Goal: Task Accomplishment & Management: Manage account settings

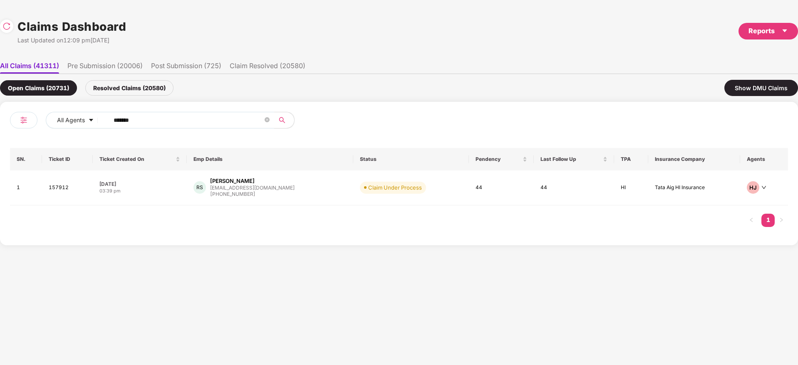
type input "******"
click at [155, 92] on div "Resolved Claims (20580)" at bounding box center [129, 87] width 88 height 15
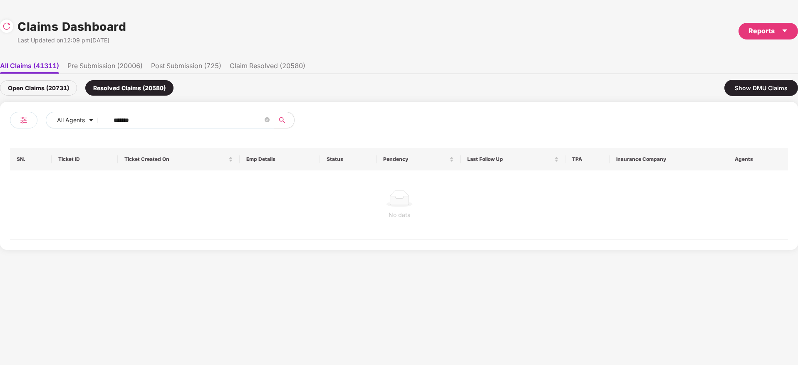
click at [44, 87] on div "Open Claims (20731)" at bounding box center [38, 87] width 77 height 15
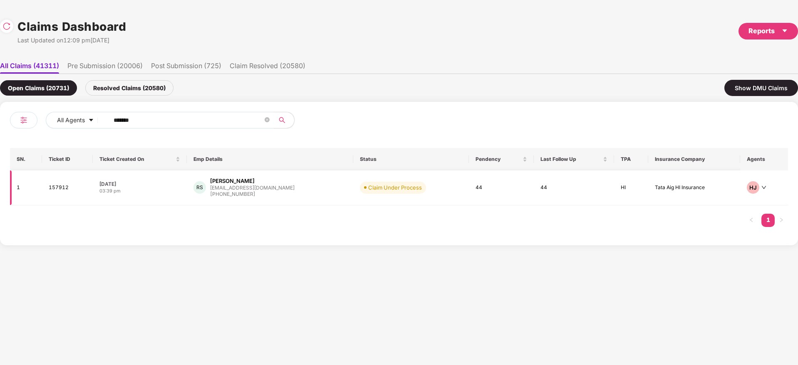
click at [292, 196] on div "RS Rajanna S rajannafcpl@gmail.com +919686699488" at bounding box center [269, 187] width 153 height 21
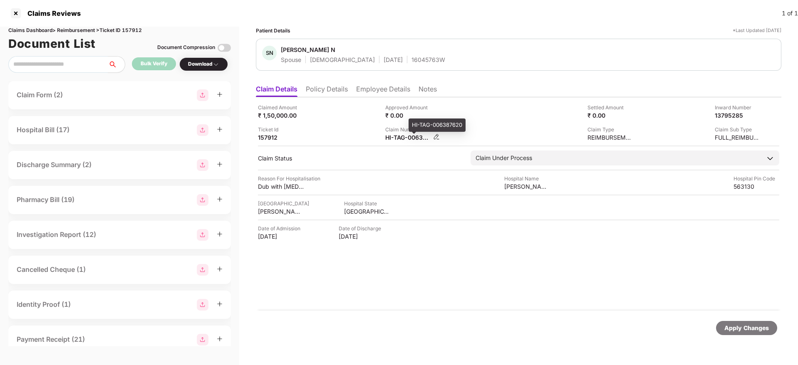
click at [398, 138] on div "HI-TAG-006387620" at bounding box center [408, 138] width 46 height 8
copy div
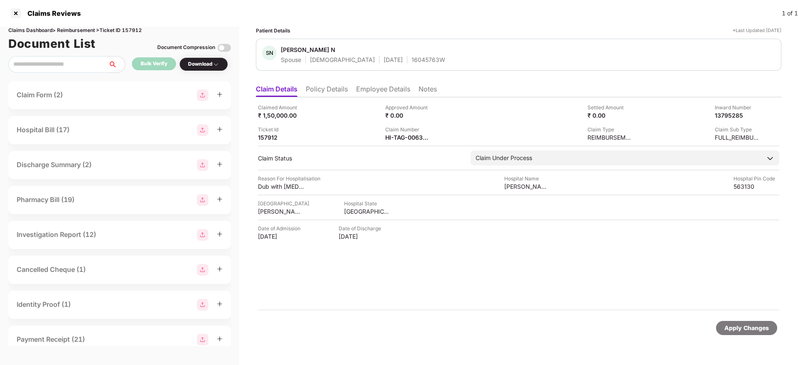
copy div
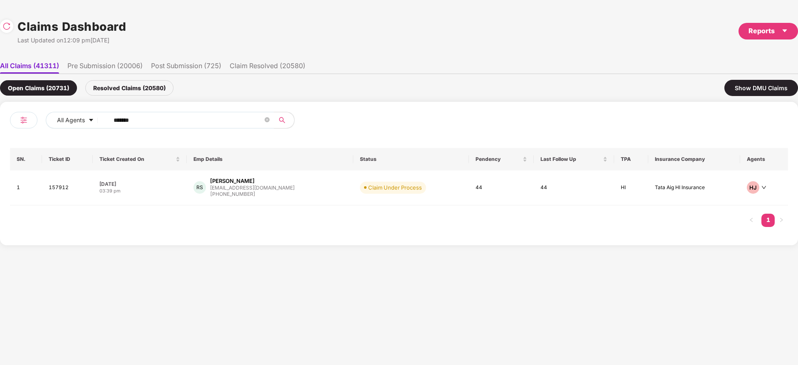
drag, startPoint x: 218, startPoint y: 122, endPoint x: 167, endPoint y: 132, distance: 51.8
click at [0, 131] on div "All Agents ****** SN. Ticket ID Ticket Created On Emp Details Status Pendency L…" at bounding box center [399, 174] width 798 height 144
paste input "text"
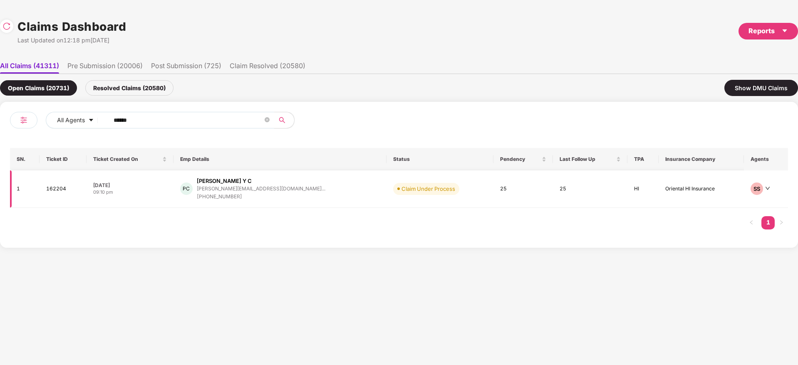
type input "******"
click at [306, 197] on div "PC Puneetha Y C puneetha.yc@pazcare.co... +919590611622" at bounding box center [280, 189] width 200 height 24
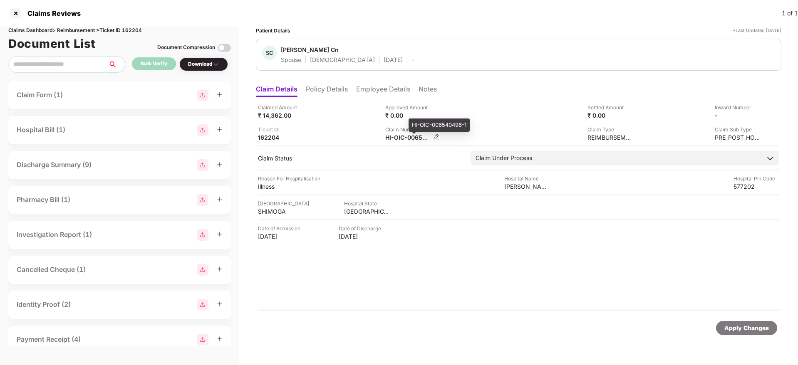
click at [405, 137] on div "HI-OIC-006540496-1" at bounding box center [408, 138] width 46 height 8
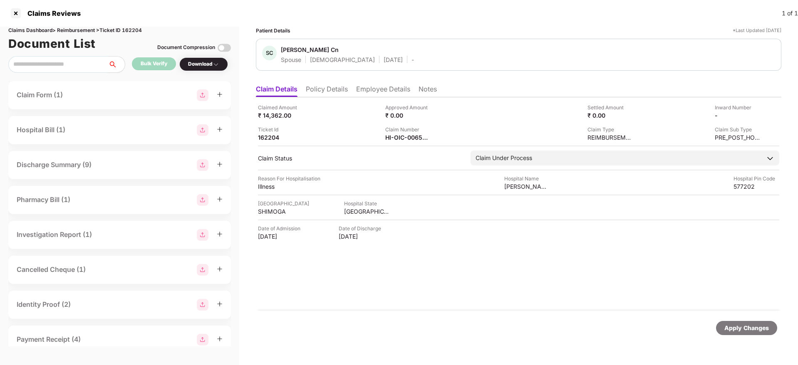
copy div
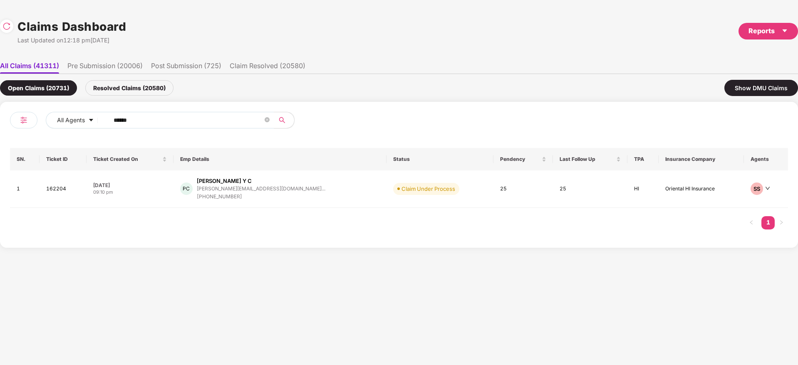
drag, startPoint x: 161, startPoint y: 122, endPoint x: 30, endPoint y: 138, distance: 131.5
click at [38, 135] on div "All Agents ******" at bounding box center [204, 123] width 389 height 23
paste input "text"
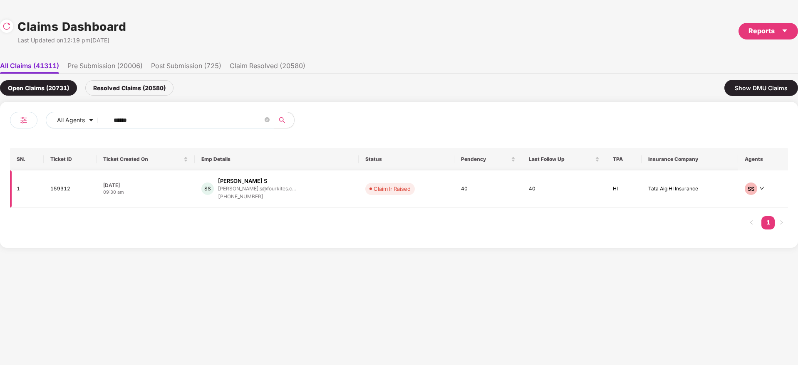
type input "******"
click at [306, 198] on div "SS Sangeeta S sangeeta.s@fourkites.c... +918892669811" at bounding box center [276, 189] width 151 height 24
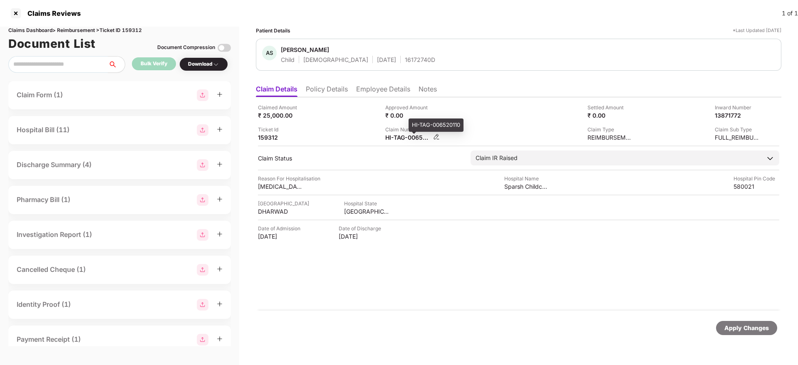
click at [404, 139] on div "HI-TAG-006520110" at bounding box center [408, 138] width 46 height 8
copy div
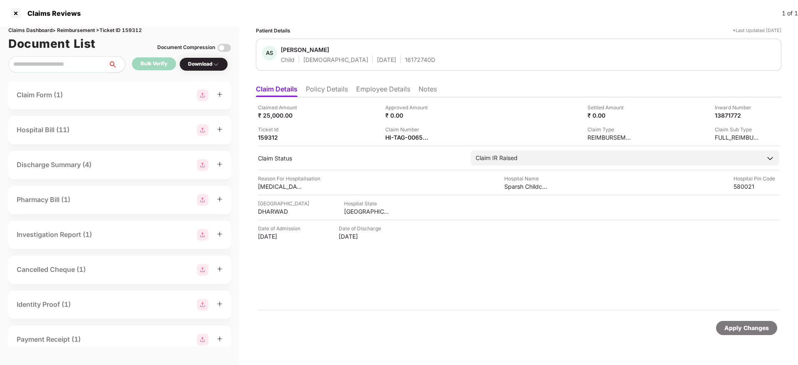
drag, startPoint x: 403, startPoint y: 294, endPoint x: 468, endPoint y: 190, distance: 122.7
click at [403, 295] on div "Claimed Amount ₹ 25,000.00 Approved Amount ₹ 0.00 Settled Amount ₹ 0.00 Inward …" at bounding box center [518, 203] width 525 height 213
click at [390, 136] on div "HI-TAG-006520110" at bounding box center [408, 138] width 46 height 8
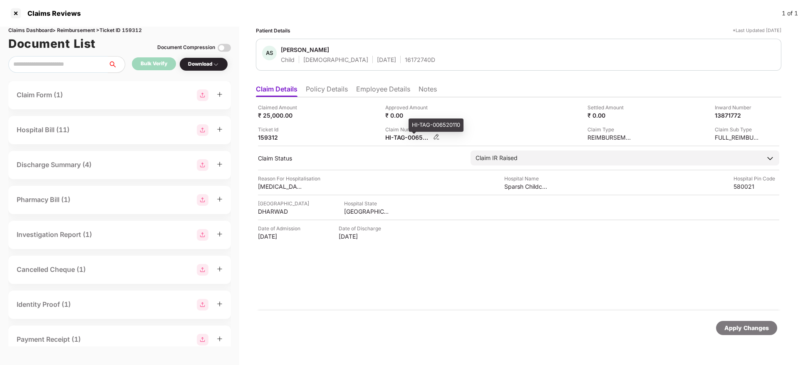
click at [390, 136] on div "HI-TAG-006520110" at bounding box center [408, 138] width 46 height 8
copy div
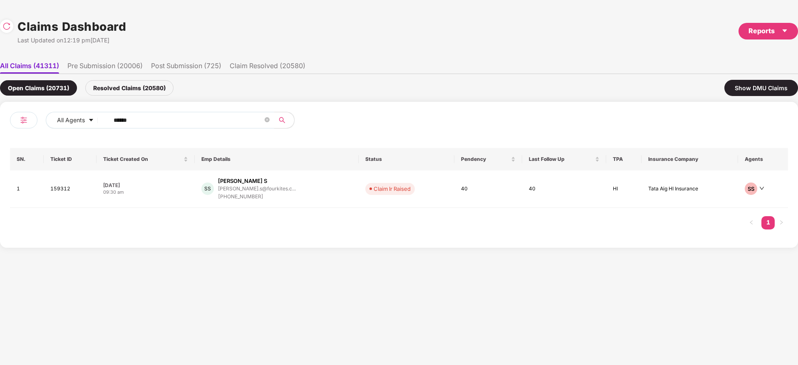
drag, startPoint x: 152, startPoint y: 119, endPoint x: 58, endPoint y: 133, distance: 94.6
click at [38, 136] on div "All Agents ****** SN. Ticket ID Ticket Created On Emp Details Status Pendency L…" at bounding box center [399, 175] width 778 height 126
paste input "text"
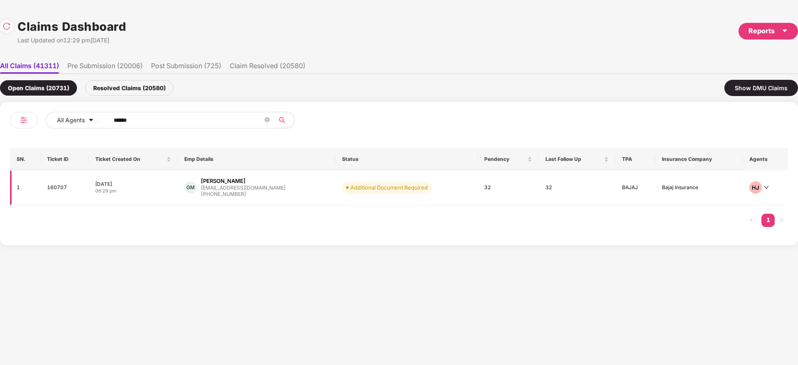
type input "******"
click at [303, 196] on div "GM Gaurav Mishra gaurav.m@cashfree.com +917207292383" at bounding box center [256, 187] width 144 height 21
click at [174, 123] on input "******" at bounding box center [188, 120] width 149 height 12
click at [304, 189] on div "GM Gaurav Mishra gaurav.m@cashfree.com +917207292383" at bounding box center [256, 187] width 144 height 21
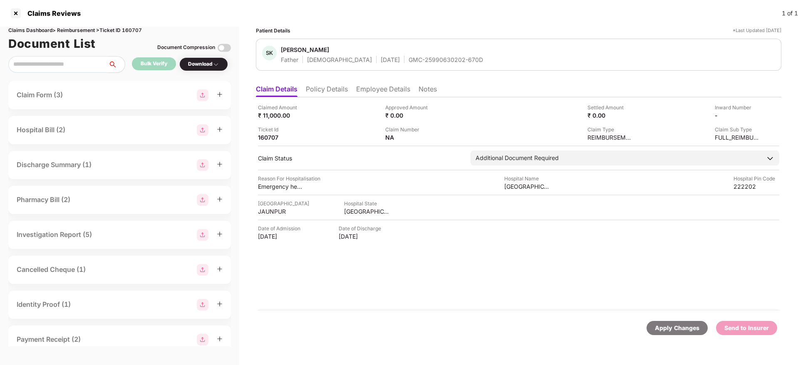
click at [409, 62] on div "GMC-25990630202-670D" at bounding box center [446, 60] width 74 height 8
copy div "GMC-25990630202-670D"
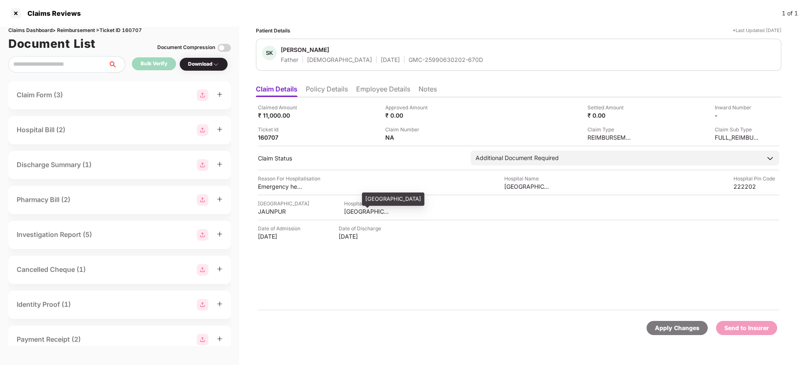
click at [353, 212] on div "UTTAR PRADESH" at bounding box center [367, 212] width 46 height 8
copy div "UTTAR PRADESH"
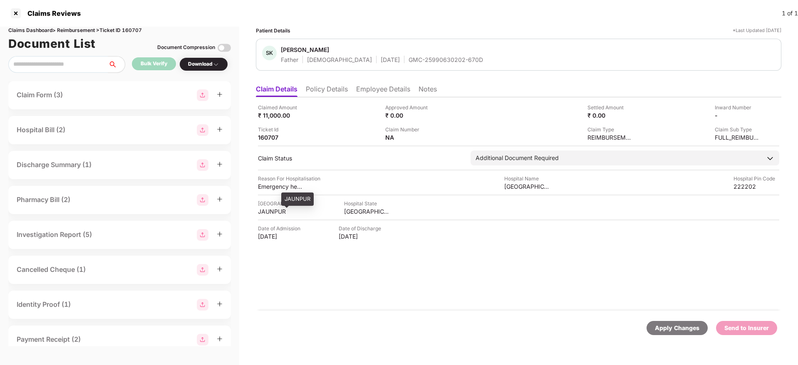
click at [265, 211] on div "JAUNPUR" at bounding box center [281, 212] width 46 height 8
copy div "JAUNPUR"
click at [508, 188] on div "Sunita hospital" at bounding box center [527, 187] width 46 height 8
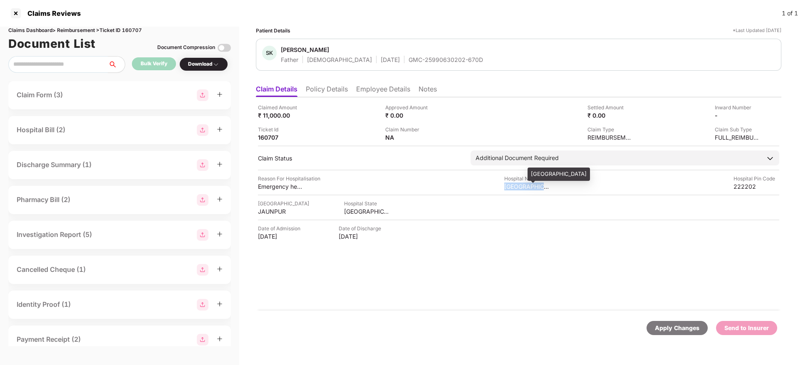
click at [508, 188] on div "Sunita hospital" at bounding box center [527, 187] width 46 height 8
copy div "Sunita hospital"
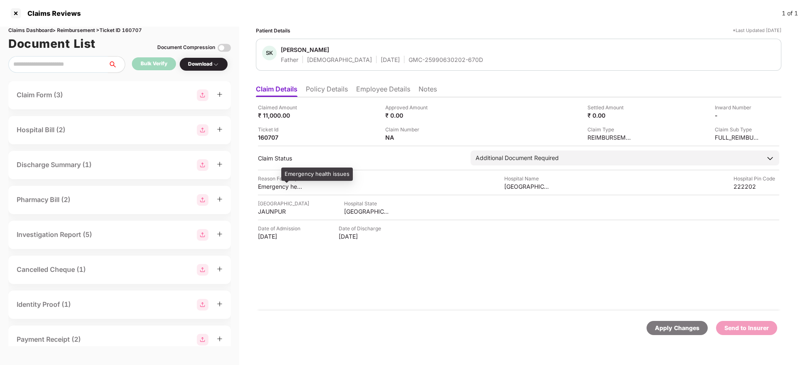
click at [277, 185] on div "Emergency health issues" at bounding box center [281, 187] width 46 height 8
click at [365, 87] on li "Employee Details" at bounding box center [383, 91] width 54 height 12
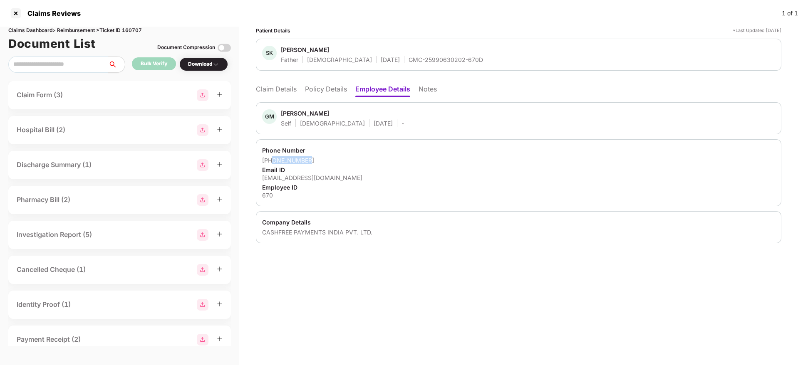
drag, startPoint x: 310, startPoint y: 163, endPoint x: 273, endPoint y: 161, distance: 37.9
click at [273, 161] on div "+917207292383" at bounding box center [518, 160] width 513 height 8
click at [301, 180] on div "gaurav.m@cashfree.com" at bounding box center [518, 178] width 513 height 8
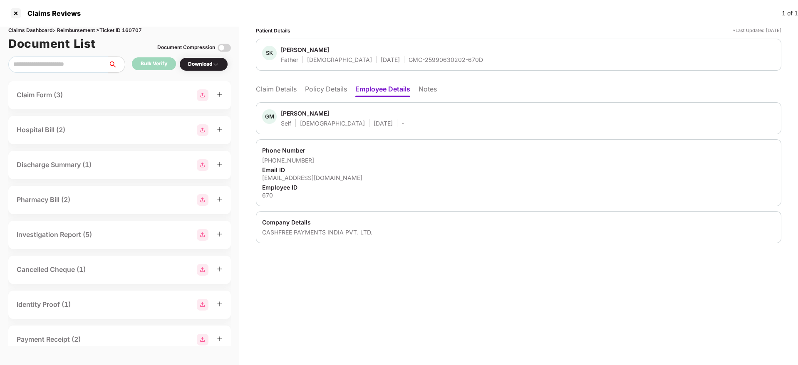
click at [285, 89] on li "Claim Details" at bounding box center [276, 91] width 41 height 12
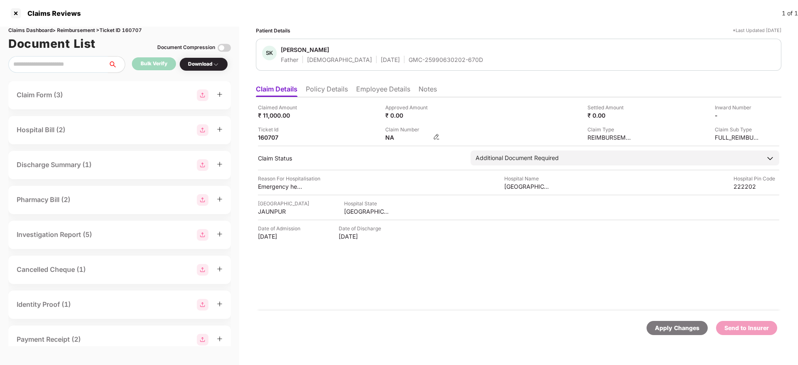
click at [437, 136] on img at bounding box center [436, 137] width 7 height 7
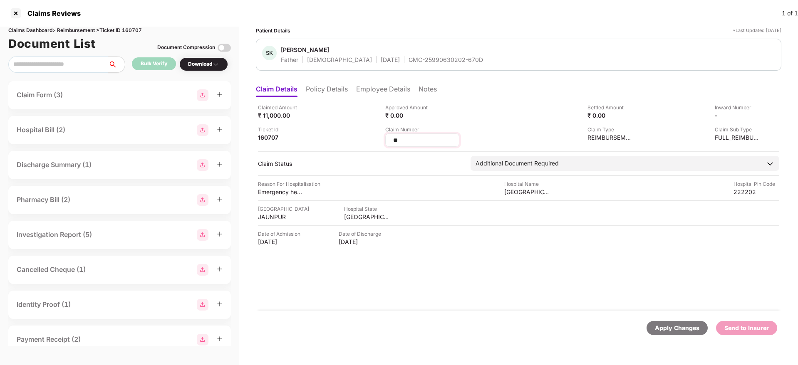
type input "*"
type input "**********"
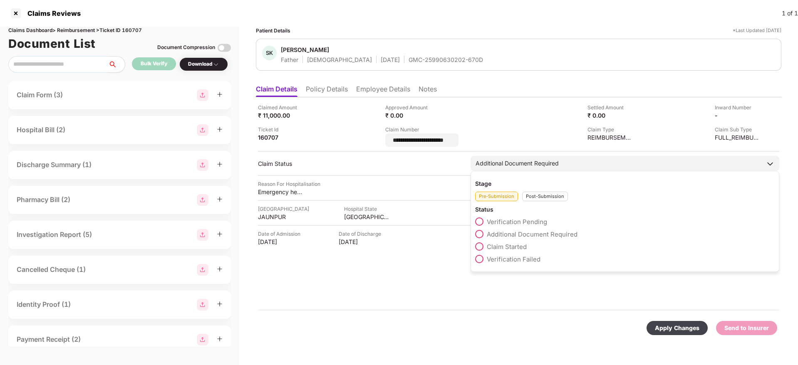
click at [547, 196] on div "Stage Pre-Submission Post-Submission Status Verification Pending Additional Doc…" at bounding box center [625, 221] width 309 height 101
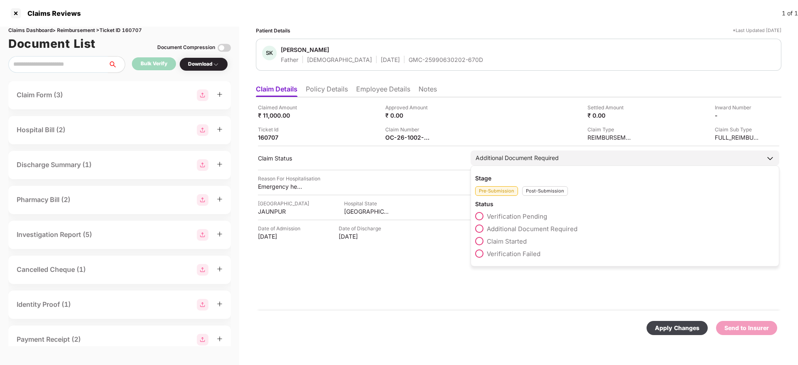
click at [545, 190] on div "Post-Submission" at bounding box center [545, 191] width 46 height 10
click at [520, 226] on span "Claim Under Process" at bounding box center [518, 229] width 63 height 8
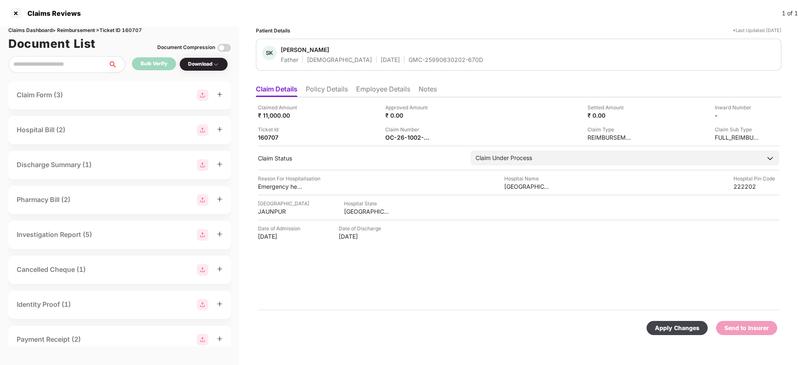
click at [688, 328] on div "Apply Changes" at bounding box center [677, 328] width 45 height 9
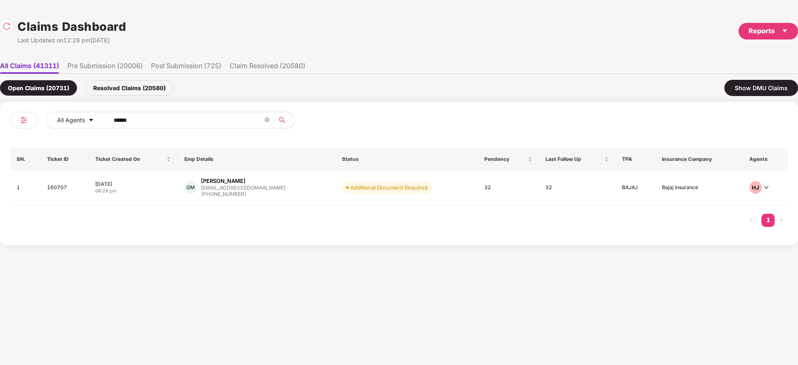
drag, startPoint x: 144, startPoint y: 117, endPoint x: 13, endPoint y: 151, distance: 135.8
click at [7, 151] on div "All Agents ****** SN. Ticket ID Ticket Created On Emp Details Status Pendency L…" at bounding box center [399, 174] width 798 height 144
paste input "text"
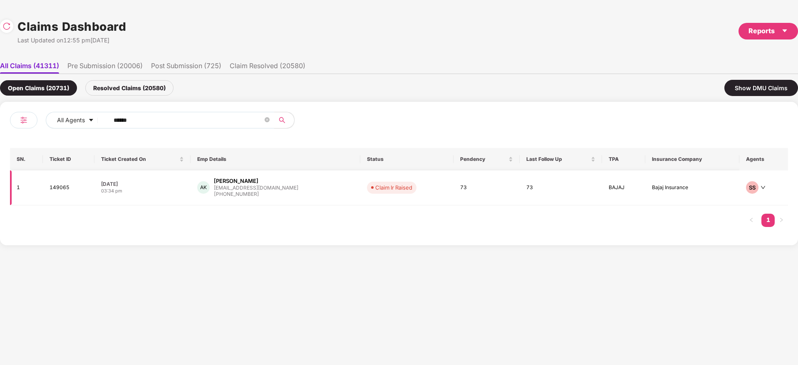
type input "******"
click at [292, 197] on div "AK Anjali K anjali.k@cashfree.com +919606287689" at bounding box center [275, 187] width 156 height 21
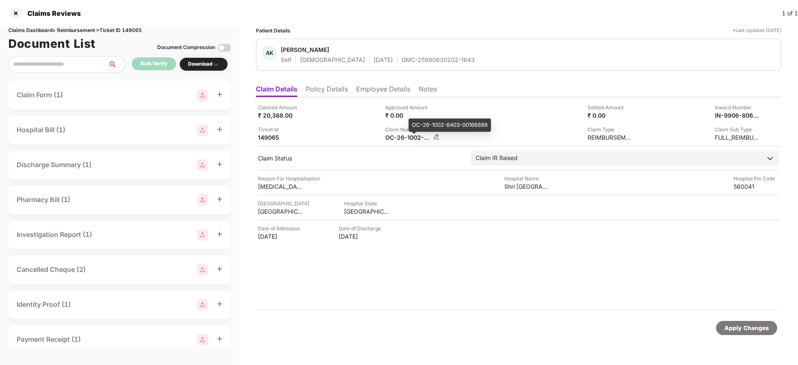
click at [394, 138] on div "OC-26-1002-8403-00166888" at bounding box center [408, 138] width 46 height 8
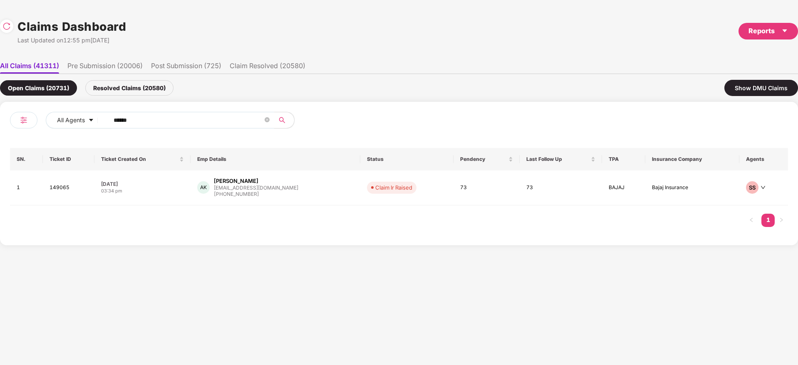
drag, startPoint x: 173, startPoint y: 120, endPoint x: 52, endPoint y: 131, distance: 120.7
click at [30, 136] on div "All Agents ****** SN. Ticket ID Ticket Created On Emp Details Status Pendency L…" at bounding box center [399, 174] width 778 height 124
paste input "text"
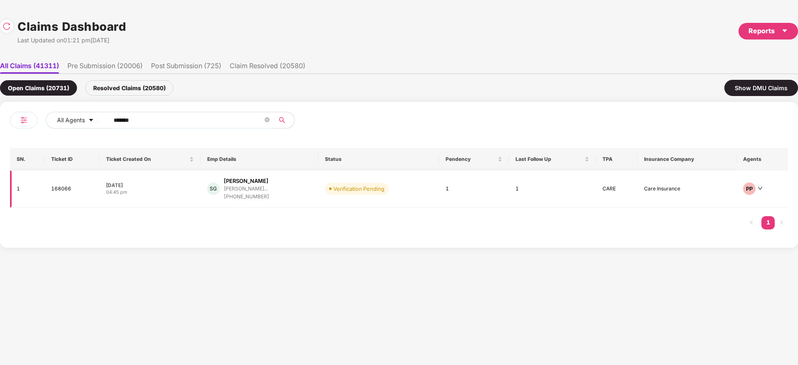
type input "******"
click at [302, 191] on div "SG Srinivas Jeeyar G srinivas.jeeyar@excelr... +919380412510" at bounding box center [259, 189] width 105 height 24
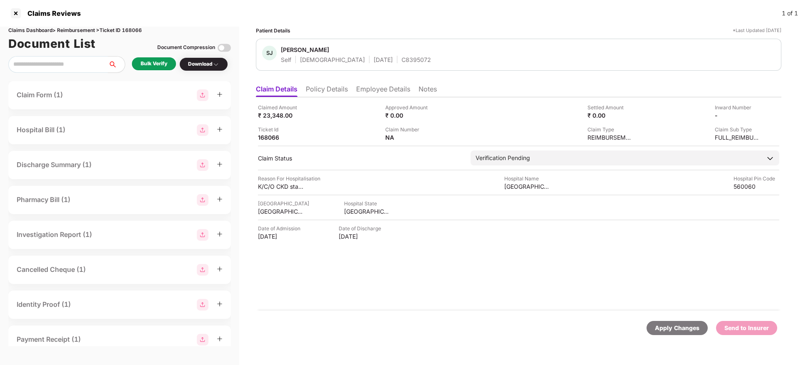
click at [402, 58] on div "C8395072" at bounding box center [417, 60] width 30 height 8
click at [327, 92] on li "Policy Details" at bounding box center [327, 91] width 42 height 12
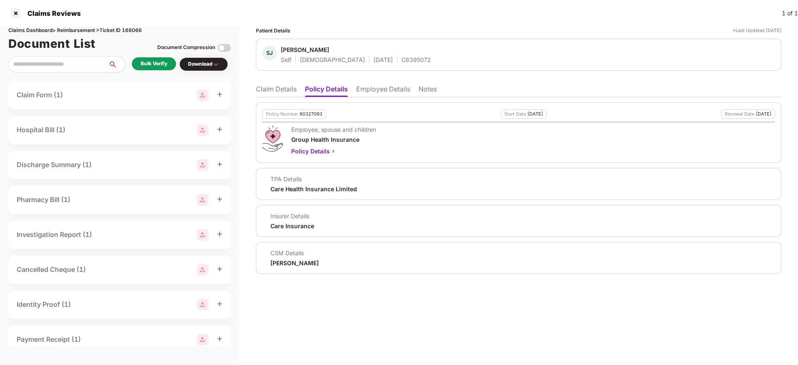
click at [319, 112] on div "90327093" at bounding box center [311, 114] width 23 height 5
click at [402, 62] on div "C8395072" at bounding box center [417, 60] width 30 height 8
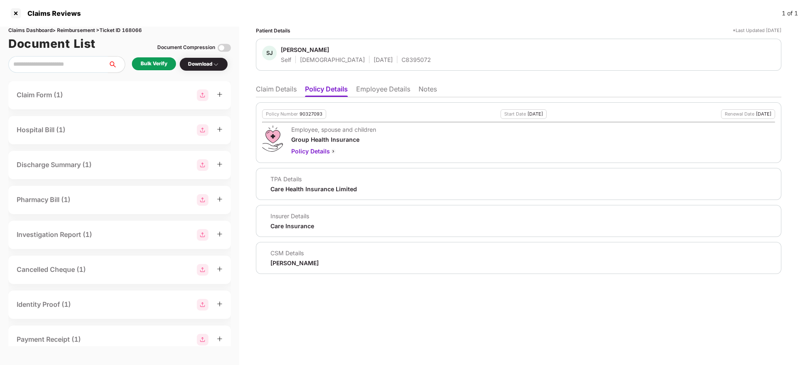
click at [291, 92] on li "Claim Details" at bounding box center [276, 91] width 41 height 12
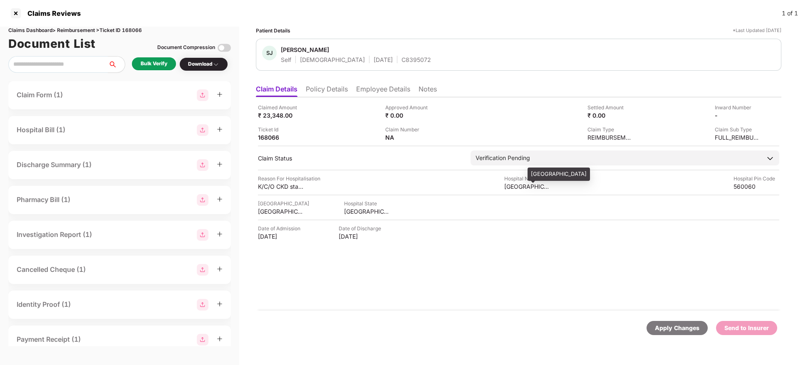
click at [516, 186] on div "NIKHARA DIAGNOSTIC CENTRE" at bounding box center [527, 187] width 46 height 8
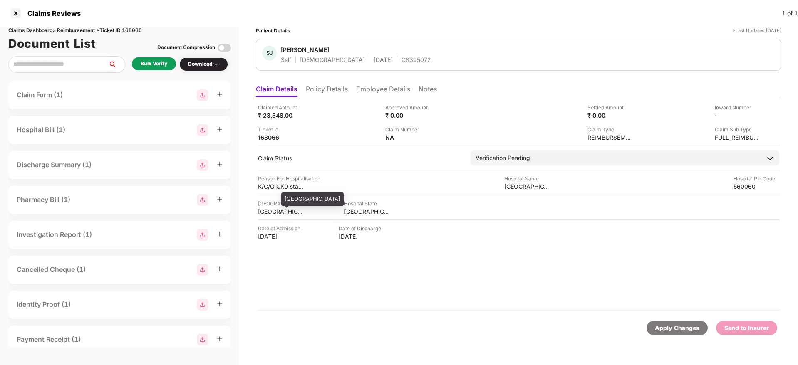
click at [279, 213] on div "BANGALORE" at bounding box center [281, 212] width 46 height 8
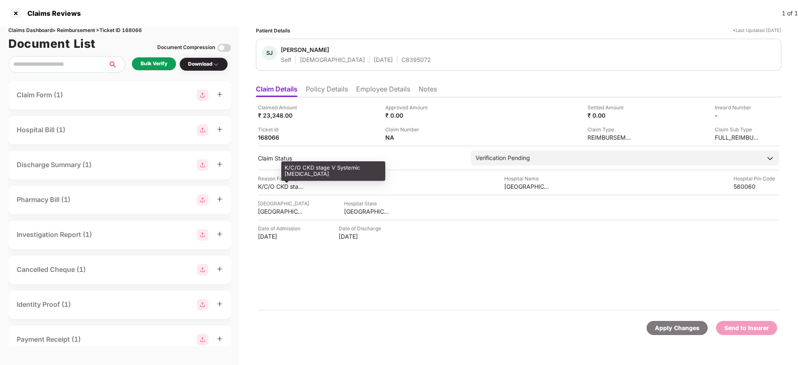
click at [274, 188] on div "K/C/O CKD stage V Systemic hypertension" at bounding box center [281, 187] width 46 height 8
click at [279, 116] on div "₹ 23,348.00" at bounding box center [281, 116] width 46 height 8
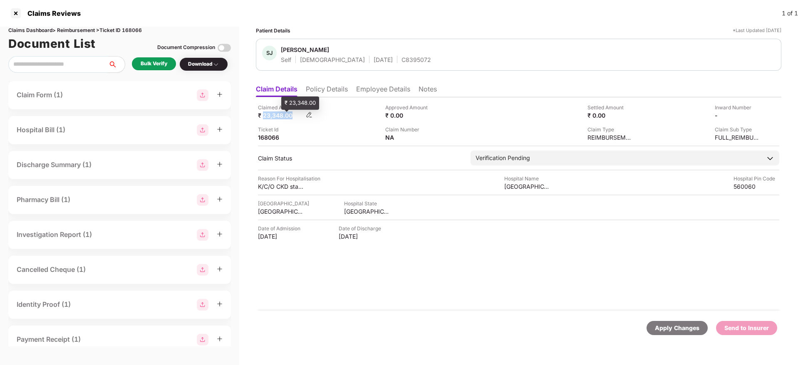
click at [281, 116] on div "₹ 23,348.00" at bounding box center [281, 116] width 46 height 8
click at [375, 78] on div "Patient Details *Last Updated 24 Aug 2025 SJ Srinivas Jeeyar G Self Male 07 Aug…" at bounding box center [518, 188] width 525 height 322
click at [374, 89] on li "Employee Details" at bounding box center [383, 91] width 54 height 12
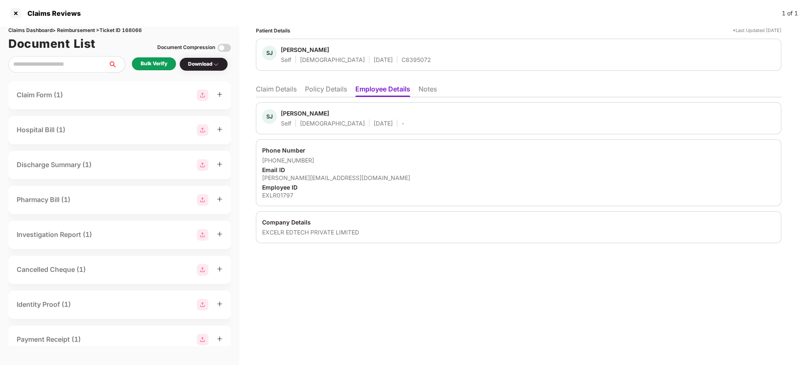
click at [285, 181] on div "srinivas.jeeyar@excelr.com" at bounding box center [518, 178] width 513 height 8
click at [284, 181] on div "srinivas.jeeyar@excelr.com" at bounding box center [518, 178] width 513 height 8
drag, startPoint x: 313, startPoint y: 160, endPoint x: 274, endPoint y: 164, distance: 39.7
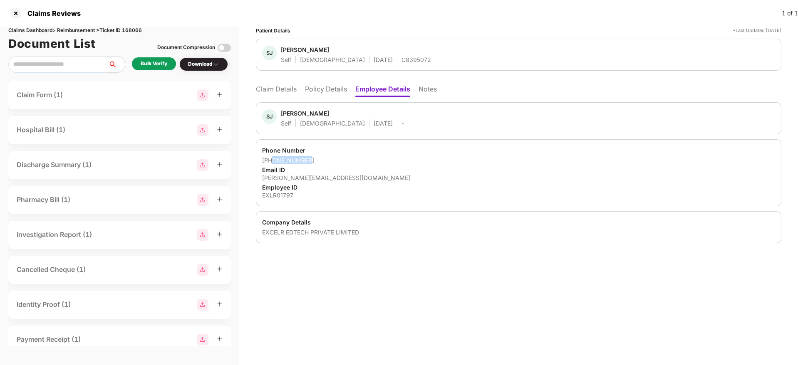
click at [274, 164] on div "+919380412510" at bounding box center [518, 160] width 513 height 8
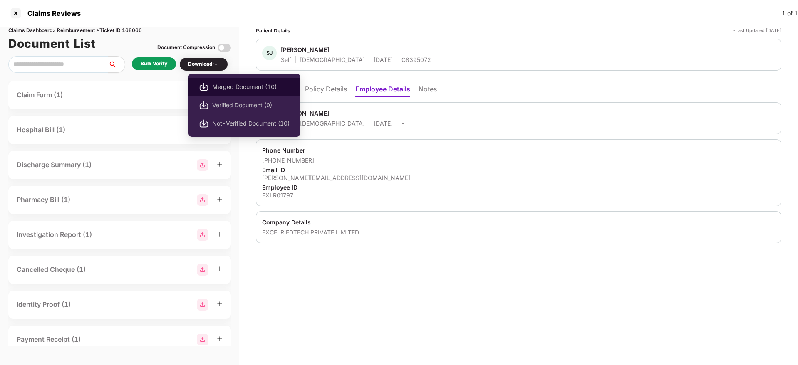
click at [248, 88] on span "Merged Document (10)" at bounding box center [250, 86] width 77 height 9
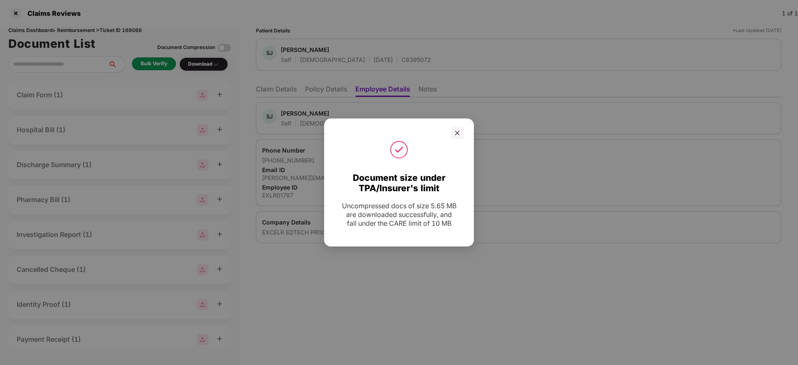
drag, startPoint x: 457, startPoint y: 130, endPoint x: 411, endPoint y: 110, distance: 49.9
click at [457, 130] on icon "close" at bounding box center [457, 133] width 6 height 6
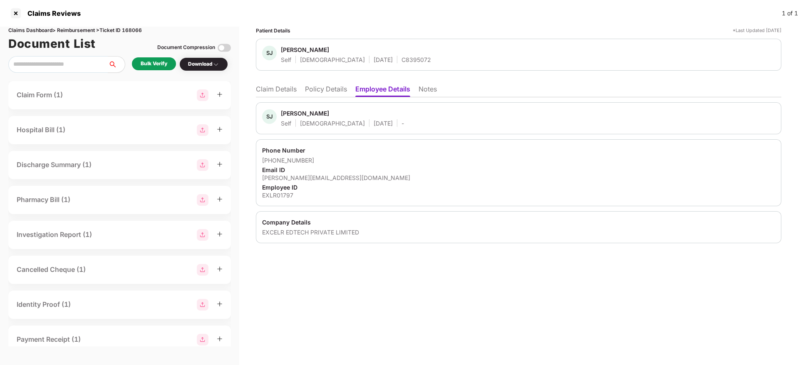
click at [295, 87] on li "Claim Details" at bounding box center [276, 91] width 41 height 12
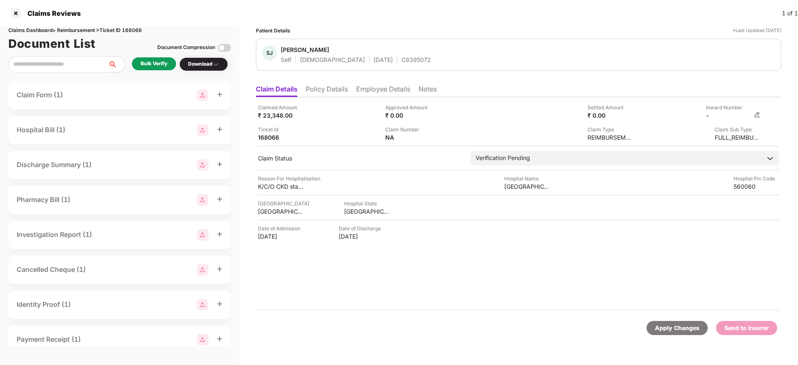
click at [756, 115] on img at bounding box center [757, 115] width 7 height 7
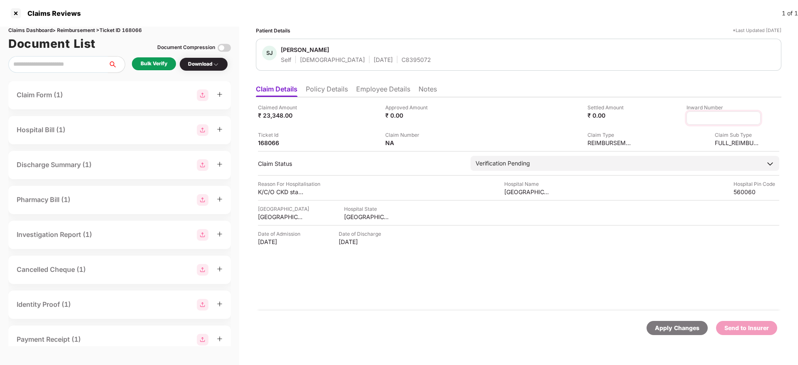
type input "**********"
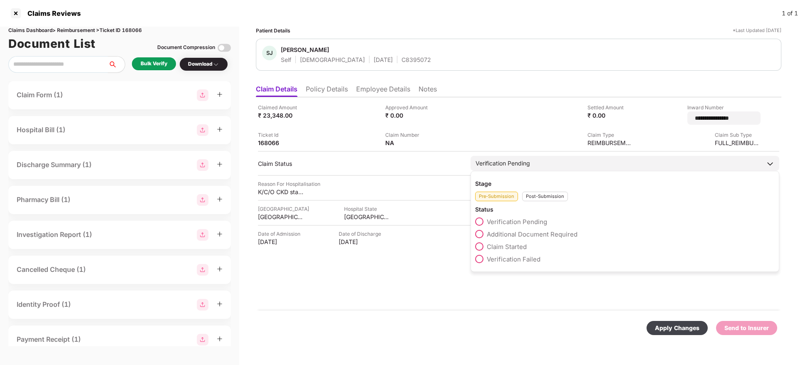
click at [558, 192] on div "Post-Submission" at bounding box center [545, 197] width 46 height 10
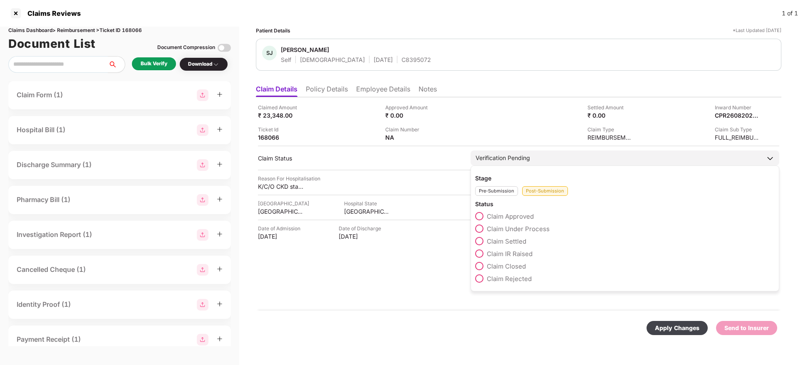
click at [526, 228] on span "Claim Under Process" at bounding box center [518, 229] width 63 height 8
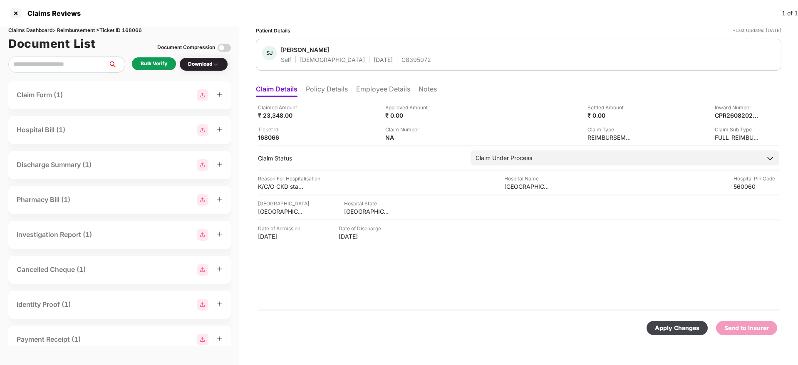
click at [679, 330] on div "Apply Changes" at bounding box center [677, 328] width 45 height 9
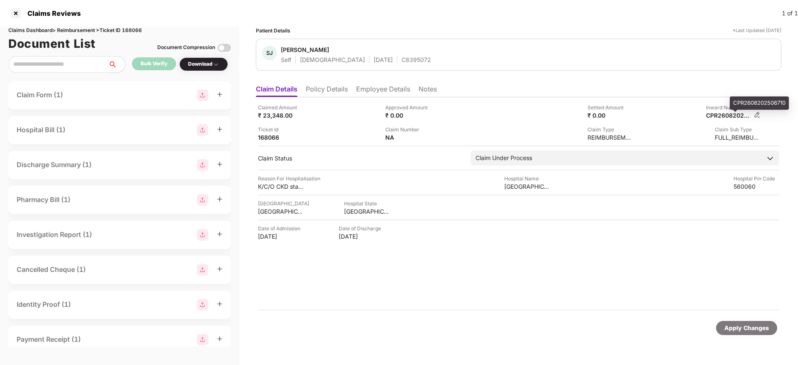
click at [727, 116] on div "CPR2608202506710" at bounding box center [729, 116] width 46 height 8
click at [733, 109] on div "Inward Number" at bounding box center [738, 108] width 46 height 8
click at [721, 114] on div "CPR2608202506710" at bounding box center [729, 116] width 46 height 8
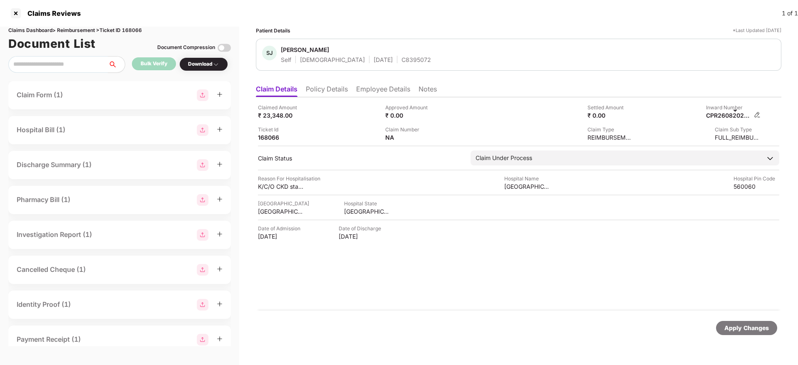
click at [721, 114] on div "CPR2608202506710" at bounding box center [729, 116] width 46 height 8
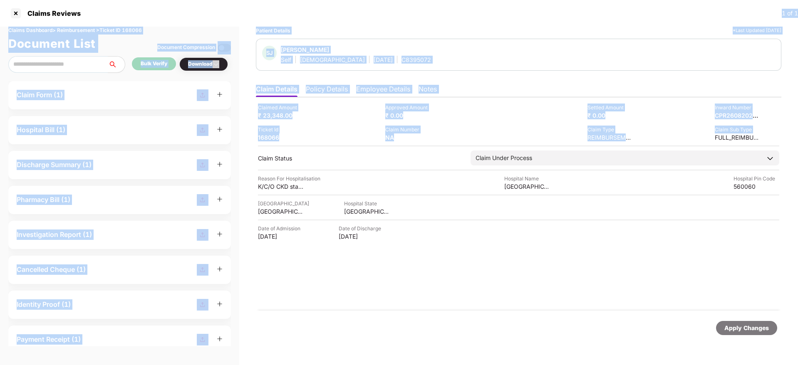
drag, startPoint x: 495, startPoint y: -55, endPoint x: 439, endPoint y: -55, distance: 55.8
click at [439, 0] on html "Claims Reviews 1 of 1 Claims Dashboard > Reimbursement > Ticket ID 168066 Docum…" at bounding box center [399, 182] width 798 height 365
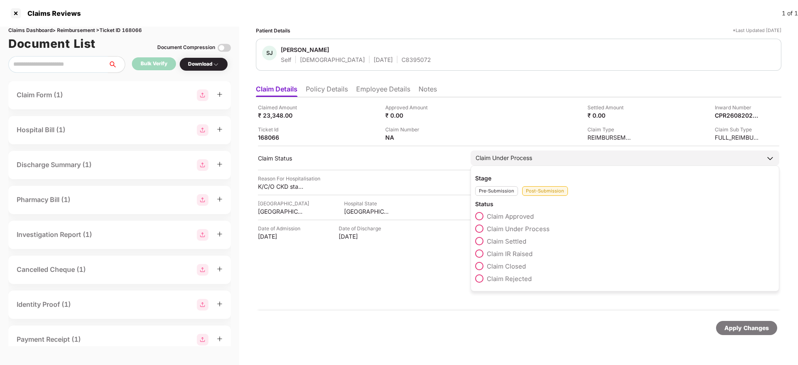
click at [611, 257] on div "Claim IR Raised" at bounding box center [625, 256] width 300 height 12
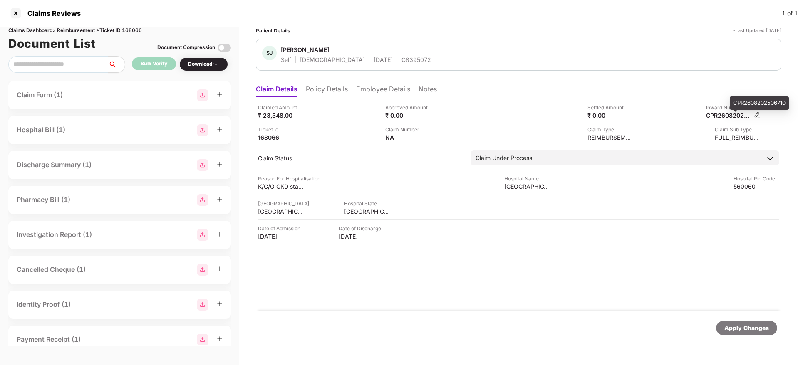
click at [728, 118] on div "CPR2608202506710" at bounding box center [729, 116] width 46 height 8
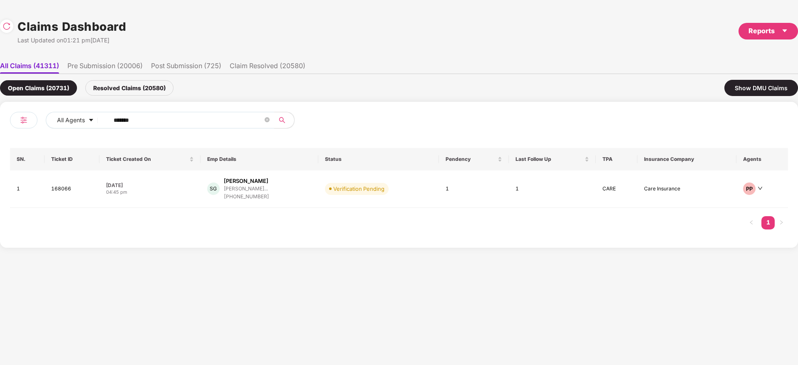
drag, startPoint x: 18, startPoint y: 121, endPoint x: 0, endPoint y: 124, distance: 18.2
click at [0, 124] on div "All Agents ****** SN. Ticket ID Ticket Created On Emp Details Status Pendency L…" at bounding box center [399, 175] width 798 height 146
paste input "text"
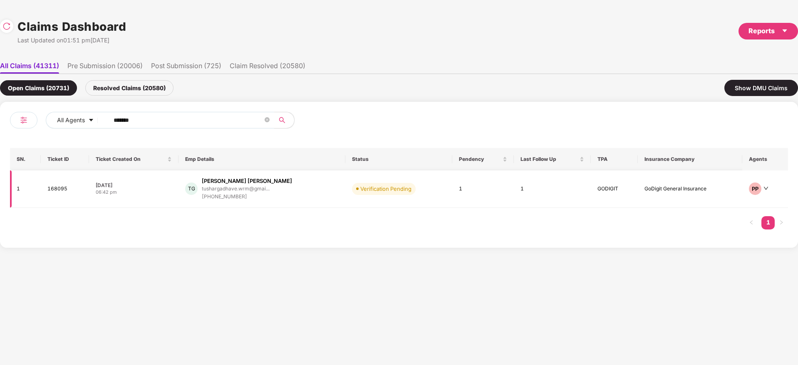
type input "******"
click at [299, 191] on div "TG Tushar Khandu Gadhave tushargadhave.wrm@gmai... +919823392780" at bounding box center [262, 189] width 154 height 24
drag, startPoint x: 196, startPoint y: 119, endPoint x: 0, endPoint y: 131, distance: 196.3
click at [0, 131] on div "All Agents ****** SN. Ticket ID Ticket Created On Emp Details Status Pendency L…" at bounding box center [399, 175] width 798 height 146
paste input "text"
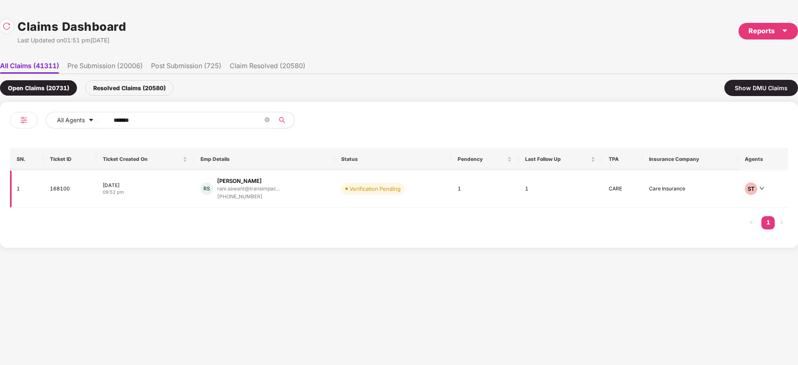
type input "******"
click at [299, 193] on div "RS Rani Sawant rani.sawant@transimpac... +919764494572" at bounding box center [264, 189] width 127 height 24
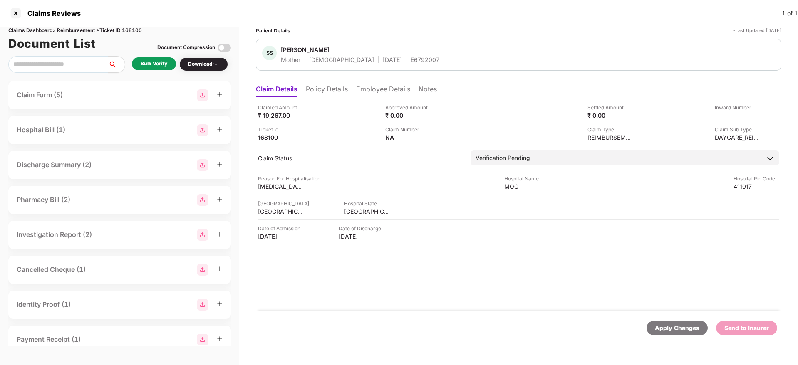
click at [320, 90] on li "Policy Details" at bounding box center [327, 91] width 42 height 12
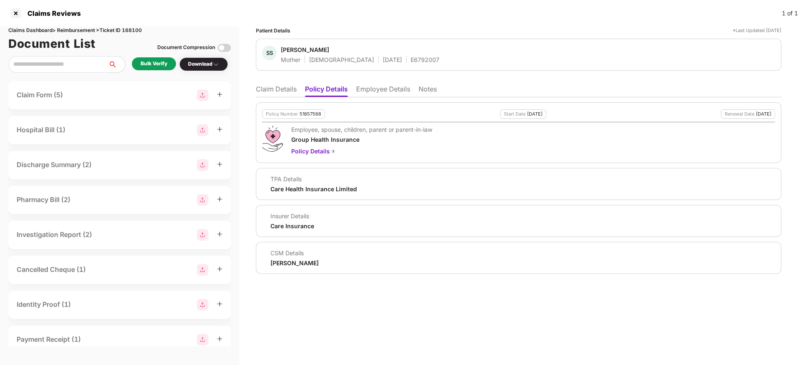
click at [308, 117] on div "Policy Number 51857568" at bounding box center [293, 114] width 63 height 10
click at [411, 59] on div "E6792007" at bounding box center [425, 60] width 29 height 8
click at [284, 92] on li "Claim Details" at bounding box center [276, 91] width 41 height 12
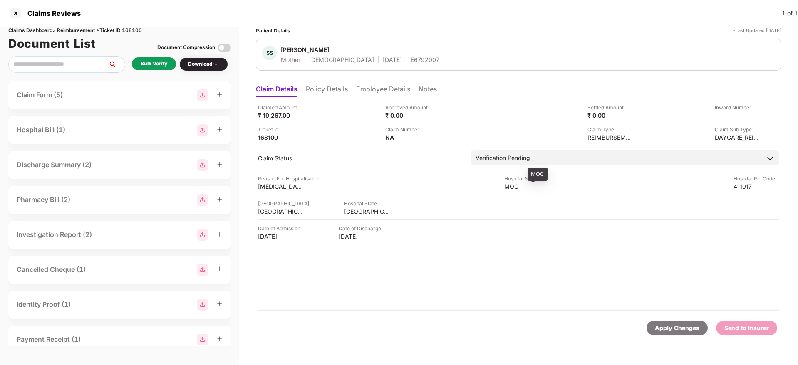
click at [512, 188] on div "MOC" at bounding box center [527, 187] width 46 height 8
click at [269, 191] on div "Claimed Amount ₹ 19,267.00 Approved Amount ₹ 0.00 Settled Amount ₹ 0.00 Inward …" at bounding box center [518, 203] width 525 height 213
click at [268, 186] on div "Chemotherapy" at bounding box center [281, 187] width 46 height 8
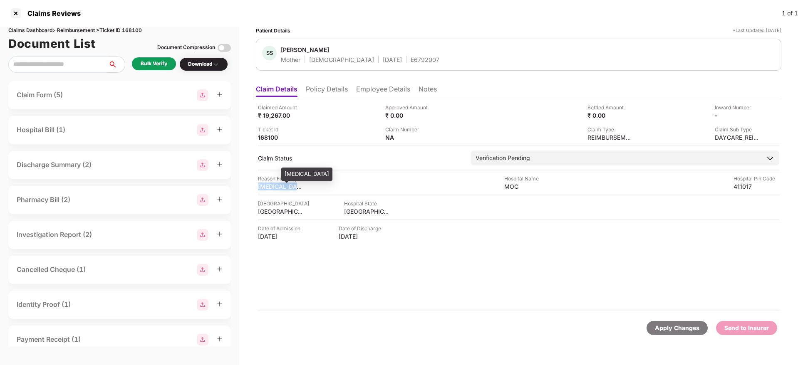
click at [268, 186] on div "Chemotherapy" at bounding box center [281, 187] width 46 height 8
click at [277, 114] on div "₹ 19,267.00" at bounding box center [281, 116] width 46 height 8
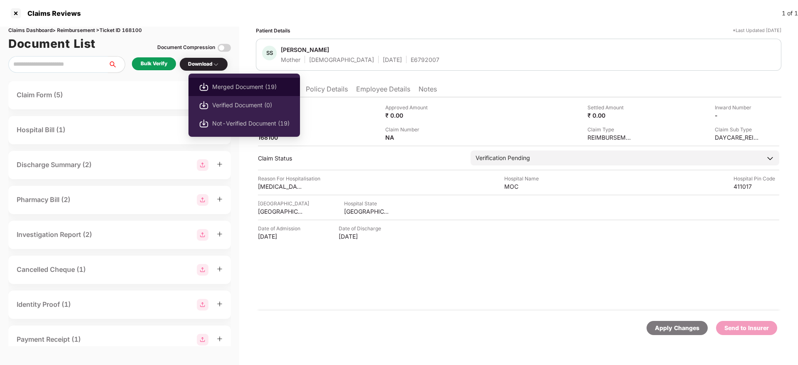
click at [237, 81] on li "Merged Document (19)" at bounding box center [244, 87] width 112 height 18
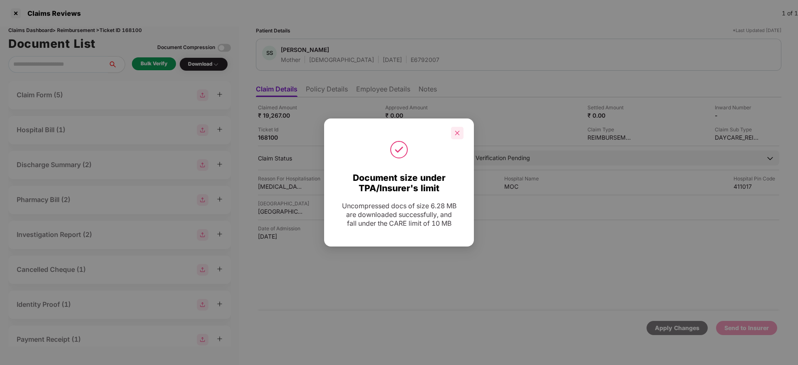
click at [461, 129] on div at bounding box center [457, 133] width 12 height 12
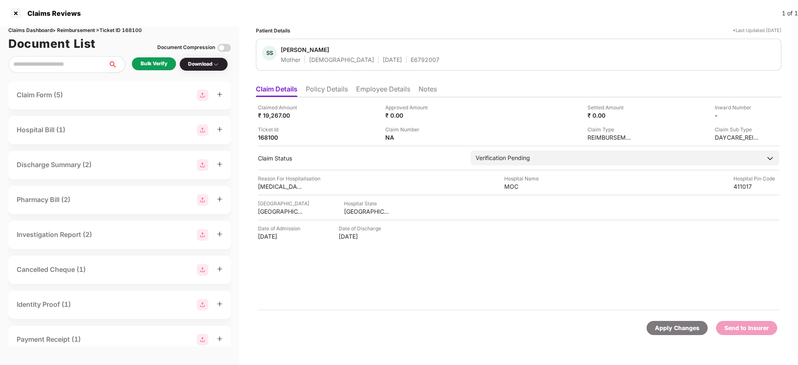
click at [380, 86] on li "Employee Details" at bounding box center [383, 91] width 54 height 12
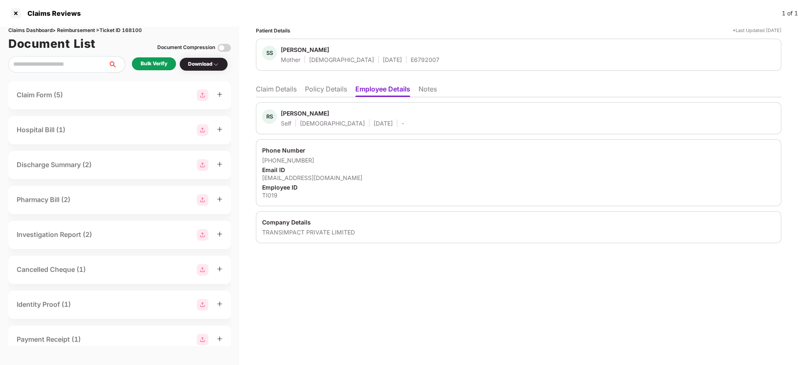
click at [329, 181] on div "rani.sawant@transimpact.com" at bounding box center [518, 178] width 513 height 8
drag, startPoint x: 322, startPoint y: 161, endPoint x: 273, endPoint y: 161, distance: 49.1
click at [273, 161] on div "+919764494572" at bounding box center [518, 160] width 513 height 8
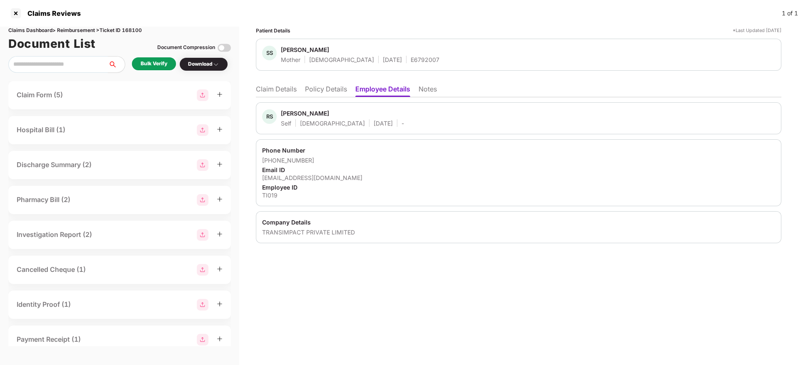
click at [270, 89] on li "Claim Details" at bounding box center [276, 91] width 41 height 12
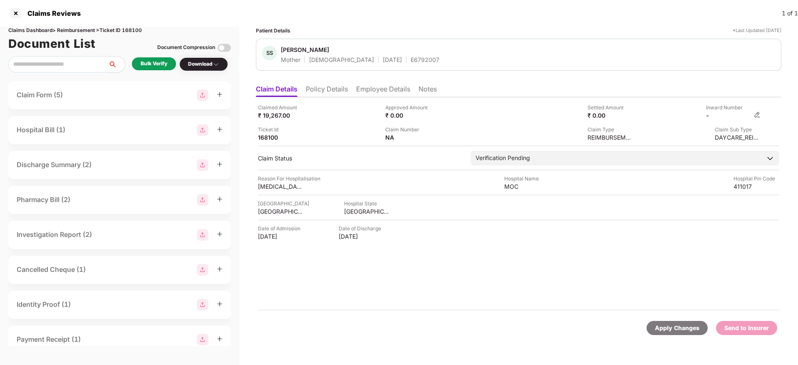
click at [755, 116] on img at bounding box center [757, 115] width 7 height 7
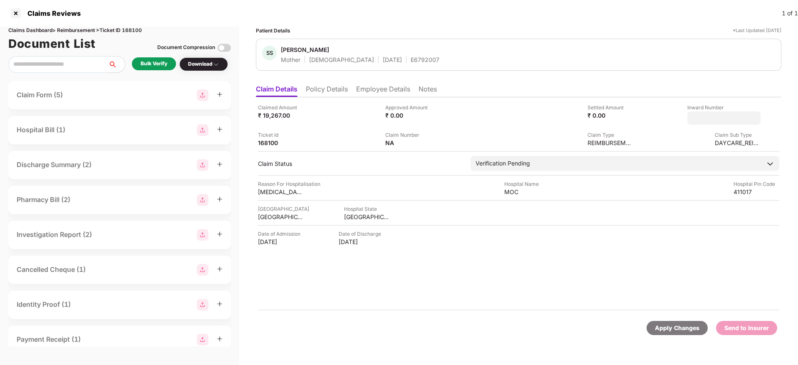
type input "**********"
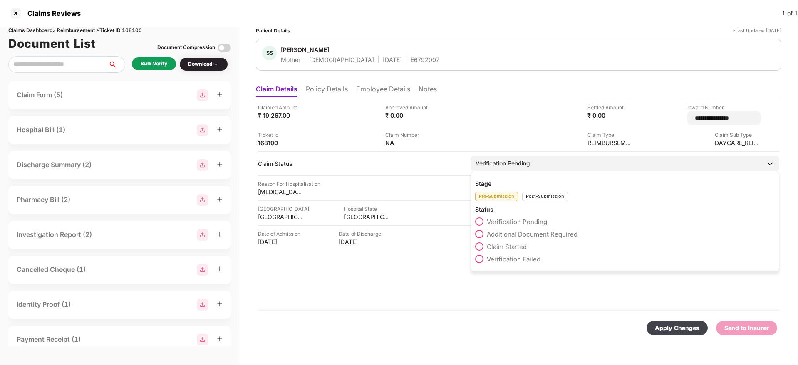
click at [549, 193] on div "Post-Submission" at bounding box center [545, 197] width 46 height 10
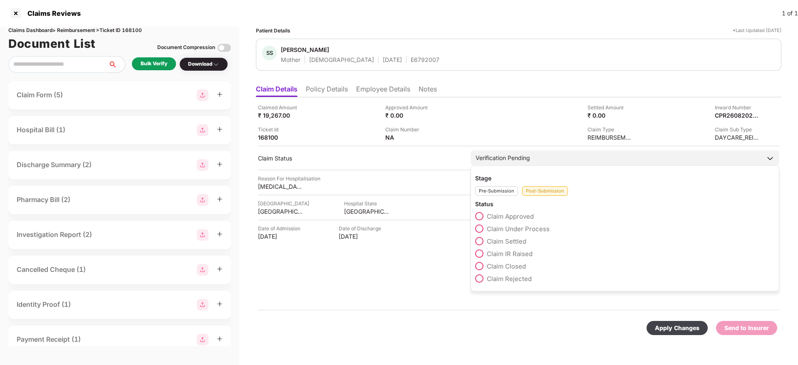
click at [525, 224] on div "Claim Approved" at bounding box center [625, 218] width 300 height 12
click at [530, 227] on span "Claim Under Process" at bounding box center [518, 229] width 63 height 8
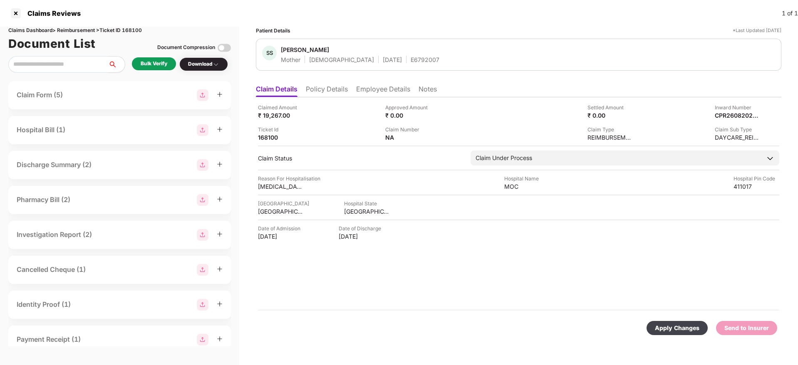
click at [682, 335] on div "Apply Changes" at bounding box center [677, 328] width 61 height 14
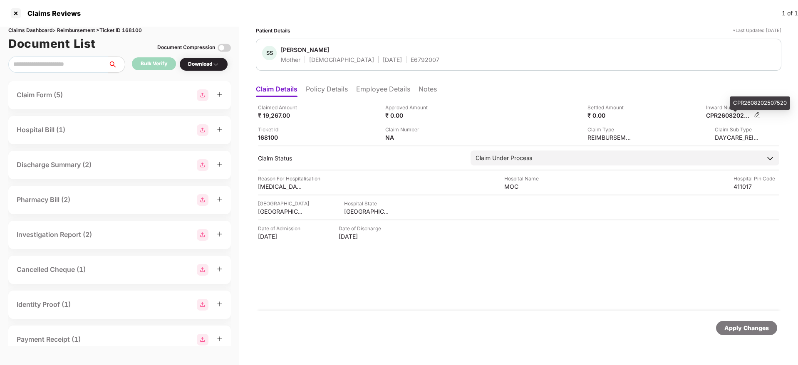
click at [722, 114] on div "CPR2608202507520" at bounding box center [729, 116] width 46 height 8
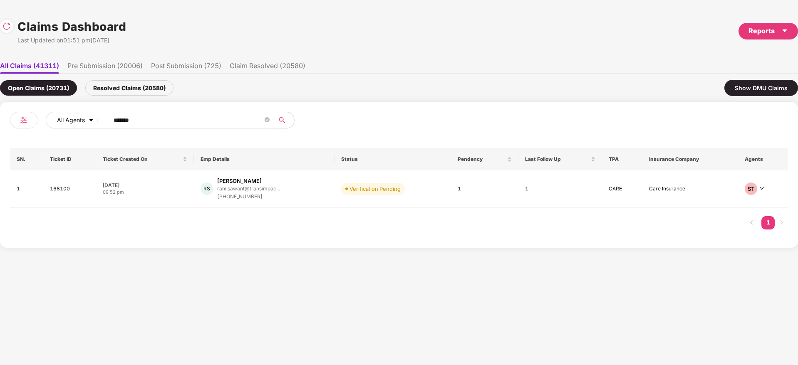
drag, startPoint x: 87, startPoint y: 117, endPoint x: 99, endPoint y: 119, distance: 11.4
click at [52, 120] on div "All Agents ******" at bounding box center [279, 120] width 467 height 17
paste input "text"
click at [31, 144] on div "All Agents ****** SN. Ticket ID Ticket Created On Emp Details Status Pendency L…" at bounding box center [399, 175] width 778 height 126
paste input "text"
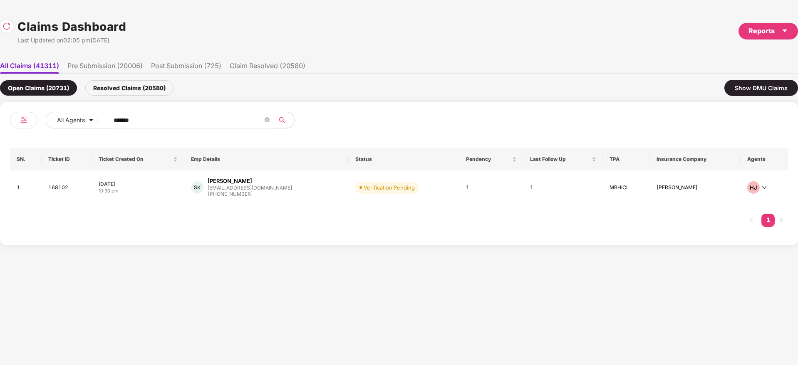
type input "******"
click at [314, 201] on td "SK Shaif Khan shaif.khan@chaayos.com +918285475749" at bounding box center [266, 188] width 164 height 35
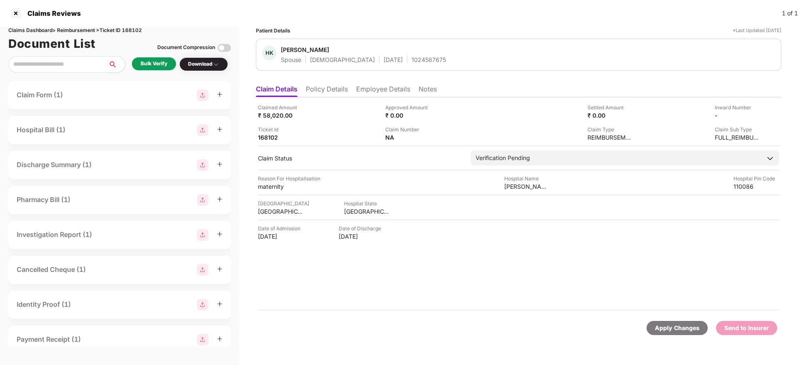
click at [411, 59] on div "1024587675" at bounding box center [428, 60] width 35 height 8
click at [369, 92] on li "Employee Details" at bounding box center [383, 91] width 54 height 12
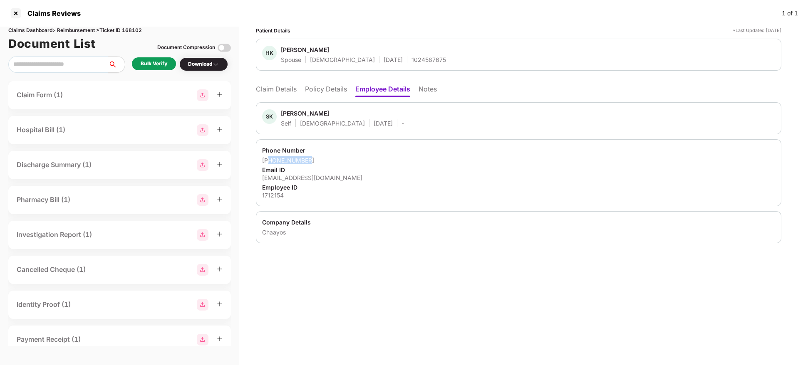
drag, startPoint x: 310, startPoint y: 159, endPoint x: 271, endPoint y: 160, distance: 39.5
click at [271, 160] on div "+918285475749" at bounding box center [518, 160] width 513 height 8
click at [313, 178] on div "shaif.khan@chaayos.com" at bounding box center [518, 178] width 513 height 8
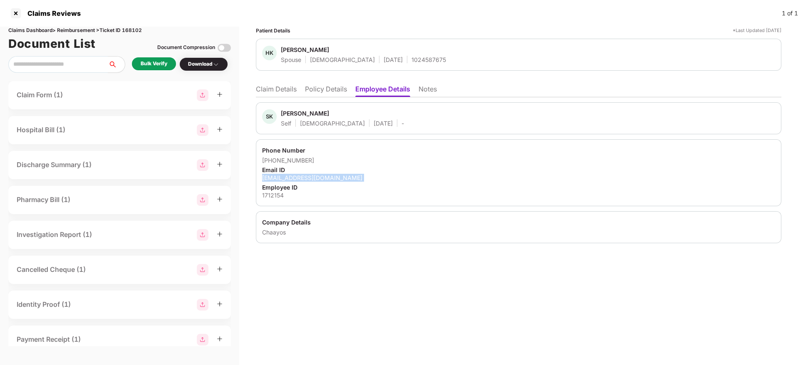
click at [313, 178] on div "shaif.khan@chaayos.com" at bounding box center [518, 178] width 513 height 8
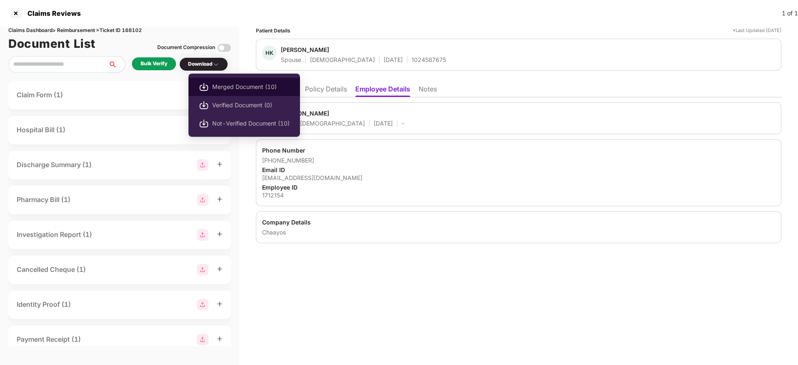
click at [254, 90] on span "Merged Document (10)" at bounding box center [250, 86] width 77 height 9
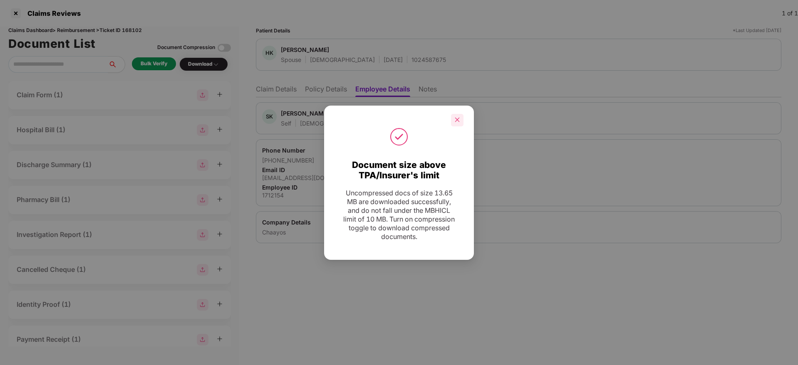
click at [458, 117] on icon "close" at bounding box center [457, 120] width 6 height 6
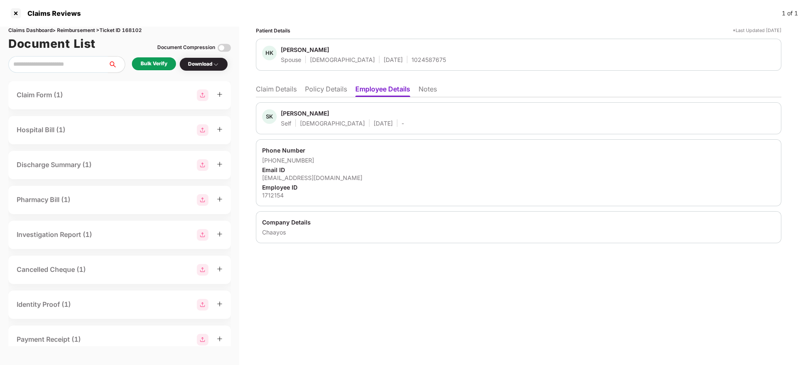
click at [270, 89] on li "Claim Details" at bounding box center [276, 91] width 41 height 12
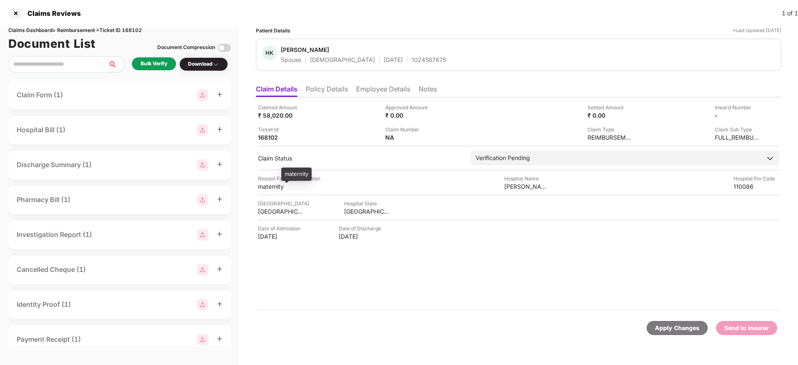
click at [273, 187] on div "maternity" at bounding box center [281, 187] width 46 height 8
click at [280, 209] on div "NORTH WEST DELHI" at bounding box center [281, 212] width 46 height 8
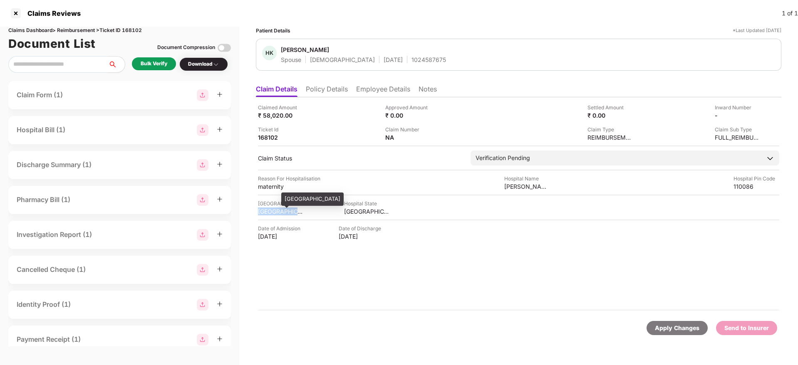
click at [280, 209] on div "NORTH WEST DELHI" at bounding box center [281, 212] width 46 height 8
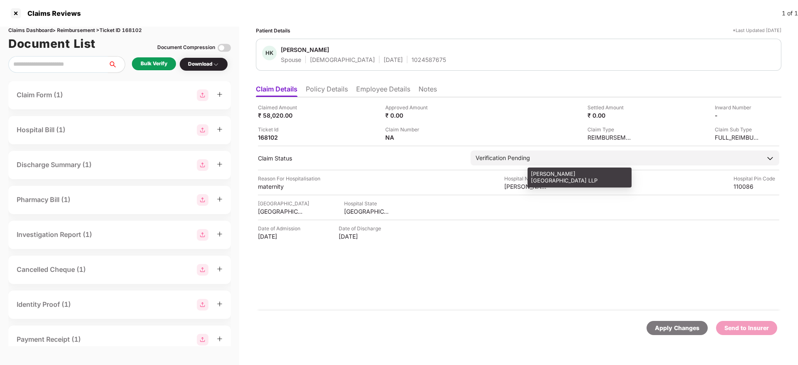
click at [508, 188] on div "DR Rajni Gupta Hospital LLP" at bounding box center [527, 187] width 46 height 8
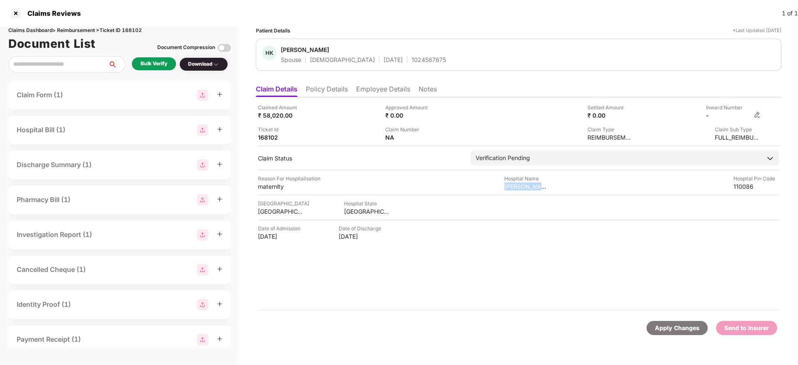
click at [760, 112] on img at bounding box center [757, 115] width 7 height 7
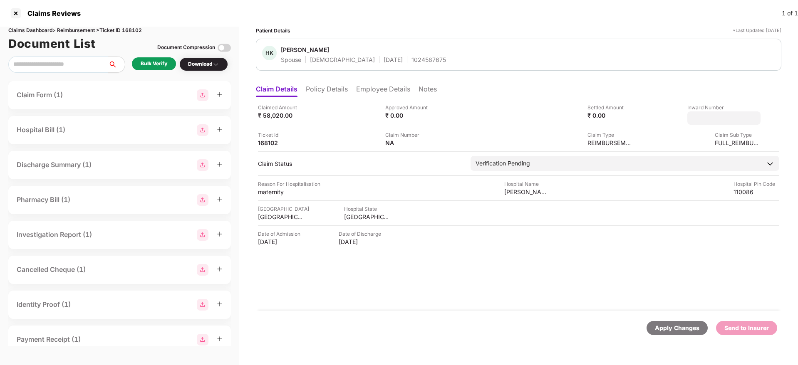
type input "**********"
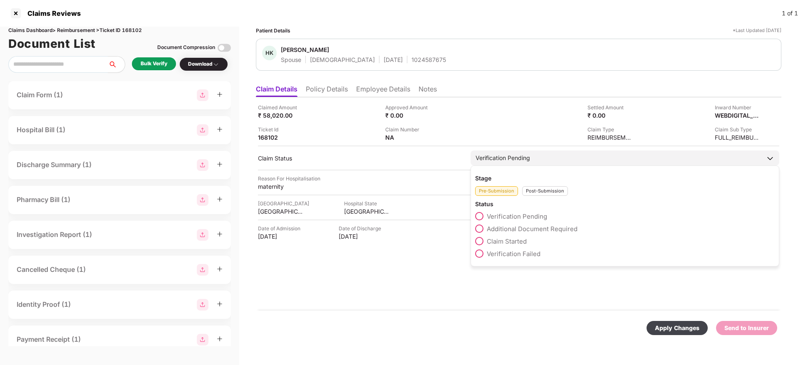
click at [555, 194] on div "Post-Submission" at bounding box center [545, 191] width 46 height 10
click at [522, 230] on span "Claim Under Process" at bounding box center [518, 229] width 63 height 8
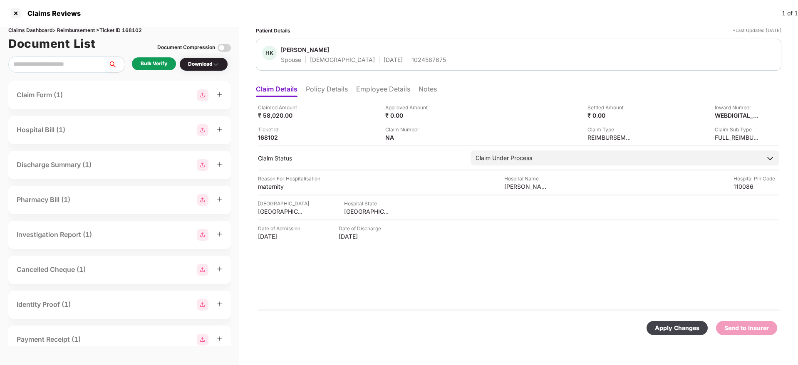
click at [681, 325] on div "Apply Changes" at bounding box center [677, 328] width 45 height 9
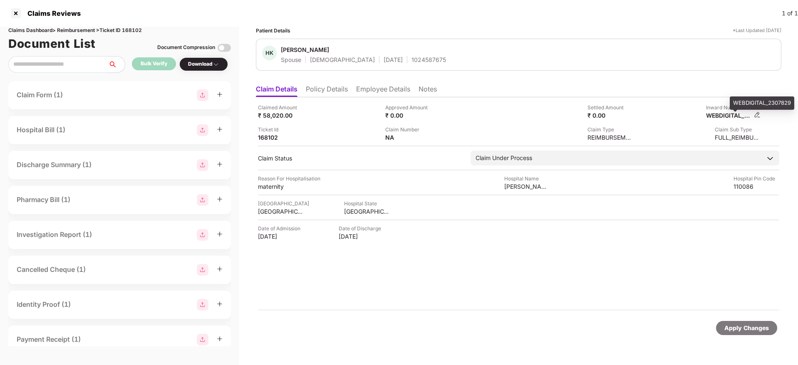
click at [725, 114] on div "WEBDIGITAL_2307829" at bounding box center [729, 116] width 46 height 8
click at [411, 61] on div "1024587675" at bounding box center [428, 60] width 35 height 8
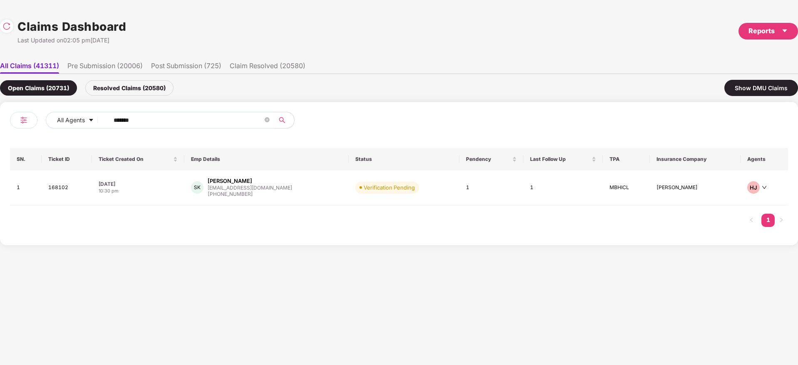
drag, startPoint x: 149, startPoint y: 116, endPoint x: 156, endPoint y: 139, distance: 23.4
click at [86, 134] on div "All Agents ******" at bounding box center [204, 123] width 389 height 23
paste input "text"
type input "******"
click at [297, 199] on div "TG Tushar Khandu Gadhave tushargadhave.wrm@gmai... +919823392780" at bounding box center [262, 189] width 154 height 24
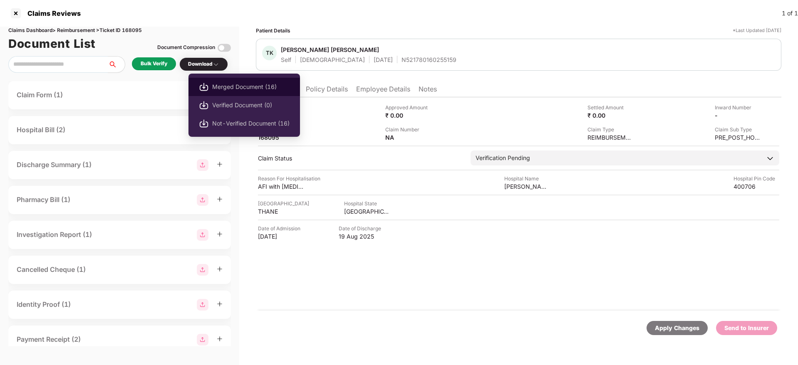
click at [234, 84] on span "Merged Document (16)" at bounding box center [250, 86] width 77 height 9
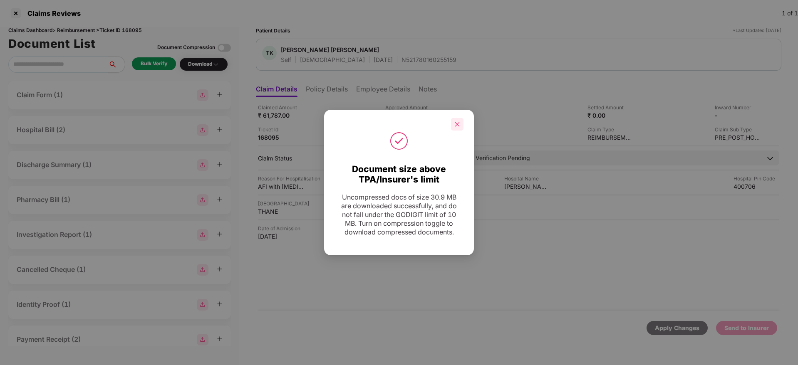
click at [461, 123] on div at bounding box center [457, 124] width 12 height 12
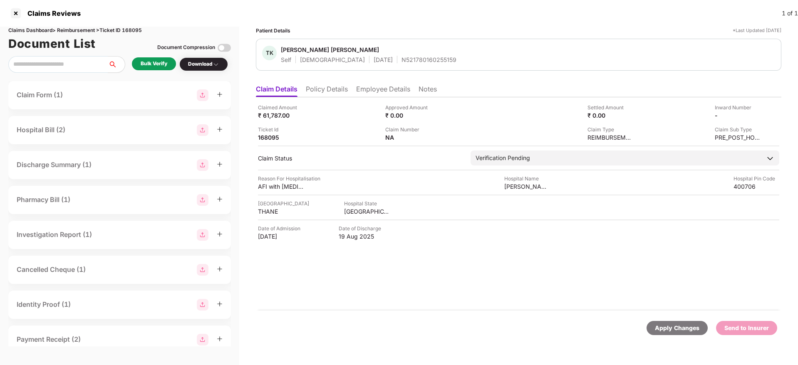
click at [337, 89] on li "Policy Details" at bounding box center [327, 91] width 42 height 12
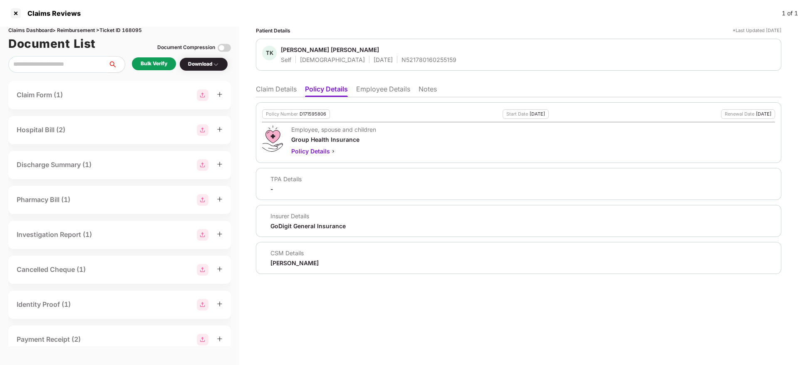
click at [279, 114] on div "Policy Number" at bounding box center [282, 114] width 32 height 5
click at [318, 114] on div "D171595806" at bounding box center [313, 114] width 27 height 5
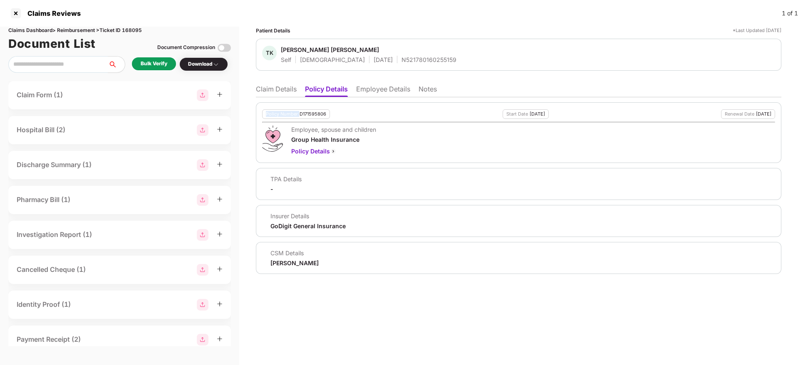
click at [318, 114] on div "D171595806" at bounding box center [313, 114] width 27 height 5
click at [402, 61] on div "N521780160255159" at bounding box center [429, 60] width 55 height 8
click at [302, 53] on div "Tushar Khandu Gadhave" at bounding box center [330, 50] width 98 height 8
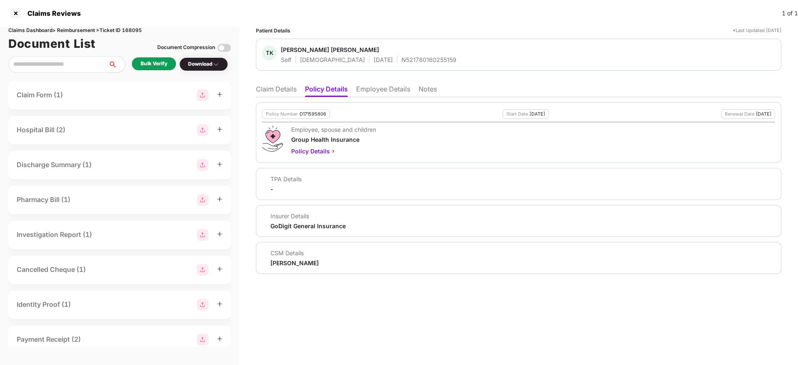
click at [284, 31] on div "Patient Details" at bounding box center [273, 31] width 35 height 8
click at [302, 52] on div "Tushar Khandu Gadhave" at bounding box center [330, 50] width 98 height 8
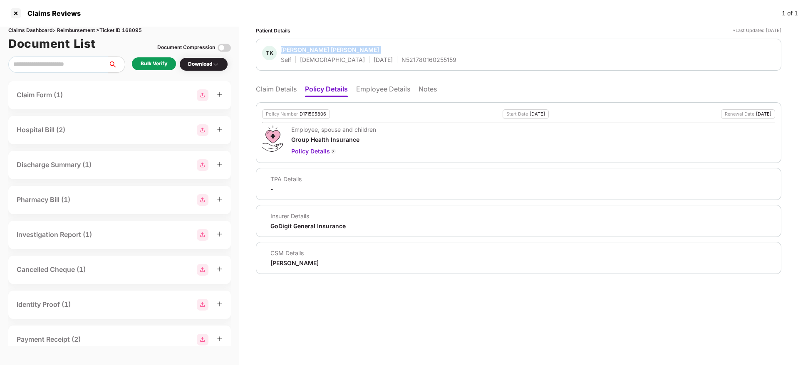
click at [302, 52] on div "Tushar Khandu Gadhave" at bounding box center [330, 50] width 98 height 8
click at [276, 92] on li "Claim Details" at bounding box center [276, 91] width 41 height 12
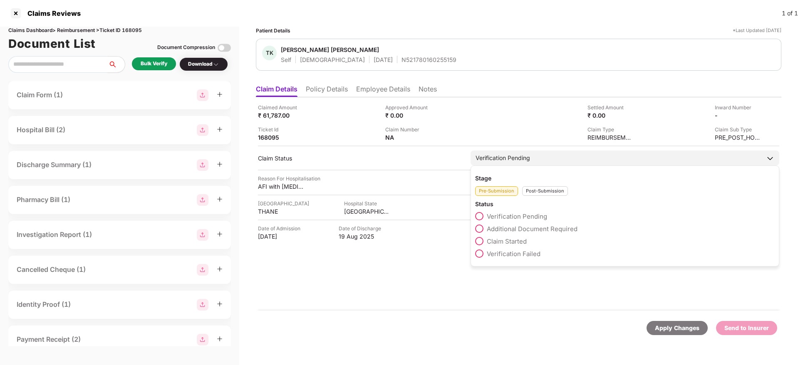
click at [510, 243] on span "Claim Started" at bounding box center [507, 242] width 40 height 8
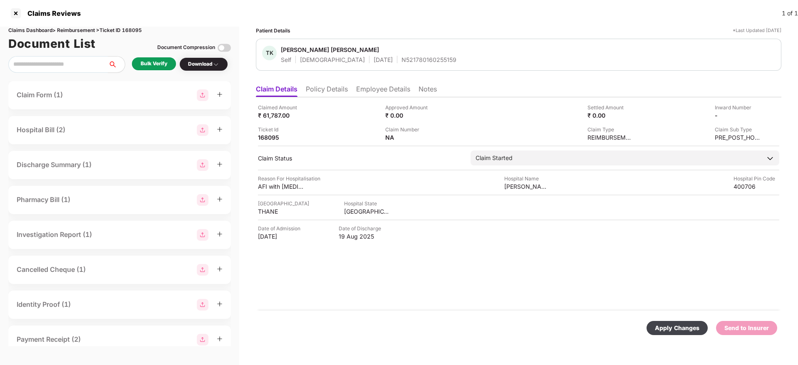
click at [694, 326] on div "Apply Changes" at bounding box center [677, 328] width 45 height 9
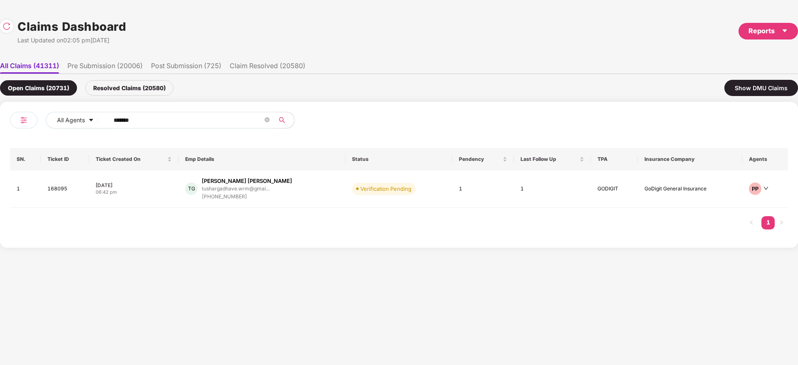
drag, startPoint x: 158, startPoint y: 113, endPoint x: 57, endPoint y: 141, distance: 104.4
click at [55, 141] on div "All Agents ****** SN. Ticket ID Ticket Created On Emp Details Status Pendency L…" at bounding box center [399, 175] width 778 height 126
click at [174, 123] on input "******" at bounding box center [188, 120] width 149 height 12
drag, startPoint x: 85, startPoint y: 129, endPoint x: 0, endPoint y: 141, distance: 86.1
click at [0, 141] on div "All Agents ****** SN. Ticket ID Ticket Created On Emp Details Status Pendency L…" at bounding box center [399, 175] width 798 height 146
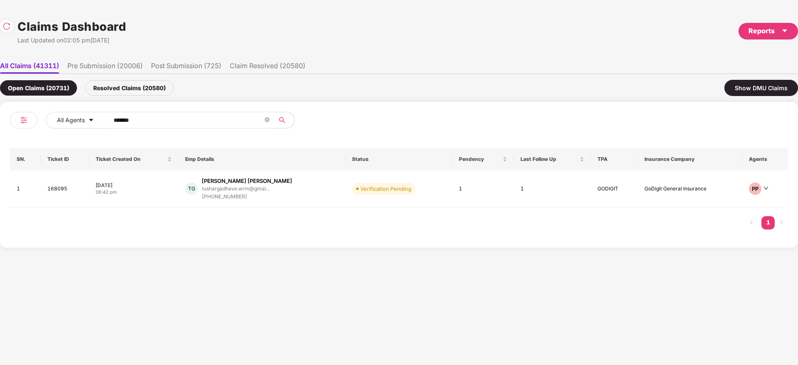
paste input "text"
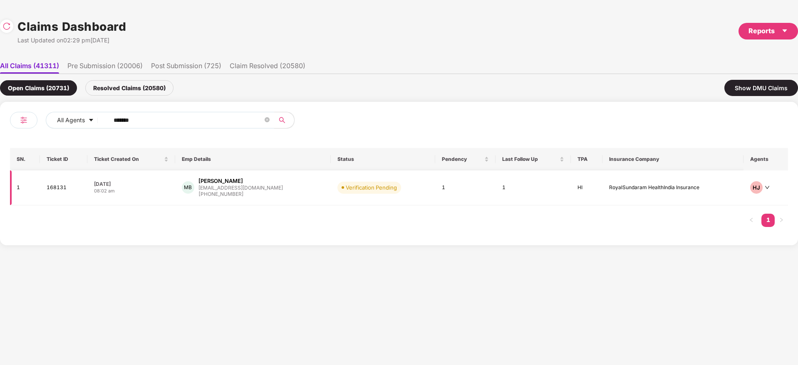
type input "******"
click at [291, 198] on div "MB Mani Bhushan mani.bhushan@tynor.in +919279990788" at bounding box center [253, 187] width 142 height 21
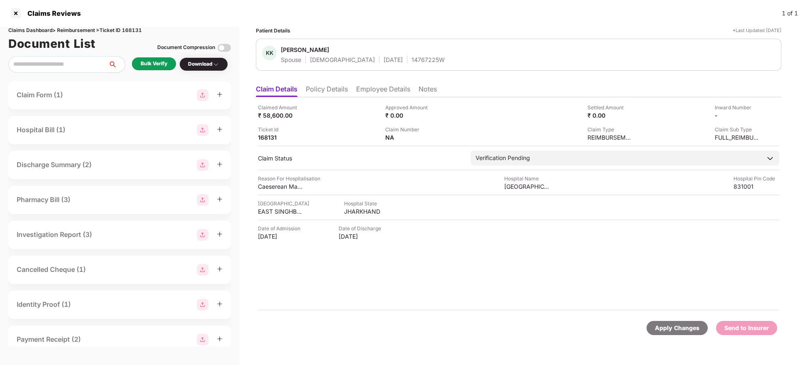
click at [160, 67] on div "Bulk Verify" at bounding box center [154, 64] width 27 height 8
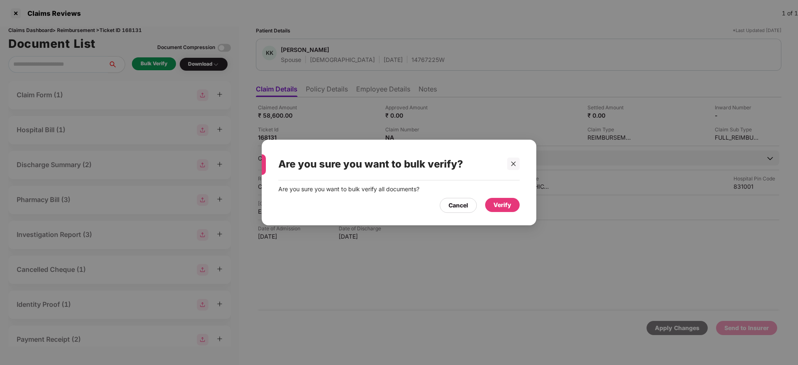
click at [510, 203] on div "Verify" at bounding box center [502, 205] width 18 height 9
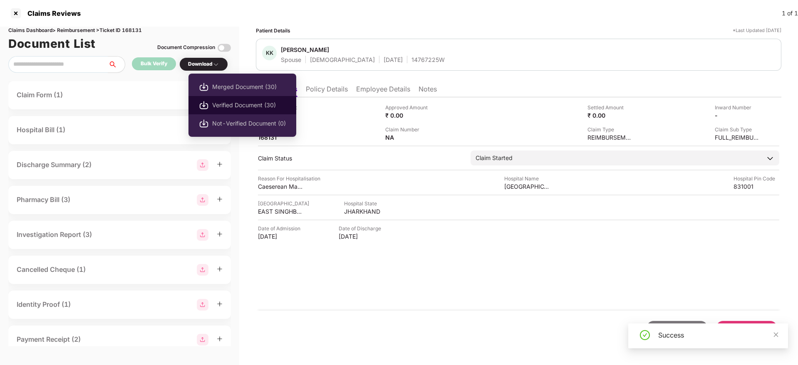
click at [254, 109] on span "Verified Document (30)" at bounding box center [249, 105] width 74 height 9
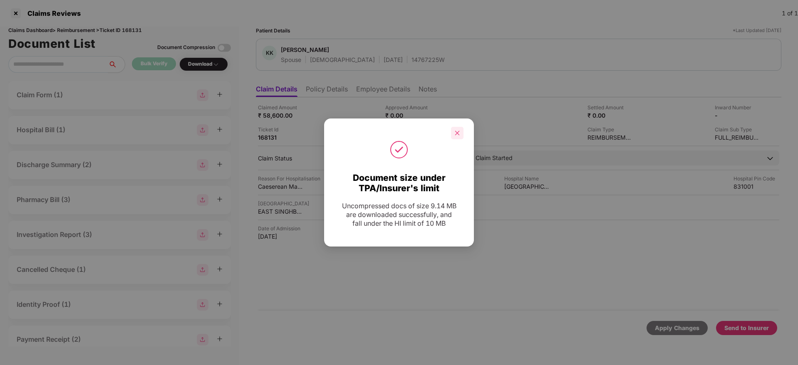
click at [456, 136] on icon "close" at bounding box center [457, 133] width 6 height 6
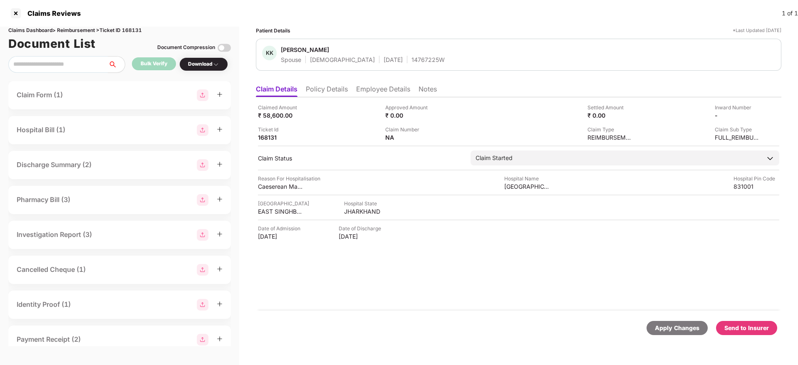
click at [751, 332] on div "Send to Insurer" at bounding box center [746, 328] width 45 height 9
click at [331, 91] on li "Policy Details" at bounding box center [327, 91] width 42 height 12
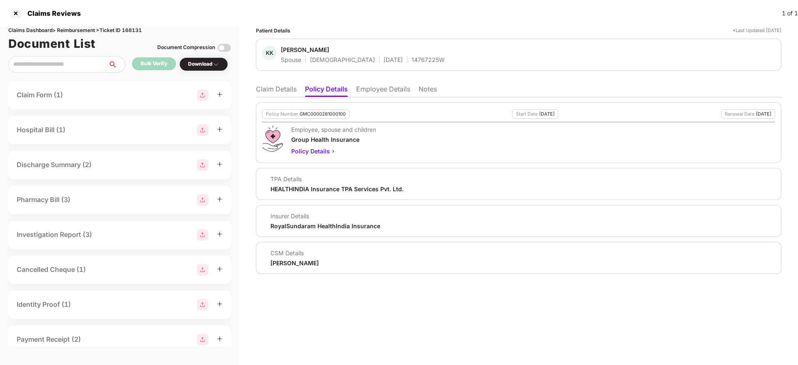
click at [271, 86] on li "Claim Details" at bounding box center [276, 91] width 41 height 12
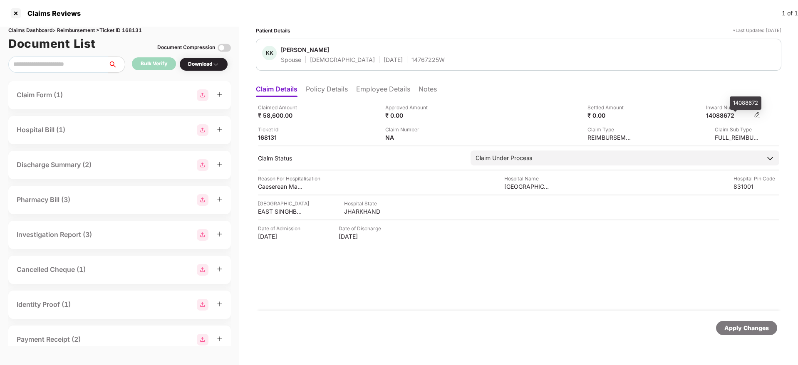
click at [729, 115] on div "14088672" at bounding box center [729, 116] width 46 height 8
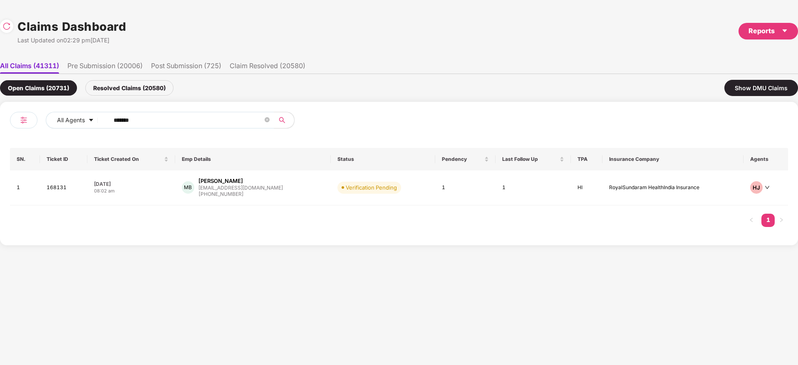
drag, startPoint x: 61, startPoint y: 122, endPoint x: 21, endPoint y: 128, distance: 40.8
click at [21, 128] on div "All Agents ******" at bounding box center [204, 123] width 389 height 23
paste input "text"
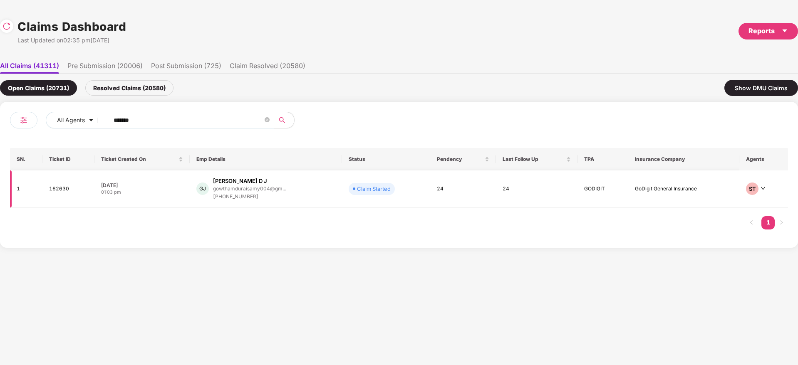
type input "******"
click at [290, 196] on div "GJ Gowtham D J gowthamduraisamy004@gm... +919715237570" at bounding box center [265, 189] width 139 height 24
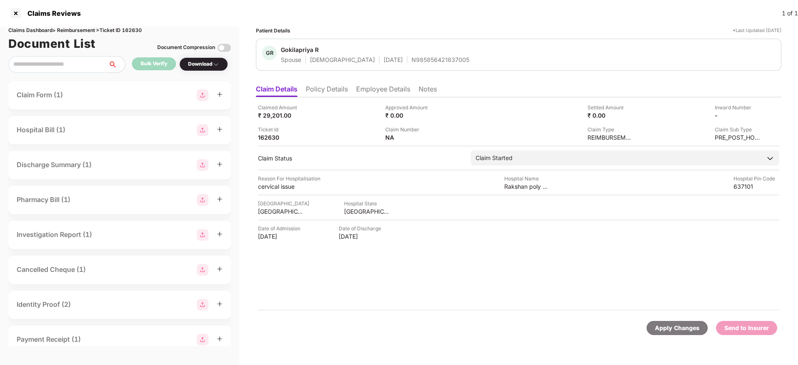
click at [411, 62] on div "N985856421837005" at bounding box center [440, 60] width 58 height 8
click at [332, 89] on li "Policy Details" at bounding box center [327, 91] width 42 height 12
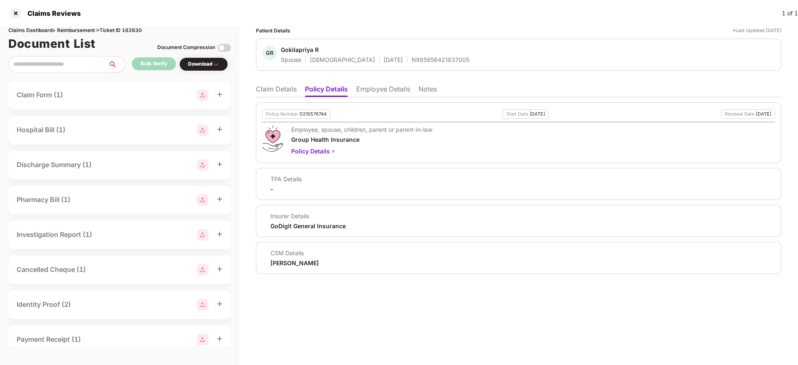
click at [312, 110] on div "Policy Number D210576744" at bounding box center [296, 114] width 68 height 10
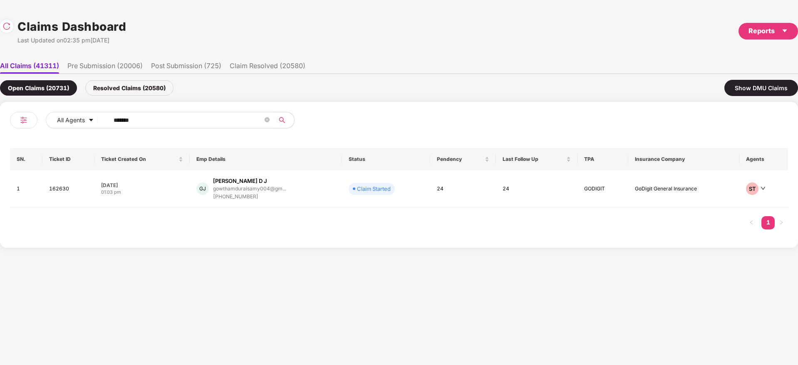
drag, startPoint x: 161, startPoint y: 120, endPoint x: 47, endPoint y: 143, distance: 117.2
click at [17, 144] on div "All Agents ****** SN. Ticket ID Ticket Created On Emp Details Status Pendency L…" at bounding box center [399, 175] width 778 height 126
paste input "text"
type input "******"
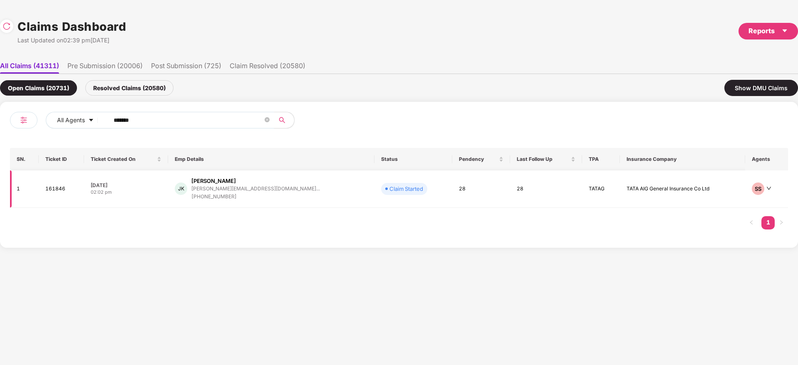
click at [294, 187] on div "JK Joni Kumar joni.chauhan4@gmail.co... +919910287158" at bounding box center [271, 189] width 193 height 24
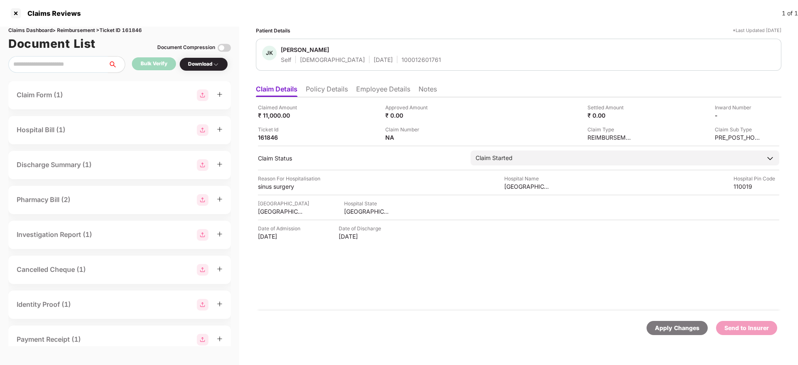
click at [326, 93] on li "Policy Details" at bounding box center [327, 91] width 42 height 12
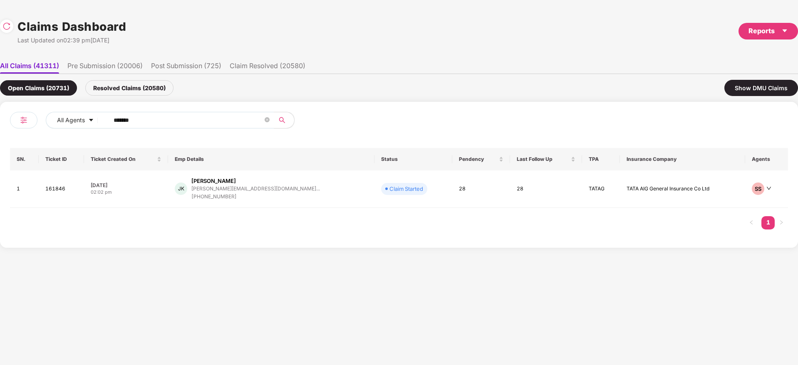
drag, startPoint x: 155, startPoint y: 122, endPoint x: 111, endPoint y: 145, distance: 49.7
click at [0, 116] on div "All Agents ****** SN. Ticket ID Ticket Created On Emp Details Status Pendency L…" at bounding box center [399, 175] width 798 height 146
paste input "text"
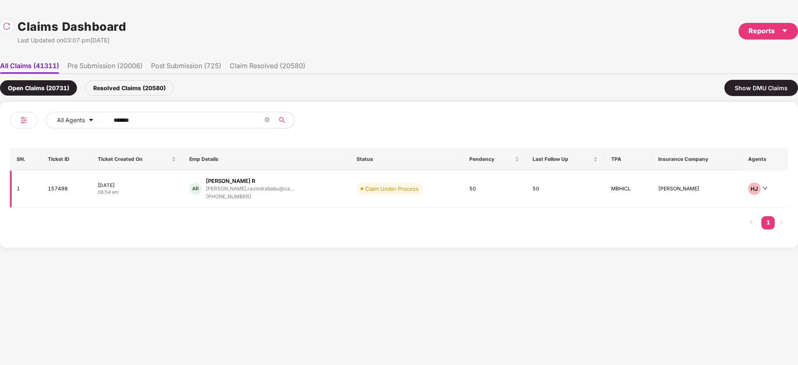
type input "******"
click at [293, 193] on div "AR Adarsh R adarsh.ravindrababu@ca... +919847867616" at bounding box center [266, 189] width 154 height 24
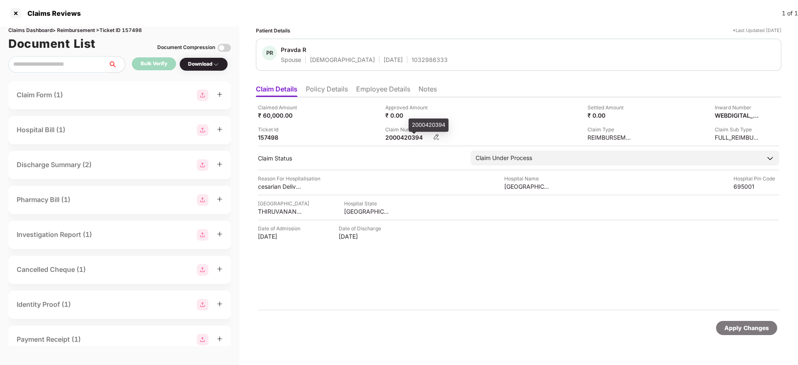
click at [399, 135] on div "2000420394" at bounding box center [408, 138] width 46 height 8
click at [411, 58] on div "1032986333" at bounding box center [429, 60] width 36 height 8
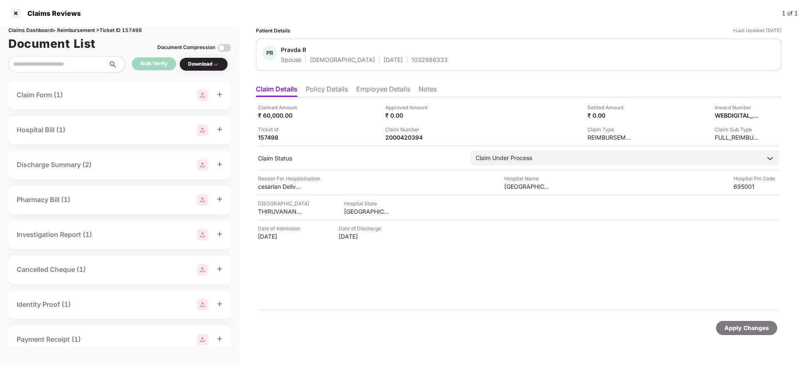
click at [402, 91] on li "Employee Details" at bounding box center [383, 91] width 54 height 12
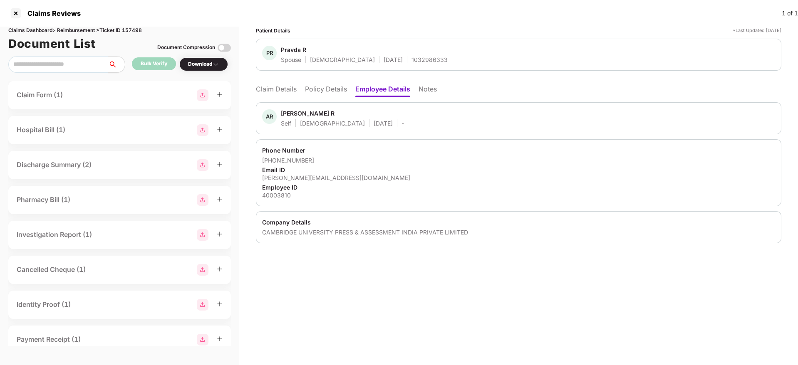
click at [320, 88] on li "Policy Details" at bounding box center [326, 91] width 42 height 12
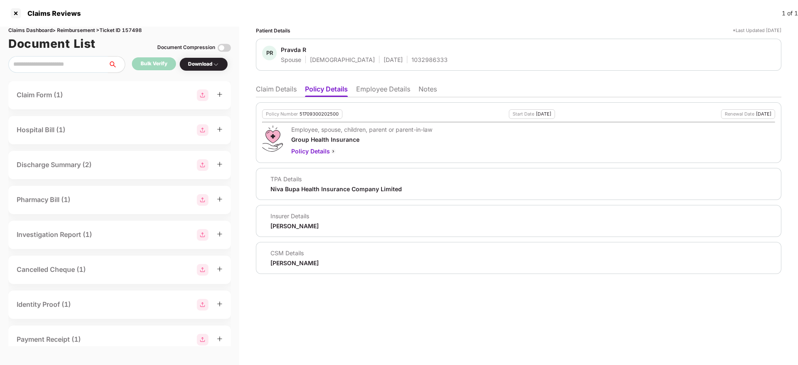
click at [282, 91] on li "Claim Details" at bounding box center [276, 91] width 41 height 12
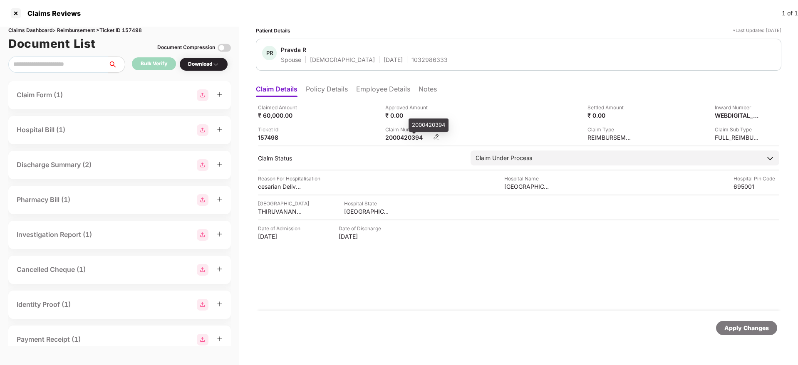
click at [393, 139] on div "2000420394" at bounding box center [408, 138] width 46 height 8
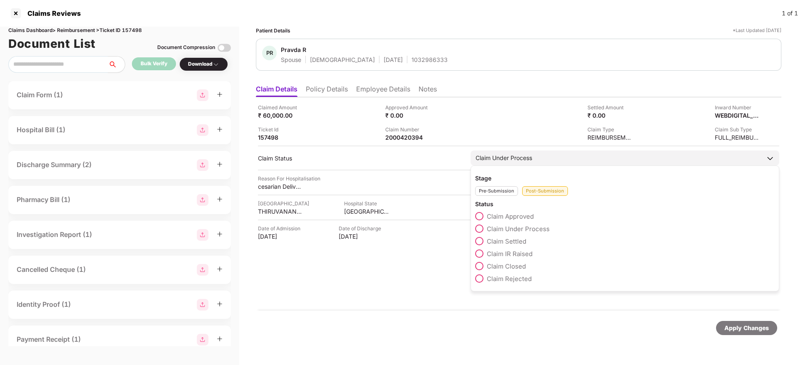
click at [514, 242] on span "Claim Settled" at bounding box center [507, 242] width 40 height 8
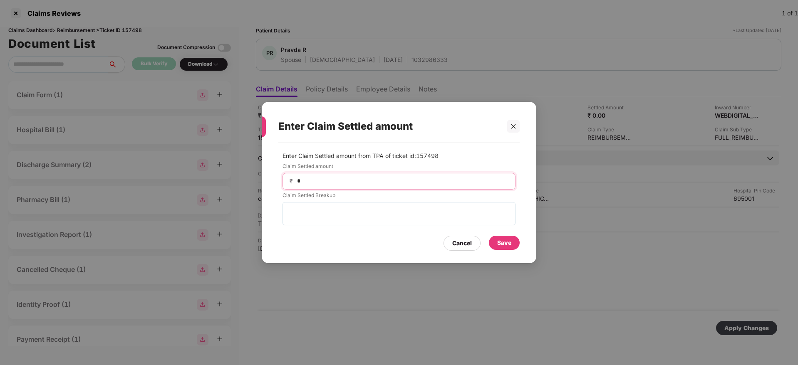
click at [353, 180] on input "*" at bounding box center [402, 181] width 212 height 9
type input "*****"
click at [503, 244] on div "Save" at bounding box center [504, 242] width 14 height 9
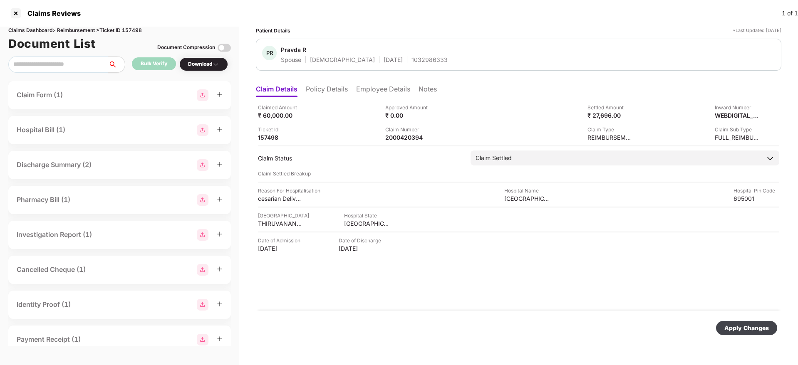
click at [768, 322] on div "Apply Changes" at bounding box center [746, 328] width 61 height 14
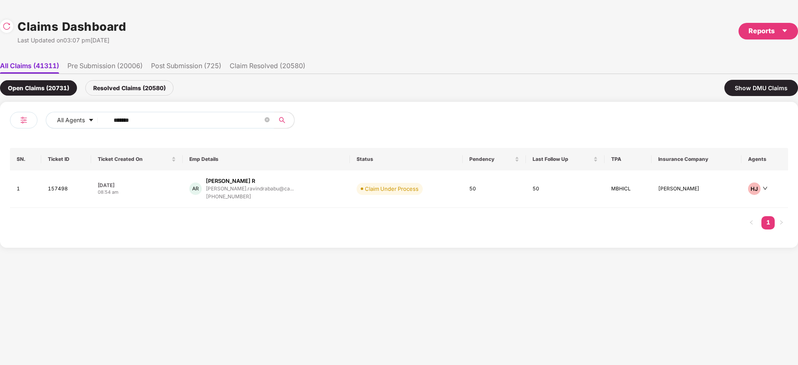
drag, startPoint x: 144, startPoint y: 118, endPoint x: 156, endPoint y: 126, distance: 15.1
click at [0, 114] on div "All Agents ****** SN. Ticket ID Ticket Created On Emp Details Status Pendency L…" at bounding box center [399, 175] width 798 height 146
paste input "text"
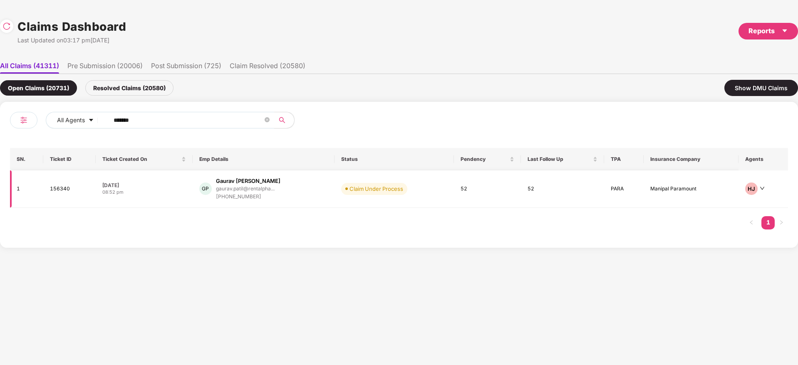
type input "******"
click at [288, 198] on div "GP Gaurav Anant Patil gaurav.patil@rentalpha... +919673166569" at bounding box center [263, 189] width 129 height 24
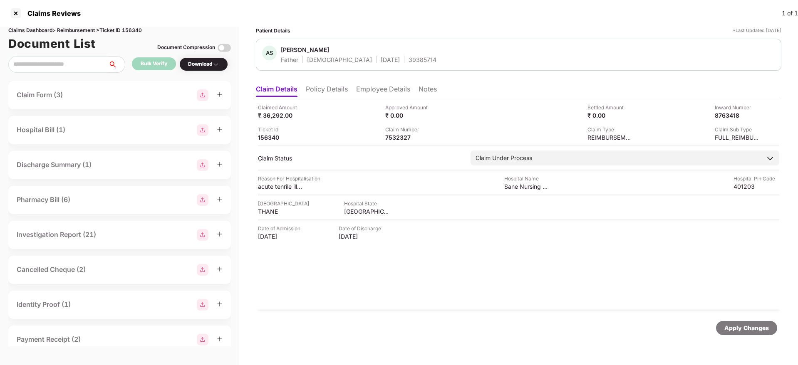
click at [375, 94] on li "Employee Details" at bounding box center [383, 91] width 54 height 12
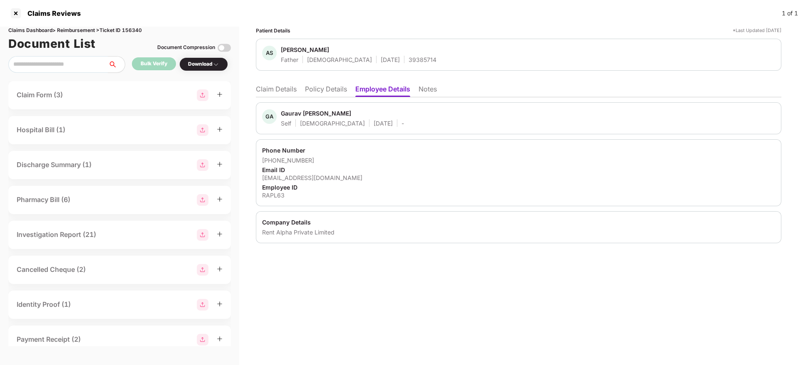
click at [409, 56] on div "39385714" at bounding box center [423, 60] width 28 height 8
click at [283, 91] on li "Claim Details" at bounding box center [276, 91] width 41 height 12
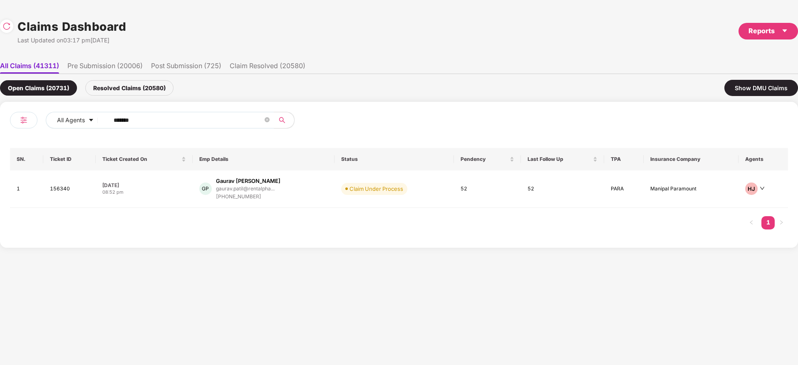
drag, startPoint x: 172, startPoint y: 115, endPoint x: 590, endPoint y: 90, distance: 418.9
click at [0, 133] on div "All Agents ****** SN. Ticket ID Ticket Created On Emp Details Status Pendency L…" at bounding box center [399, 175] width 798 height 146
paste input "text"
type input "******"
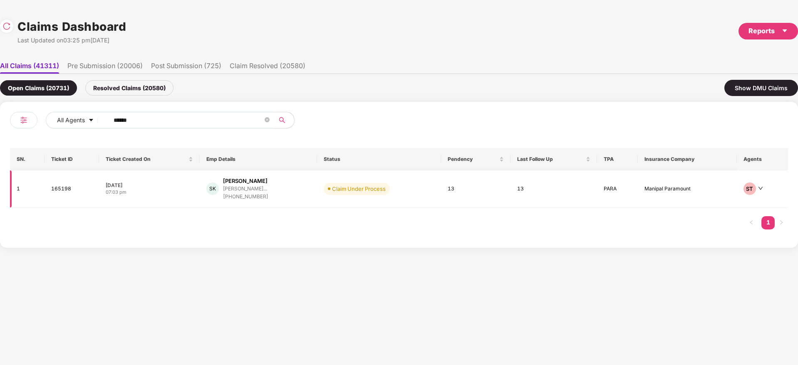
click at [311, 189] on div "SK Salim Khan salim.khan@capsavefina... +919619556795" at bounding box center [258, 189] width 104 height 24
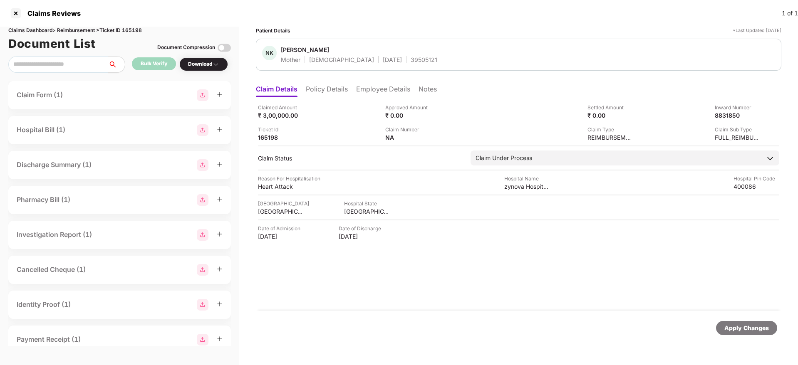
click at [333, 88] on li "Policy Details" at bounding box center [327, 91] width 42 height 12
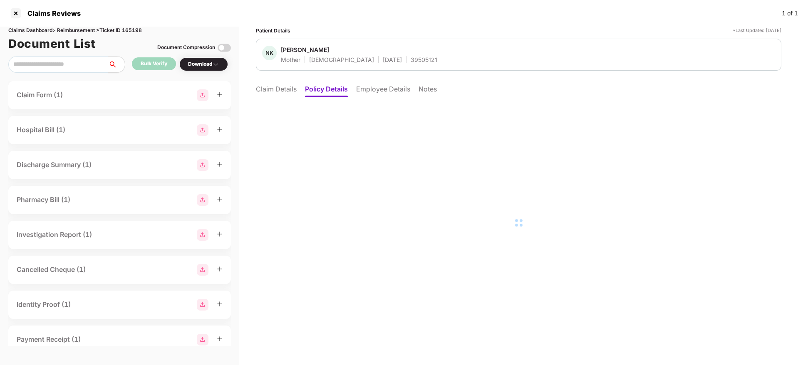
click at [387, 92] on li "Employee Details" at bounding box center [383, 91] width 54 height 12
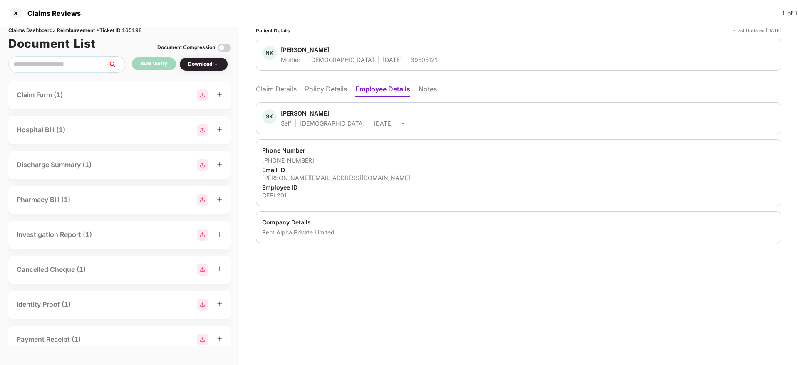
click at [411, 63] on div "39505121" at bounding box center [424, 60] width 27 height 8
click at [282, 89] on li "Claim Details" at bounding box center [276, 91] width 41 height 12
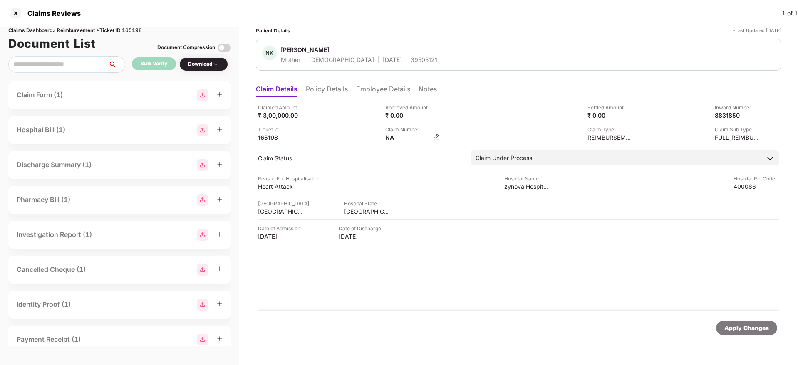
click at [434, 136] on img at bounding box center [436, 137] width 7 height 7
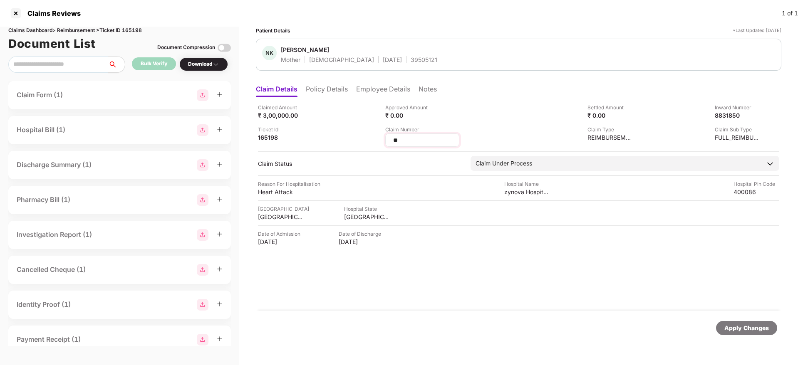
type input "*"
type input "*******"
click at [735, 321] on div "Apply Changes" at bounding box center [746, 328] width 61 height 14
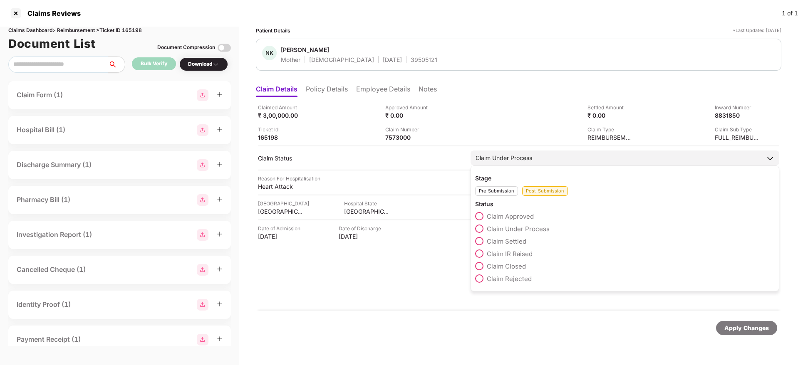
click at [519, 257] on span "Claim IR Raised" at bounding box center [510, 254] width 46 height 8
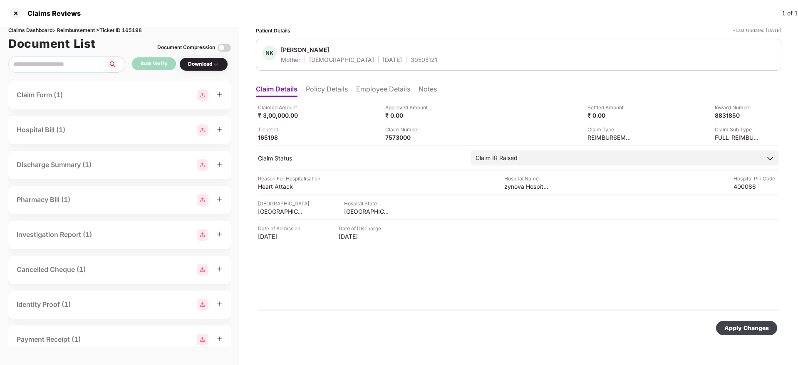
click at [753, 334] on div "Apply Changes" at bounding box center [746, 328] width 61 height 14
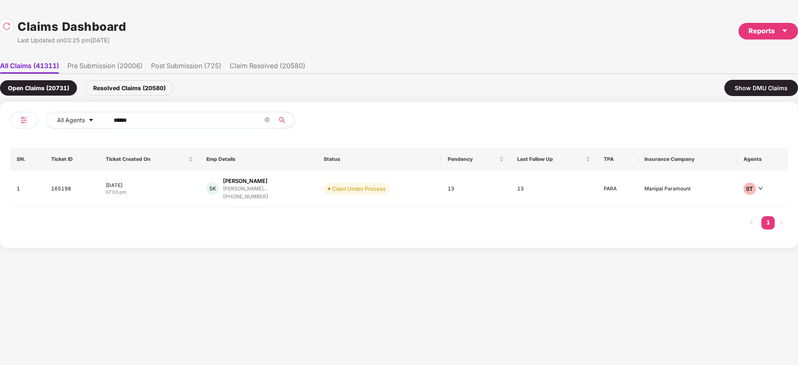
click at [17, 136] on div "All Agents ****** SN. Ticket ID Ticket Created On Emp Details Status Pendency L…" at bounding box center [399, 175] width 778 height 126
paste input "text"
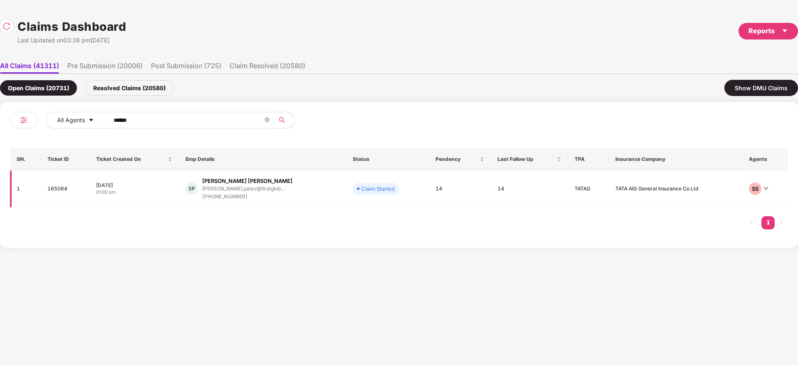
type input "******"
click at [305, 193] on div "SP Saloni Prashant Palav saloni.palav@firstglob... +918291400754" at bounding box center [263, 189] width 154 height 24
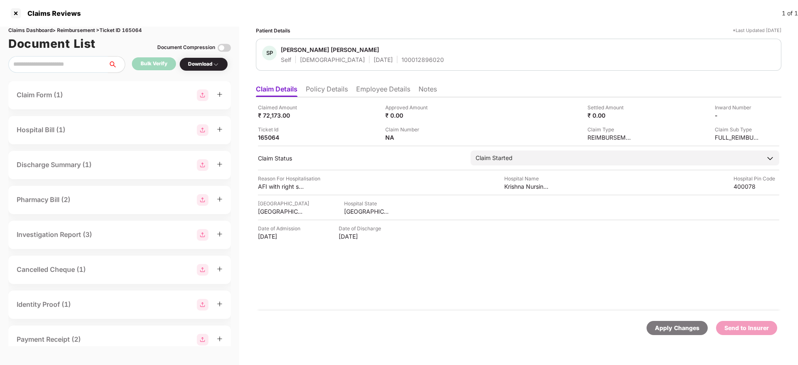
click at [331, 90] on li "Policy Details" at bounding box center [327, 91] width 42 height 12
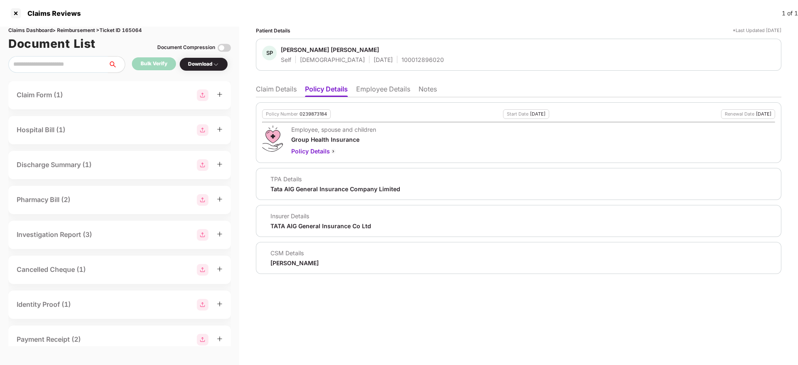
click at [272, 89] on li "Claim Details" at bounding box center [276, 91] width 41 height 12
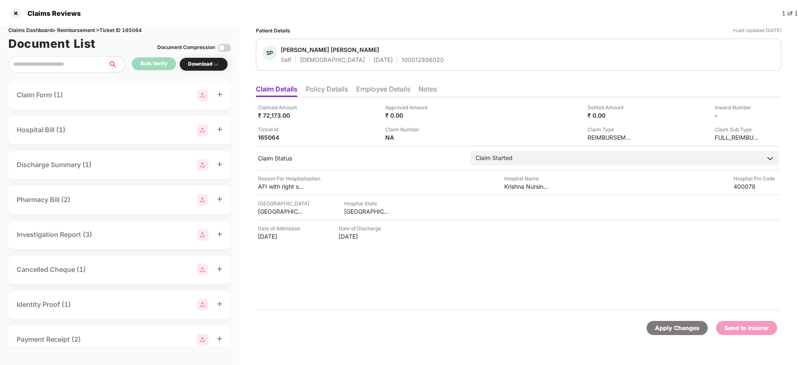
click at [300, 49] on div "Saloni Prashant Palav" at bounding box center [330, 50] width 98 height 8
click at [326, 86] on li "Policy Details" at bounding box center [327, 91] width 42 height 12
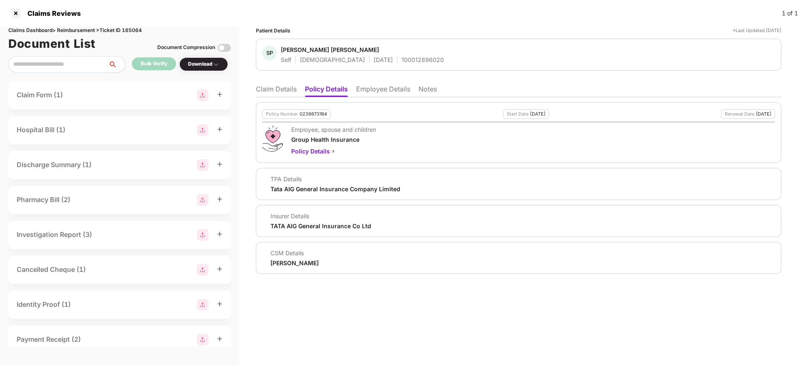
click at [402, 58] on div "100012896020" at bounding box center [423, 60] width 42 height 8
click at [309, 113] on div "0239873184" at bounding box center [313, 114] width 27 height 5
click at [375, 89] on li "Employee Details" at bounding box center [383, 91] width 54 height 12
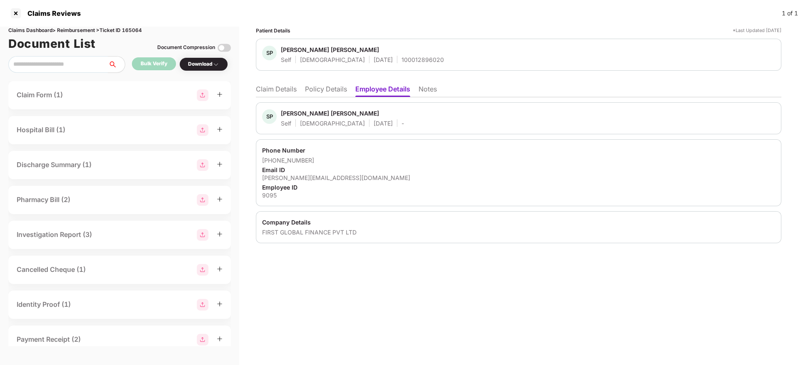
click at [312, 232] on div "FIRST GLOBAL FINANCE PVT LTD" at bounding box center [518, 232] width 513 height 8
click at [288, 89] on li "Claim Details" at bounding box center [276, 91] width 41 height 12
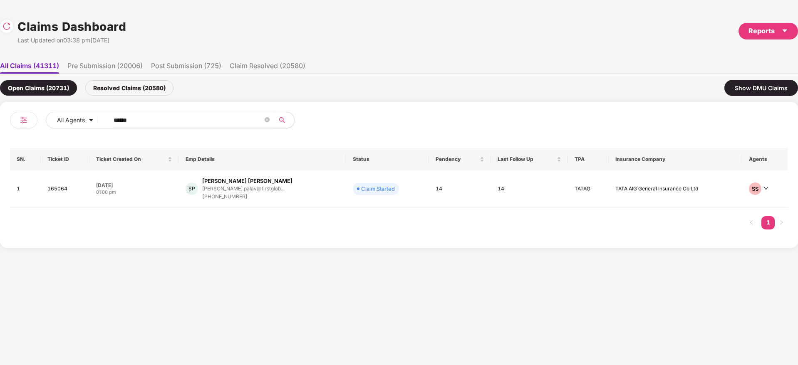
drag, startPoint x: 178, startPoint y: 115, endPoint x: 38, endPoint y: 147, distance: 143.4
click at [26, 150] on div "All Agents ****** SN. Ticket ID Ticket Created On Emp Details Status Pendency L…" at bounding box center [399, 175] width 778 height 126
paste input "text"
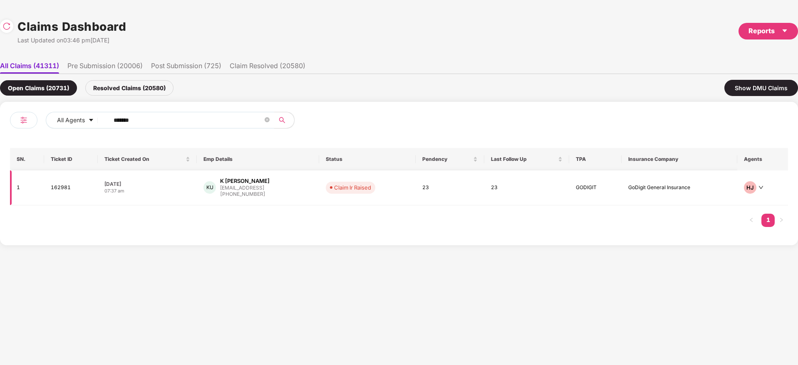
type input "******"
click at [282, 192] on div "KU K Suma Udupa suma@endor.ai +919880052406" at bounding box center [257, 187] width 109 height 21
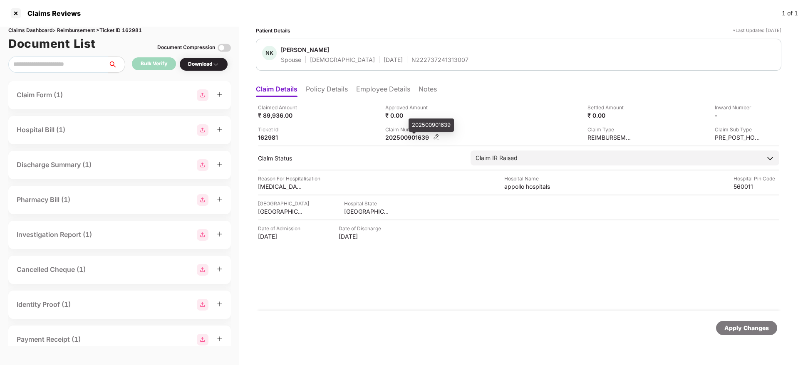
click at [401, 137] on div "202500901639" at bounding box center [408, 138] width 46 height 8
click at [364, 89] on li "Employee Details" at bounding box center [383, 91] width 54 height 12
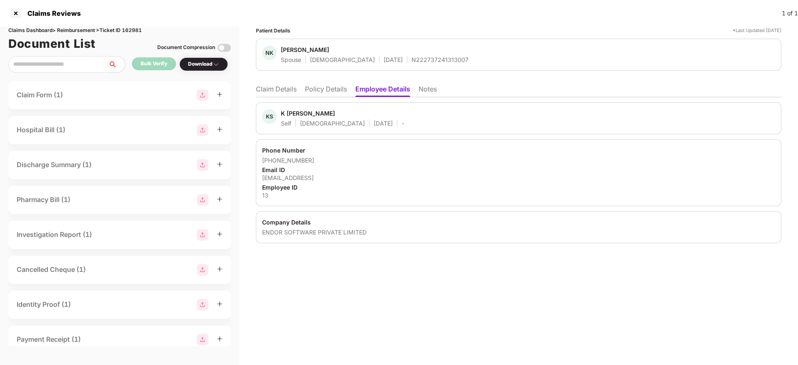
click at [269, 95] on li "Claim Details" at bounding box center [276, 91] width 41 height 12
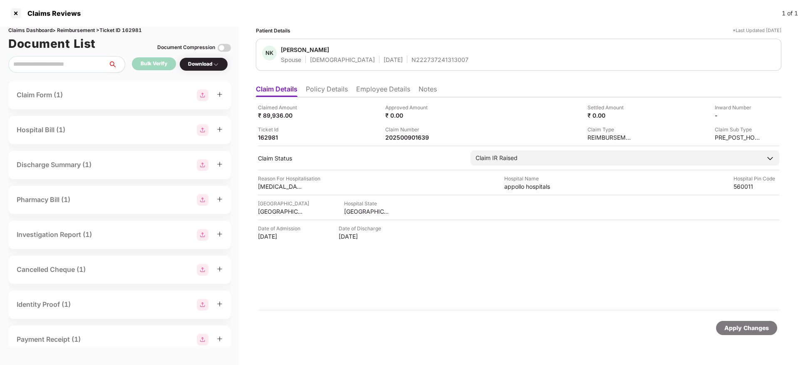
click at [460, 294] on div "Claimed Amount ₹ 89,936.00 Approved Amount ₹ 0.00 Settled Amount ₹ 0.00 Inward …" at bounding box center [518, 203] width 525 height 213
click at [381, 95] on li "Employee Details" at bounding box center [383, 91] width 54 height 12
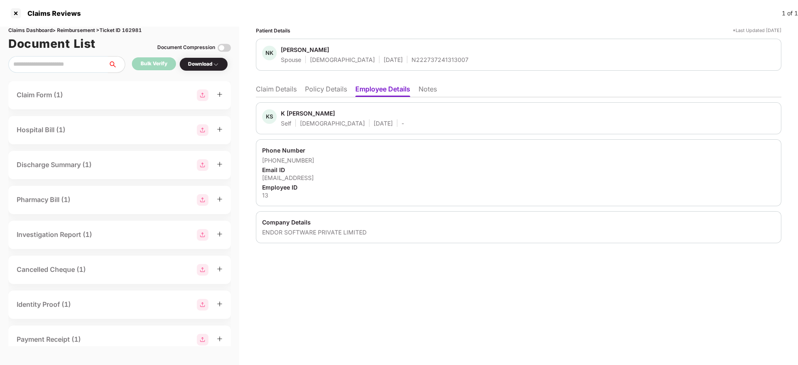
click at [277, 85] on li "Claim Details" at bounding box center [276, 91] width 41 height 12
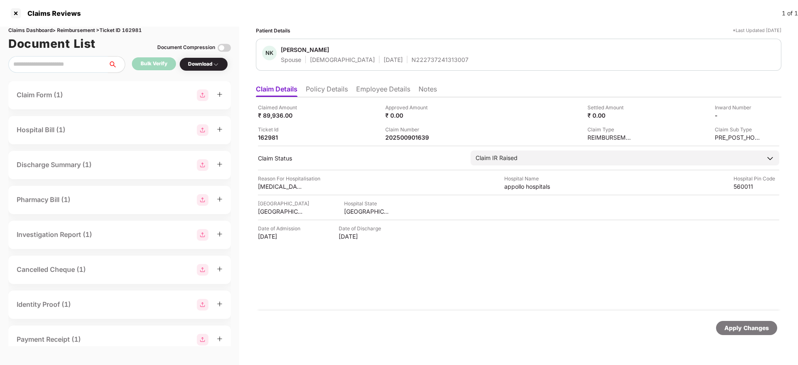
click at [378, 88] on li "Employee Details" at bounding box center [383, 91] width 54 height 12
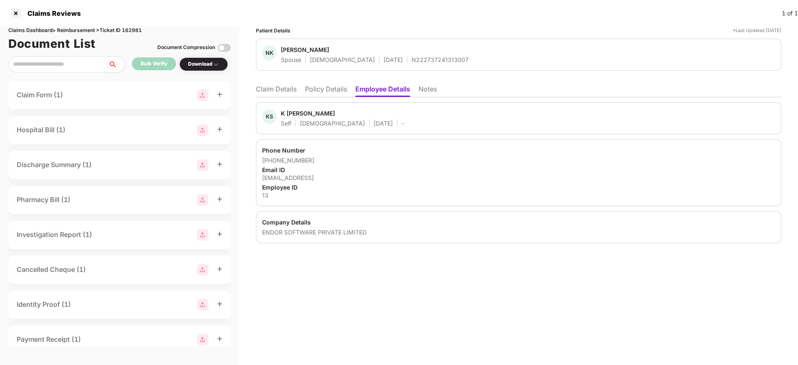
click at [290, 94] on li "Claim Details" at bounding box center [276, 91] width 41 height 12
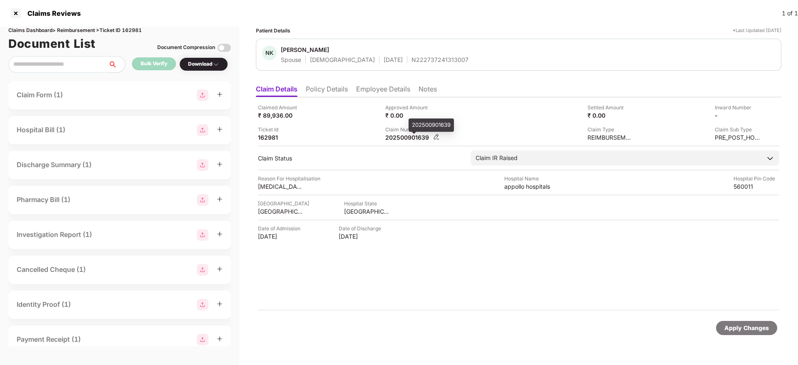
click at [404, 139] on div "202500901639" at bounding box center [408, 138] width 46 height 8
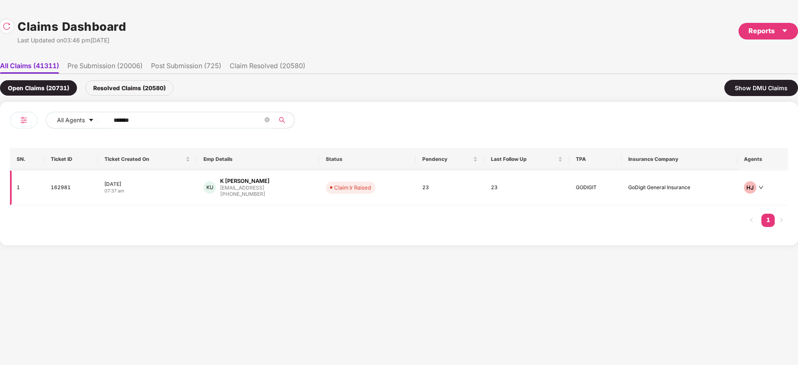
drag, startPoint x: 165, startPoint y: 117, endPoint x: 47, endPoint y: 178, distance: 132.7
click at [0, 163] on div "All Agents ****** SN. Ticket ID Ticket Created On Emp Details Status Pendency L…" at bounding box center [399, 174] width 798 height 144
paste input "text"
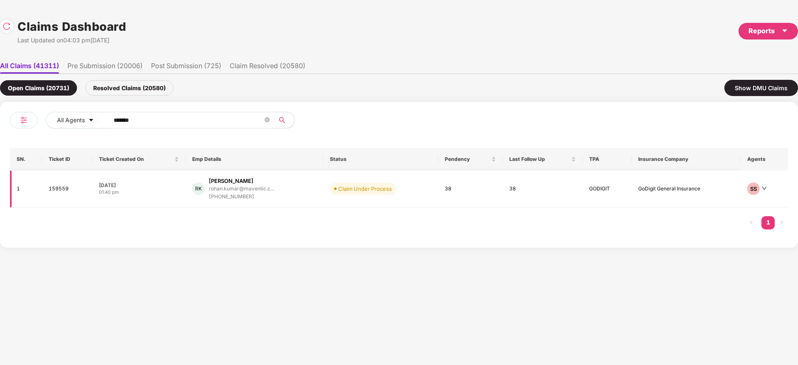
type input "******"
click at [302, 197] on div "RK Rohan Kumar rohan.kumar@maventic.c... +916204954839" at bounding box center [254, 189] width 124 height 24
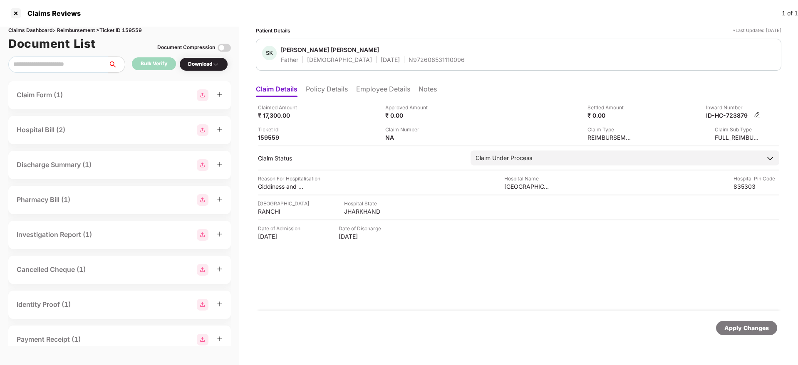
click at [757, 114] on img at bounding box center [757, 115] width 7 height 7
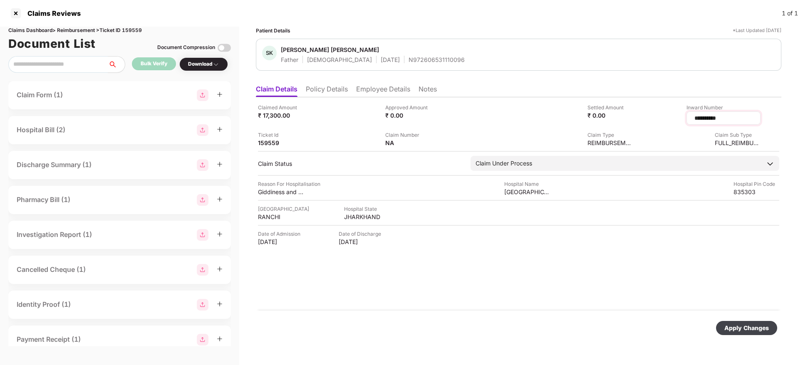
type input "*********"
click at [739, 334] on div "Apply Changes" at bounding box center [746, 328] width 61 height 14
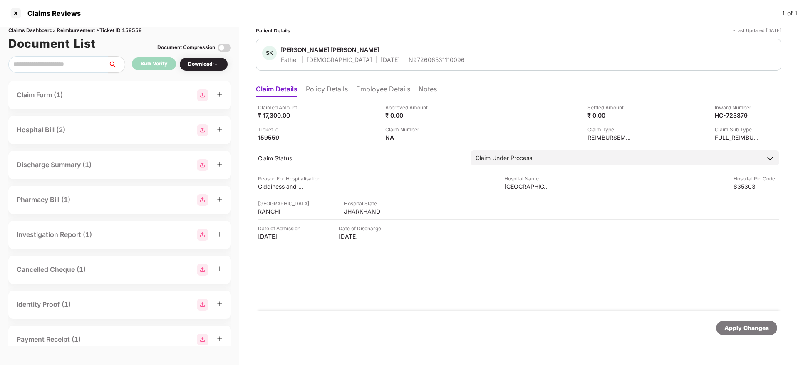
click at [330, 85] on li "Policy Details" at bounding box center [327, 91] width 42 height 12
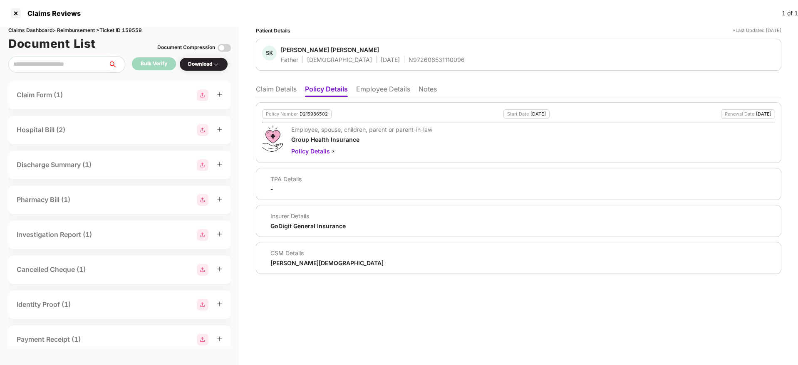
click at [306, 115] on div "D215986502" at bounding box center [314, 114] width 28 height 5
click at [367, 94] on li "Employee Details" at bounding box center [383, 91] width 54 height 12
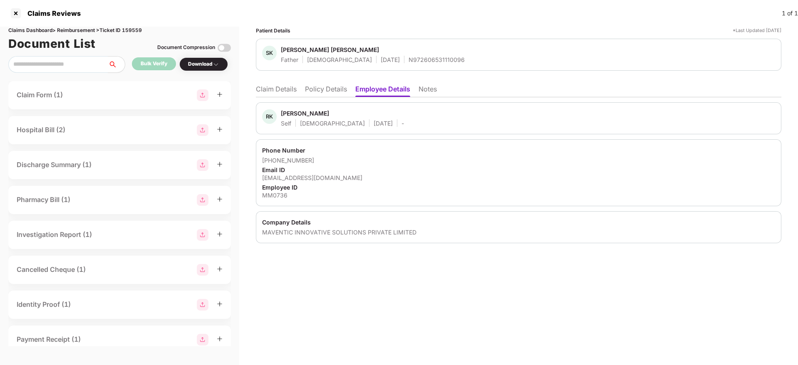
click at [283, 89] on li "Claim Details" at bounding box center [276, 91] width 41 height 12
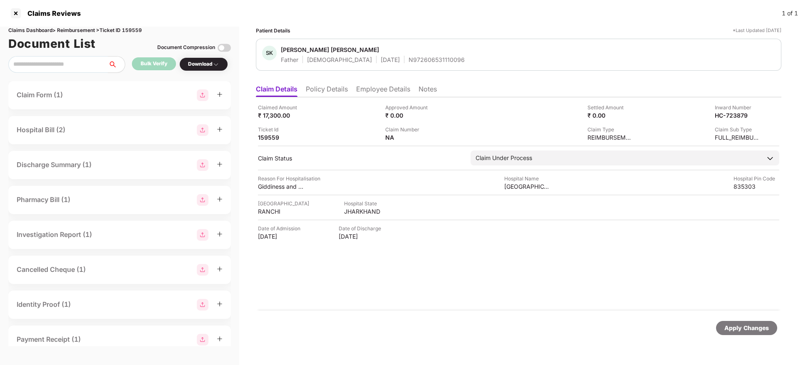
click at [424, 284] on div "Claimed Amount ₹ 17,300.00 Approved Amount ₹ 0.00 Settled Amount ₹ 0.00 Inward …" at bounding box center [518, 203] width 525 height 213
click at [383, 290] on div "Claimed Amount ₹ 17,300.00 Approved Amount ₹ 0.00 Settled Amount ₹ 0.00 Inward …" at bounding box center [518, 203] width 525 height 213
click at [344, 95] on li "Policy Details" at bounding box center [327, 91] width 42 height 12
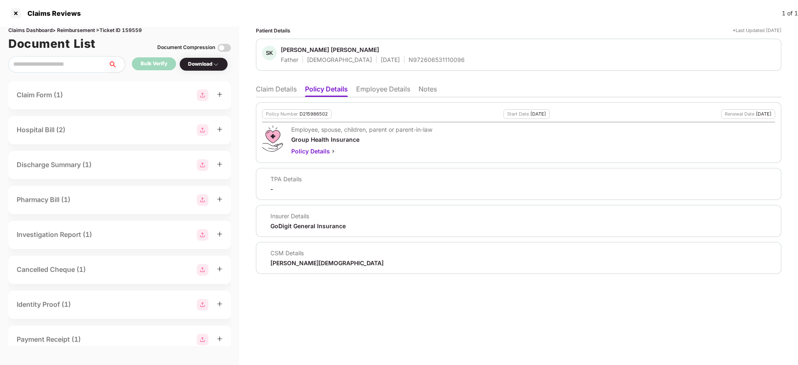
click at [340, 91] on li "Policy Details" at bounding box center [326, 91] width 43 height 12
click at [346, 104] on div "Policy Number D215986502 Start Date 01 Jul 2025 Renewal Date 30 Jun 2026 Employ…" at bounding box center [518, 132] width 525 height 61
click at [271, 93] on li "Claim Details" at bounding box center [276, 91] width 41 height 12
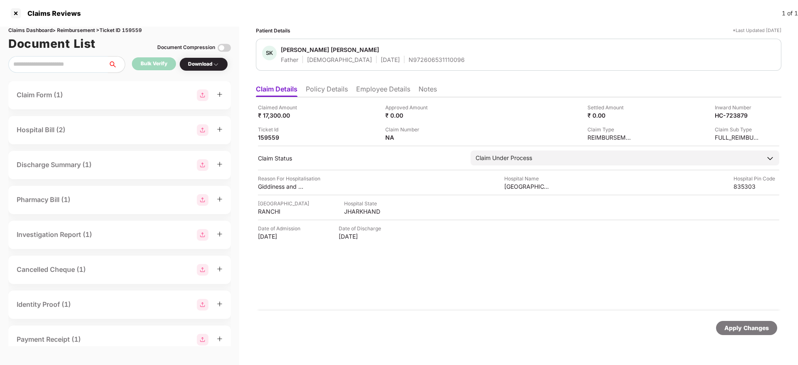
click at [486, 296] on div "Claimed Amount ₹ 17,300.00 Approved Amount ₹ 0.00 Settled Amount ₹ 0.00 Inward …" at bounding box center [518, 203] width 525 height 213
click at [324, 91] on li "Policy Details" at bounding box center [327, 91] width 42 height 12
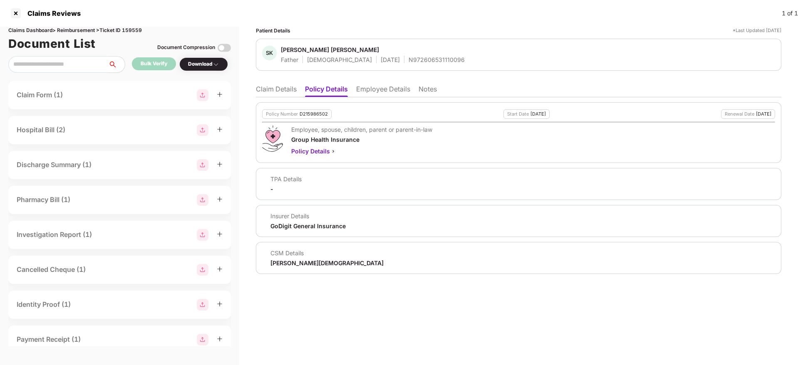
click at [362, 90] on li "Employee Details" at bounding box center [383, 91] width 54 height 12
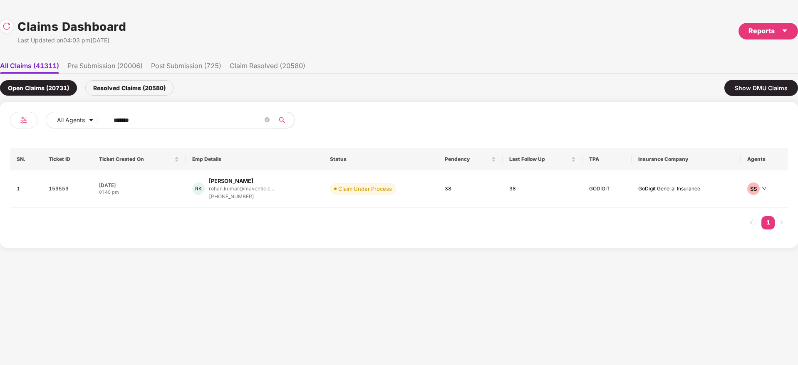
drag, startPoint x: 104, startPoint y: 120, endPoint x: 92, endPoint y: 136, distance: 19.9
click at [89, 131] on div "All Agents ******" at bounding box center [204, 123] width 389 height 23
click at [288, 193] on div "RK Rohan Kumar rohan.kumar@maventic.c... +916204954839" at bounding box center [254, 189] width 124 height 24
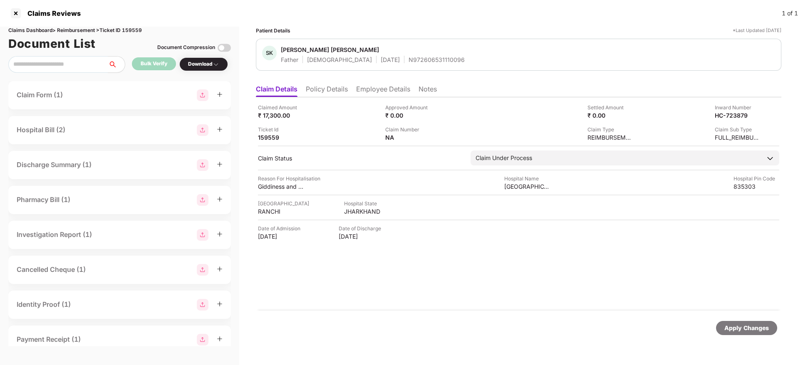
click at [354, 90] on ul "Claim Details Policy Details Employee Details Notes" at bounding box center [518, 89] width 525 height 17
click at [360, 90] on li "Employee Details" at bounding box center [383, 91] width 54 height 12
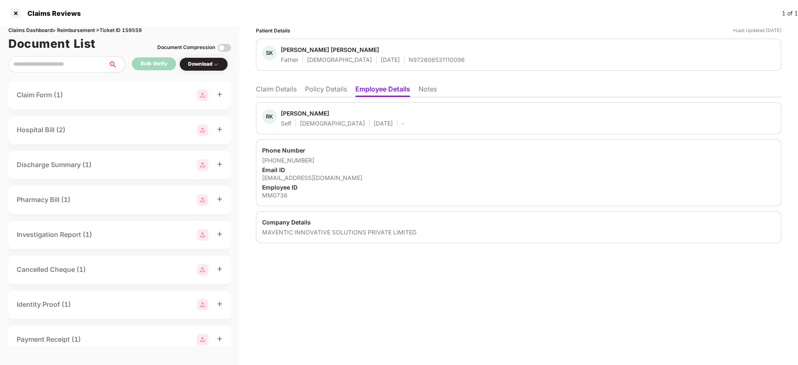
click at [340, 151] on div "Phone Number" at bounding box center [518, 150] width 513 height 8
click at [322, 89] on li "Policy Details" at bounding box center [326, 91] width 42 height 12
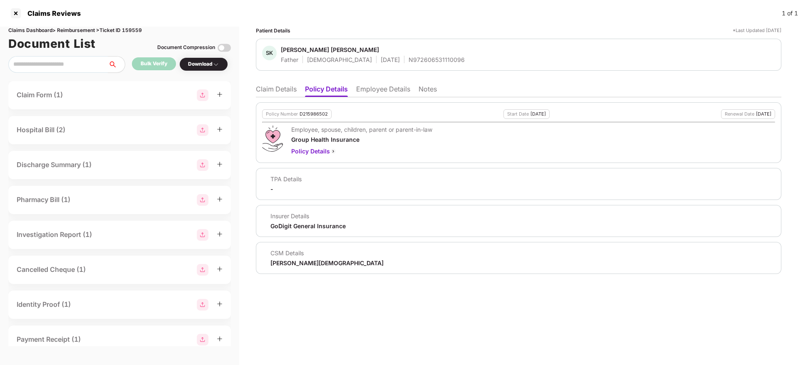
click at [273, 82] on ul "Claim Details Policy Details Employee Details Notes" at bounding box center [518, 89] width 525 height 17
click at [276, 93] on li "Claim Details" at bounding box center [276, 91] width 41 height 12
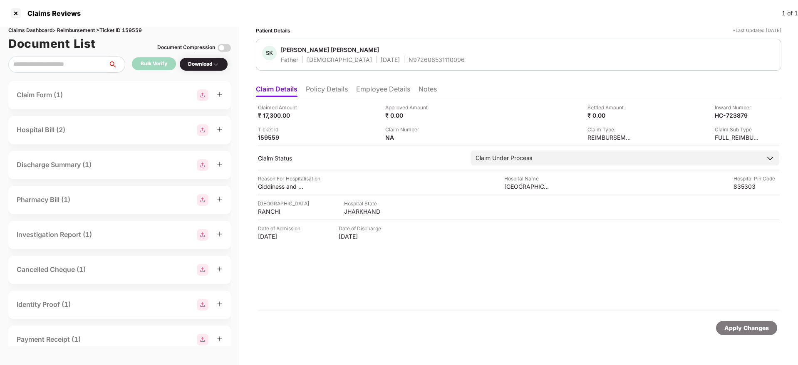
click at [339, 89] on li "Policy Details" at bounding box center [327, 91] width 42 height 12
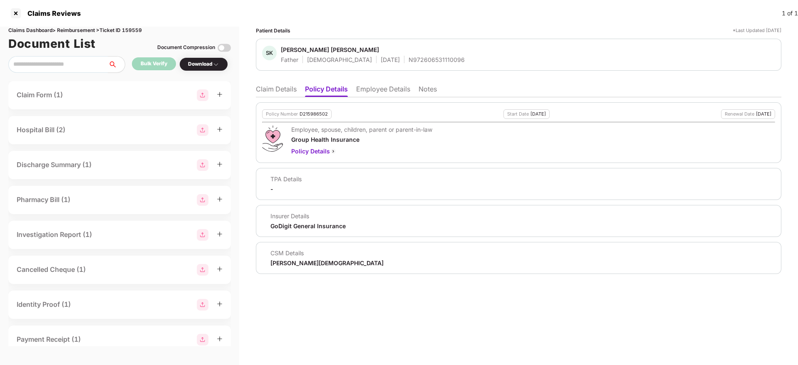
click at [450, 110] on div "Policy Number D215986502 Start Date 01 Jul 2025 Renewal Date 30 Jun 2026" at bounding box center [518, 114] width 513 height 10
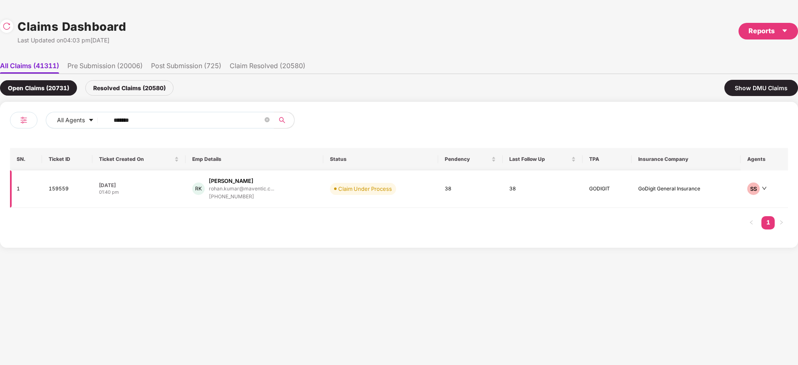
drag, startPoint x: 161, startPoint y: 117, endPoint x: 121, endPoint y: 179, distance: 73.7
click at [0, 170] on div "All Agents ****** SN. Ticket ID Ticket Created On Emp Details Status Pendency L…" at bounding box center [399, 175] width 798 height 146
paste input "text"
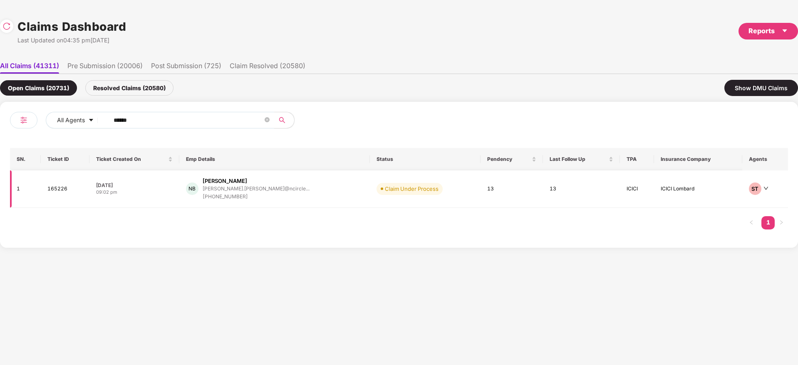
type input "******"
click at [283, 192] on div "NB Neetu Bandewar neetu.bandewar@ncircle... +918962212408" at bounding box center [274, 189] width 177 height 24
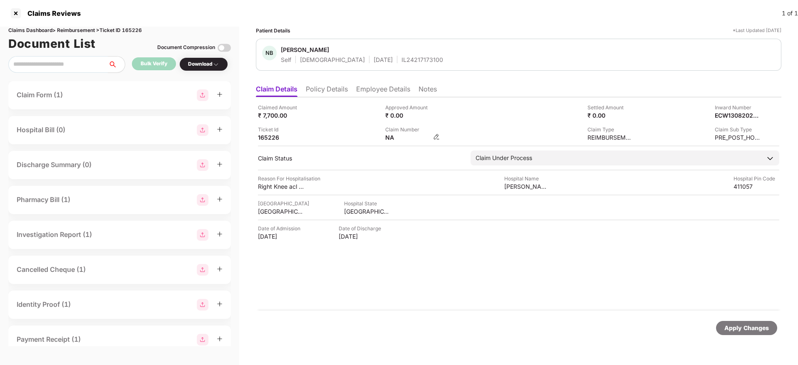
click at [435, 135] on img at bounding box center [436, 137] width 7 height 7
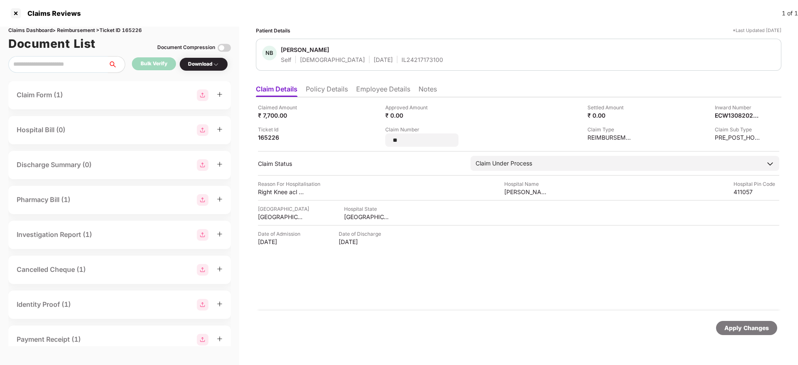
type input "*"
type input "**********"
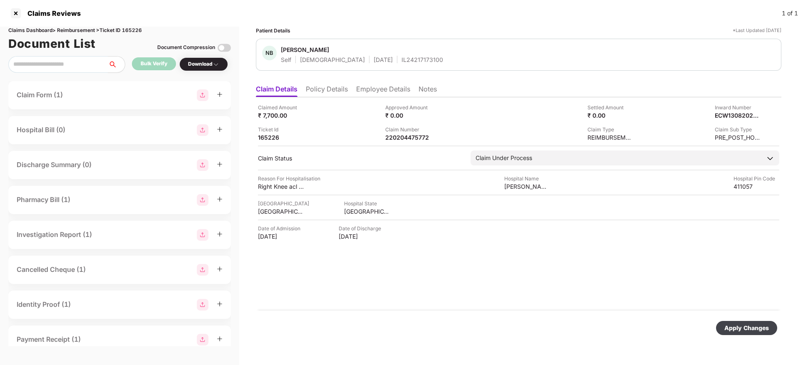
click at [385, 98] on div "Claimed Amount ₹ 7,700.00 Approved Amount ₹ 0.00 Settled Amount ₹ 0.00 Inward N…" at bounding box center [518, 203] width 525 height 213
click at [384, 94] on li "Employee Details" at bounding box center [383, 91] width 54 height 12
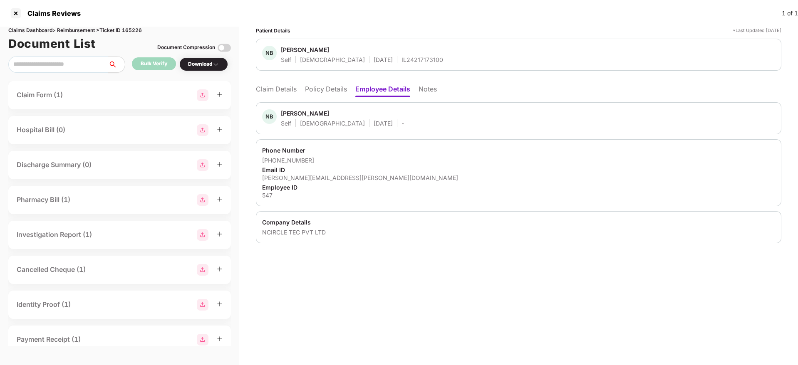
click at [402, 63] on div "IL24217173100" at bounding box center [423, 60] width 42 height 8
click at [402, 62] on div "IL24217173100" at bounding box center [423, 60] width 42 height 8
click at [265, 196] on div "547" at bounding box center [518, 195] width 513 height 8
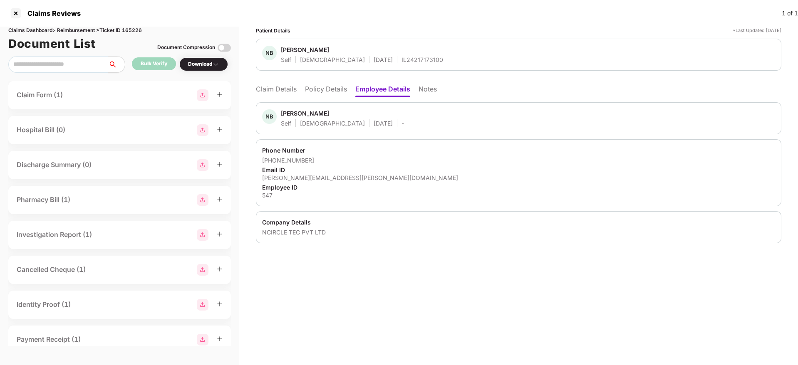
click at [258, 89] on li "Claim Details" at bounding box center [276, 91] width 41 height 12
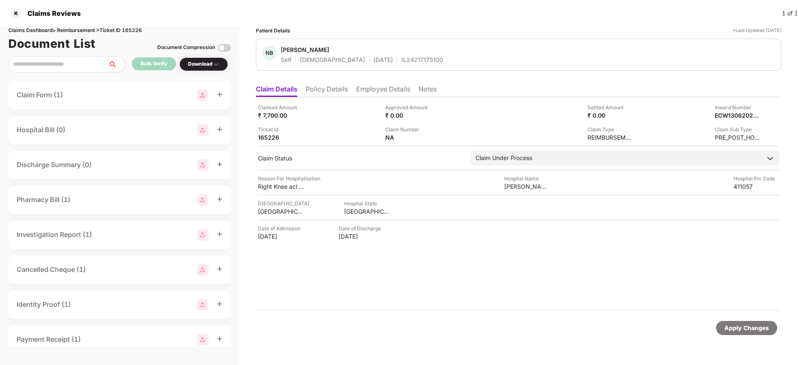
click at [494, 273] on div "Claimed Amount ₹ 7,700.00 Approved Amount ₹ 0.00 Settled Amount ₹ 0.00 Inward N…" at bounding box center [518, 203] width 525 height 213
click at [324, 94] on li "Policy Details" at bounding box center [327, 91] width 42 height 12
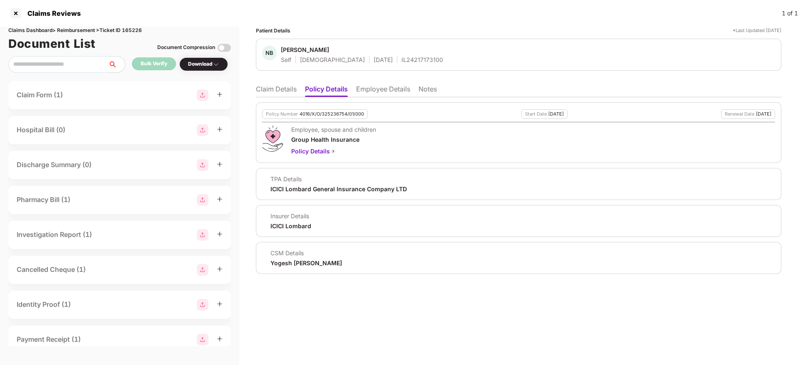
click at [276, 92] on li "Claim Details" at bounding box center [276, 91] width 41 height 12
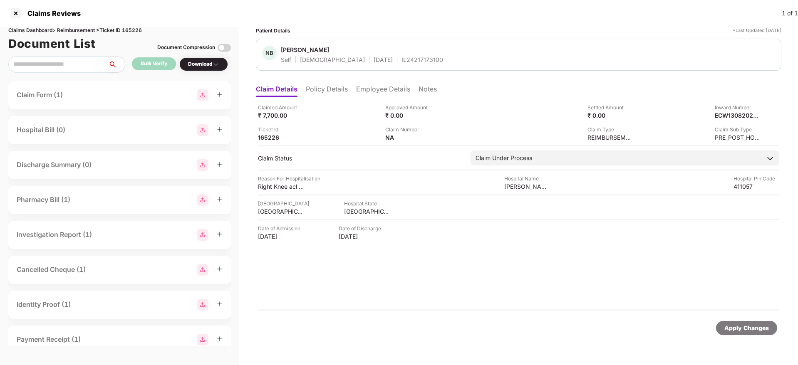
click at [308, 88] on li "Policy Details" at bounding box center [327, 91] width 42 height 12
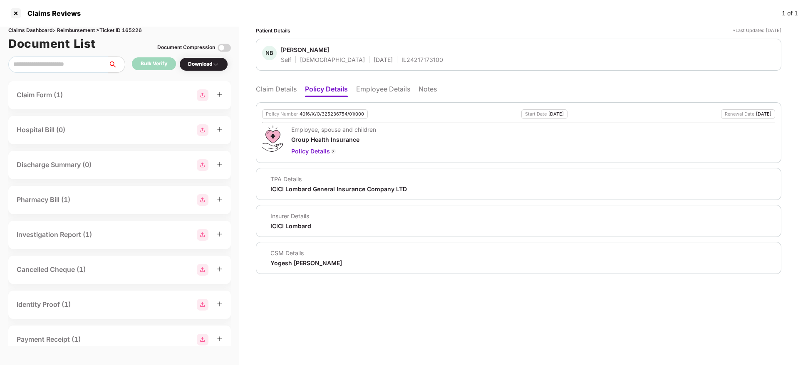
click at [312, 115] on div "4016/X/O/325236754/01/000" at bounding box center [332, 114] width 64 height 5
click at [269, 92] on li "Claim Details" at bounding box center [276, 91] width 41 height 12
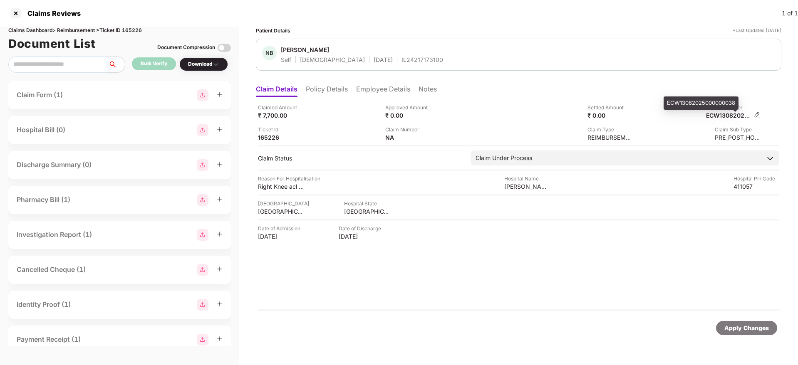
click at [727, 114] on div "ECW13082025000000038" at bounding box center [729, 116] width 46 height 8
copy div
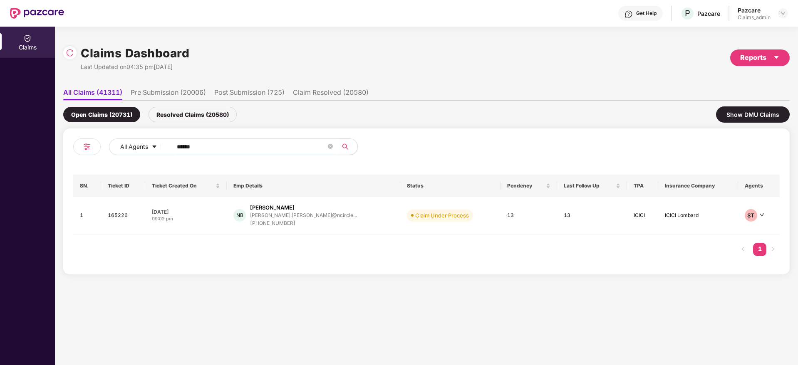
drag, startPoint x: 221, startPoint y: 150, endPoint x: 158, endPoint y: 156, distance: 63.5
click at [153, 152] on div "All Agents ******" at bounding box center [321, 147] width 424 height 17
paste input "text"
type input "******"
click at [346, 219] on div "AK Ankita Kharche ankita.kharche@centiro... +917219700493" at bounding box center [319, 216] width 164 height 24
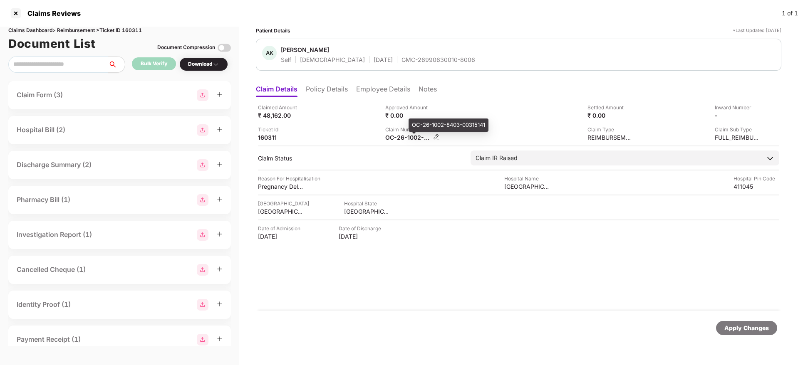
click at [403, 139] on div "OC-26-1002-8403-00315141" at bounding box center [408, 138] width 46 height 8
copy div
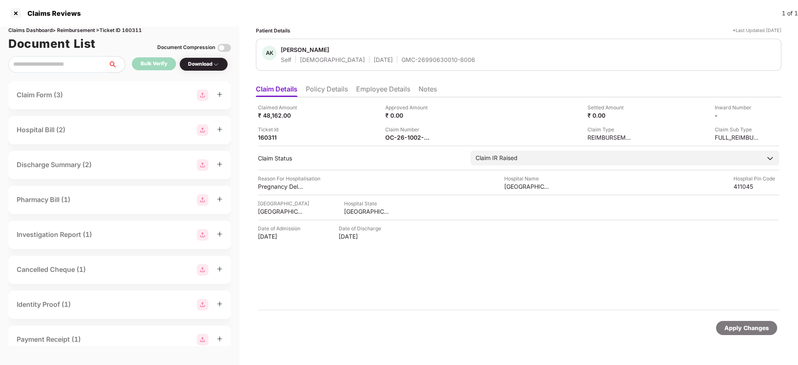
click at [402, 61] on div "GMC-26990630010-8006" at bounding box center [439, 60] width 74 height 8
copy div "GMC-26990630010-8006"
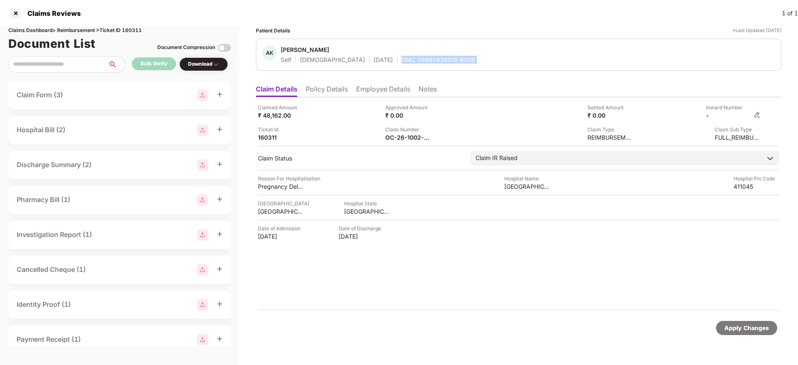
click at [755, 115] on img at bounding box center [757, 115] width 7 height 7
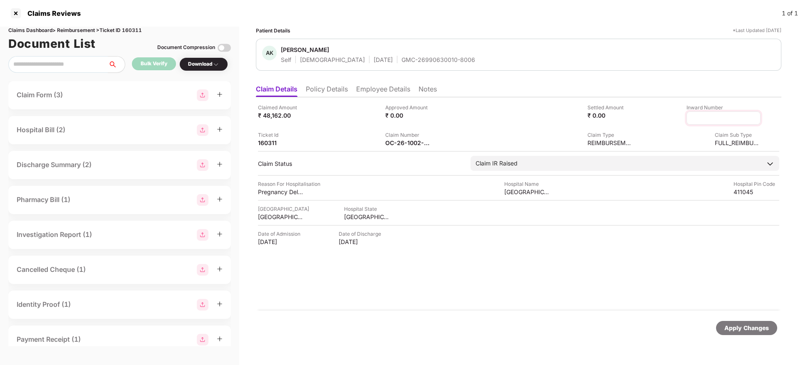
type input "**********"
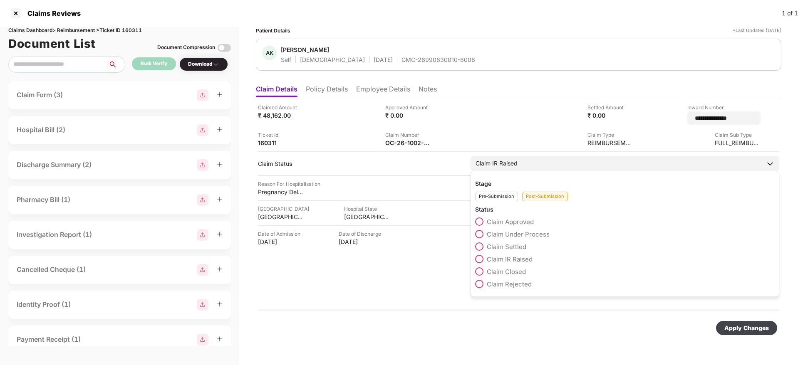
click at [538, 230] on span "Claim Under Process" at bounding box center [518, 234] width 63 height 8
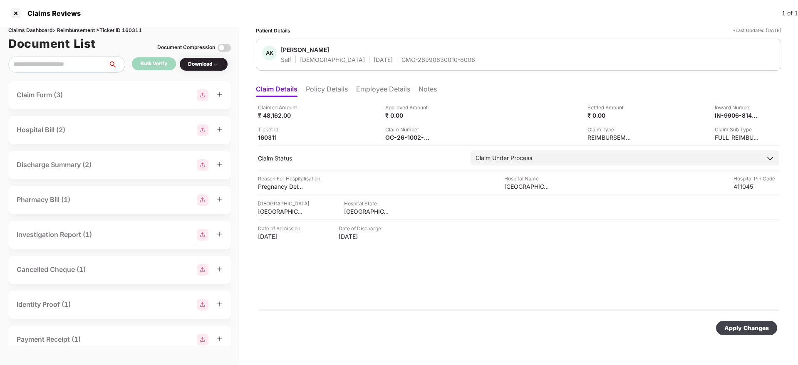
click at [746, 322] on div "Apply Changes" at bounding box center [746, 328] width 61 height 14
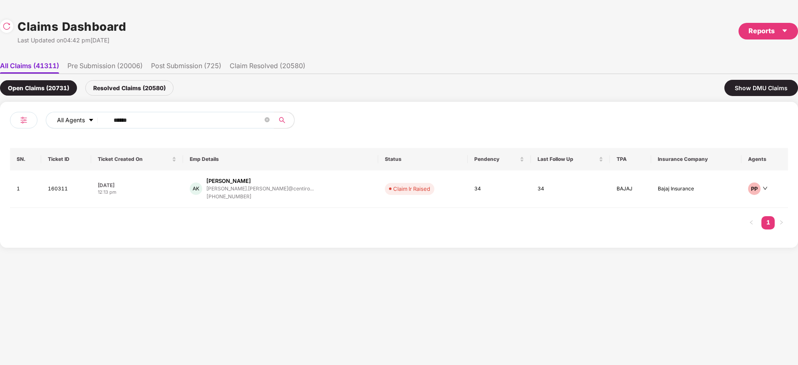
click at [92, 118] on div "All Agents ******" at bounding box center [279, 120] width 467 height 17
paste input "text"
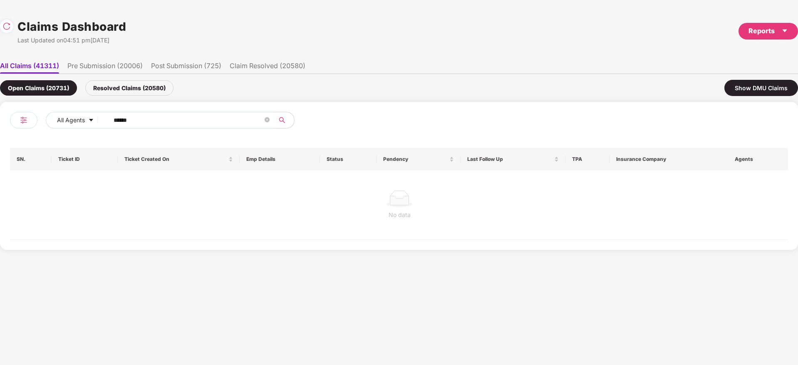
type input "******"
click at [142, 87] on div "Resolved Claims (20580)" at bounding box center [129, 87] width 88 height 15
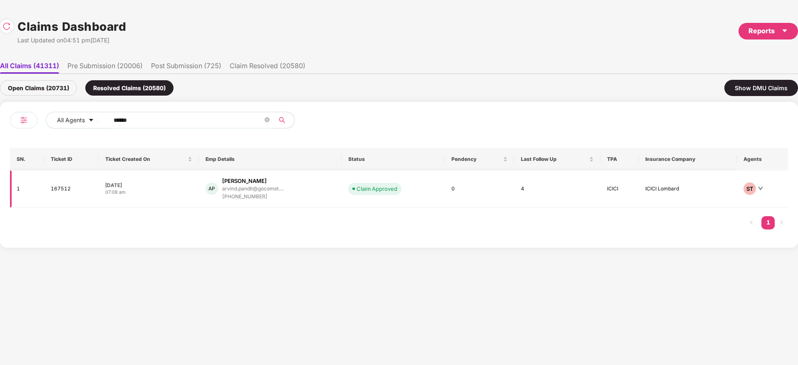
click at [306, 194] on div "AP Arvind Pandit arvind.pandit@gocomet.... +917065626259" at bounding box center [270, 189] width 129 height 24
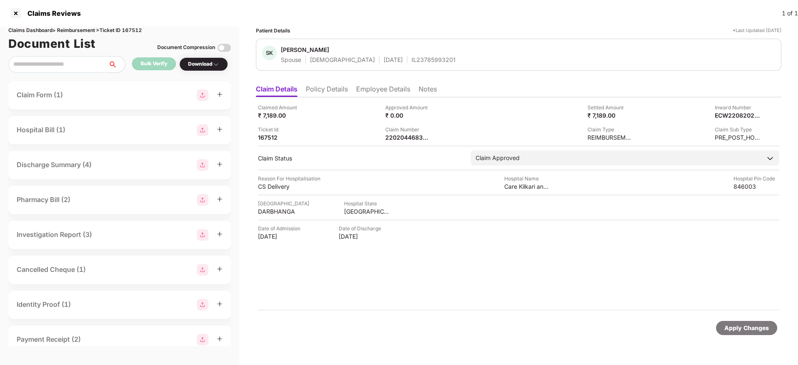
click at [333, 92] on li "Policy Details" at bounding box center [327, 91] width 42 height 12
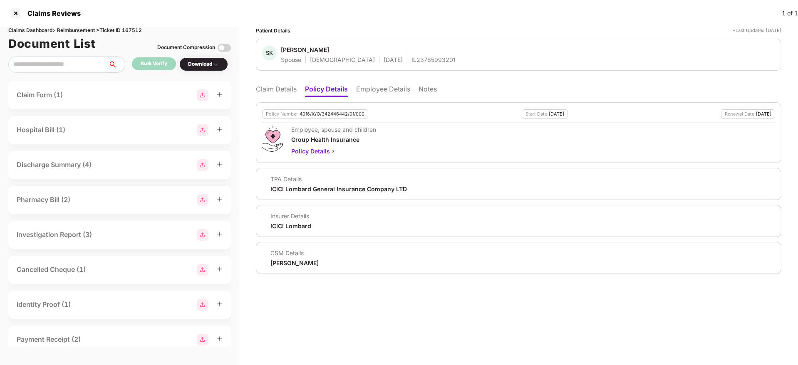
click at [283, 92] on li "Claim Details" at bounding box center [276, 91] width 41 height 12
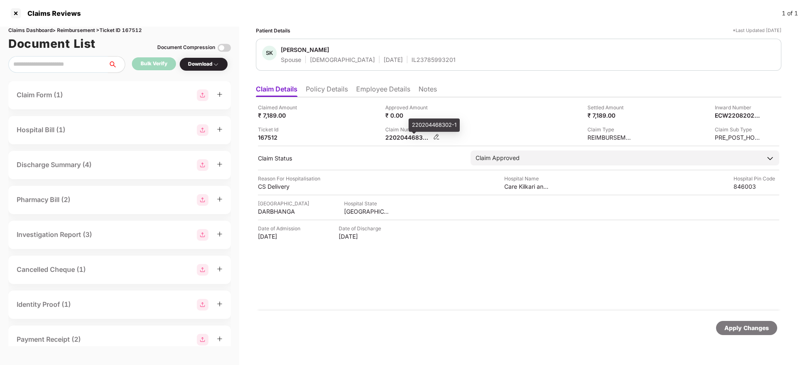
click at [408, 139] on div "220204468302-1" at bounding box center [408, 138] width 46 height 8
copy div
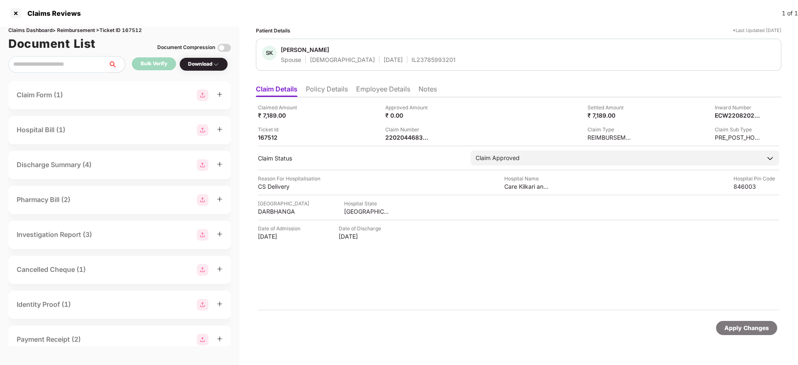
click at [411, 61] on div "IL23785993201" at bounding box center [433, 60] width 44 height 8
copy div "IL23785993201"
click at [363, 88] on li "Employee Details" at bounding box center [383, 91] width 54 height 12
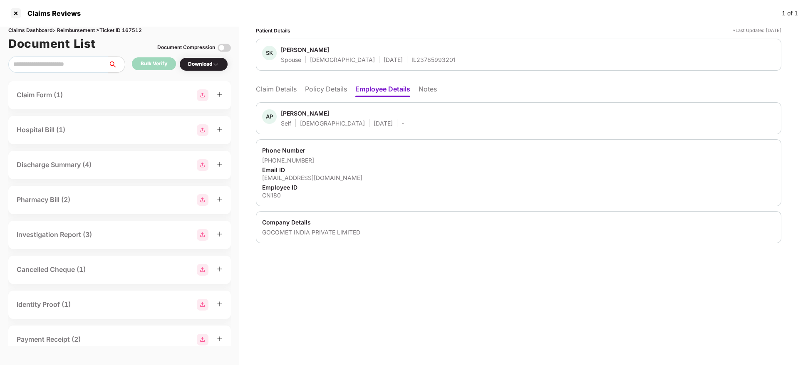
click at [275, 194] on div "CN180" at bounding box center [518, 195] width 513 height 8
copy div "CN180"
click at [288, 89] on li "Claim Details" at bounding box center [276, 91] width 41 height 12
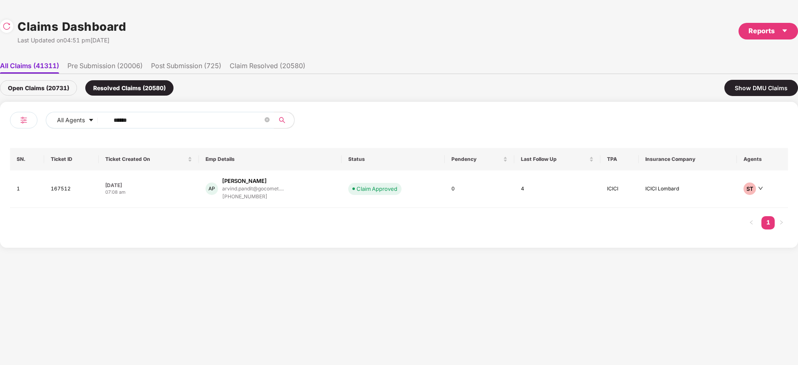
drag, startPoint x: 36, startPoint y: 134, endPoint x: 0, endPoint y: 153, distance: 40.4
click at [0, 149] on div "All Agents ****** SN. Ticket ID Ticket Created On Emp Details Status Pendency L…" at bounding box center [399, 175] width 798 height 146
paste input "text"
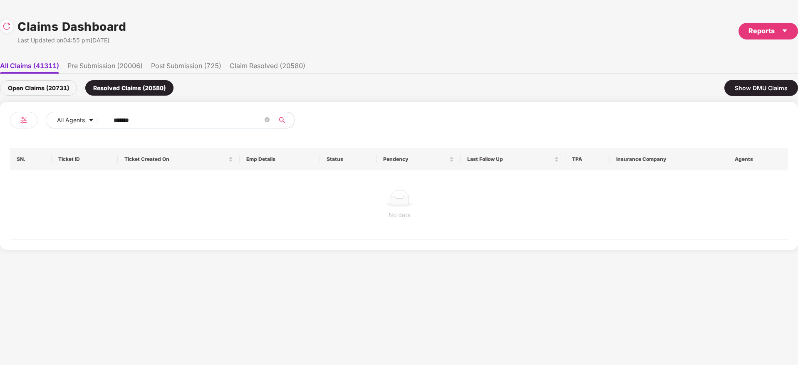
type input "******"
click at [47, 92] on div "Open Claims (20731)" at bounding box center [38, 87] width 77 height 15
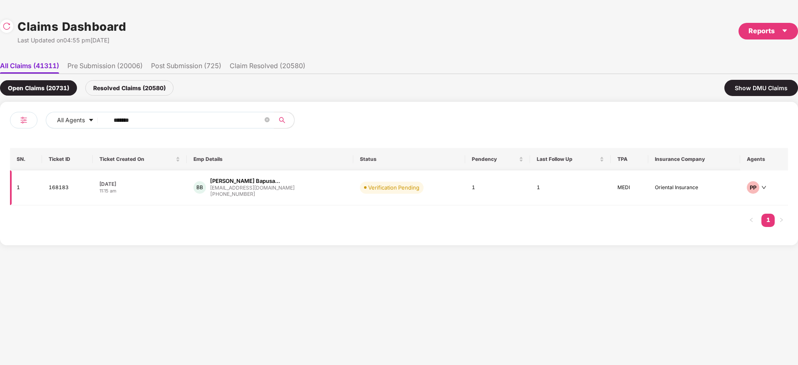
click at [305, 193] on div "BB Bhalerao Vishal Bapusa... vb58826@gmail.com +919307880502" at bounding box center [269, 187] width 153 height 21
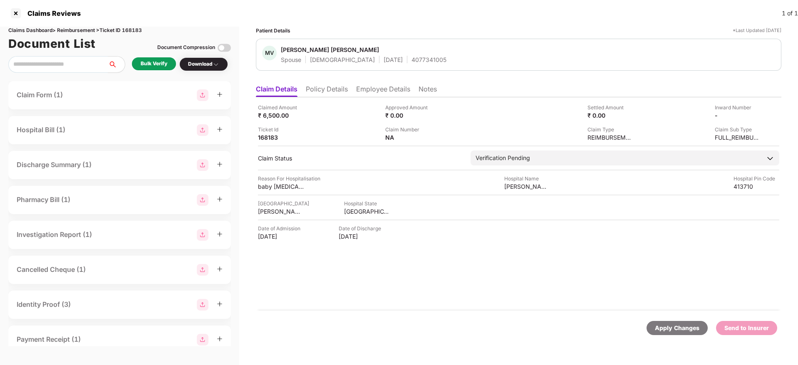
click at [157, 66] on div "Bulk Verify" at bounding box center [154, 64] width 27 height 8
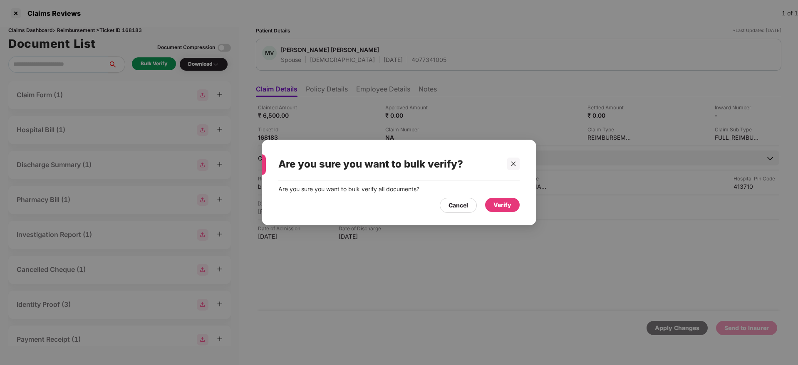
click at [511, 203] on div "Verify" at bounding box center [502, 205] width 18 height 9
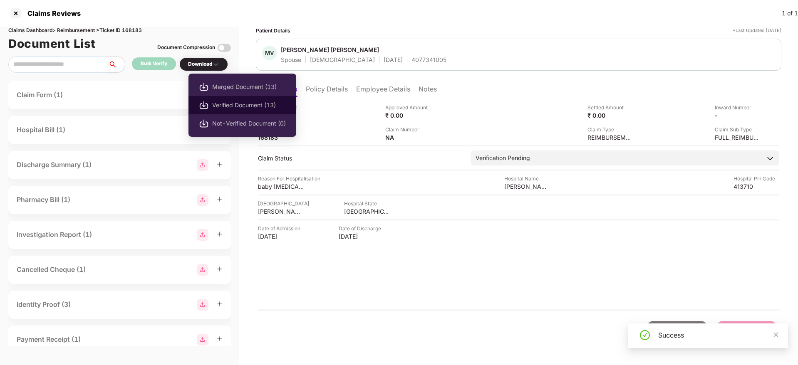
click at [243, 107] on span "Verified Document (13)" at bounding box center [249, 105] width 74 height 9
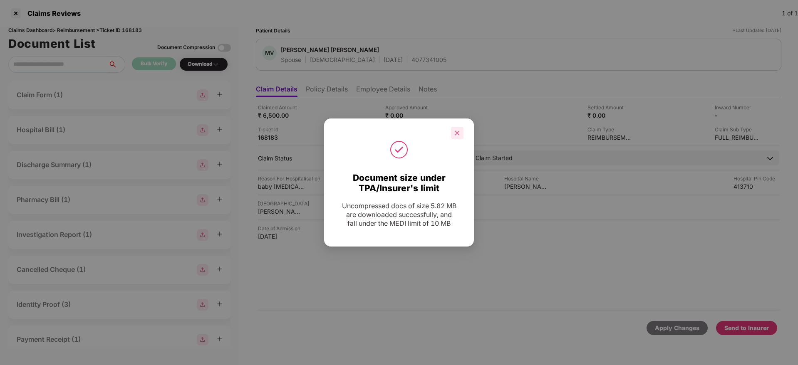
click at [456, 133] on icon "close" at bounding box center [457, 133] width 6 height 6
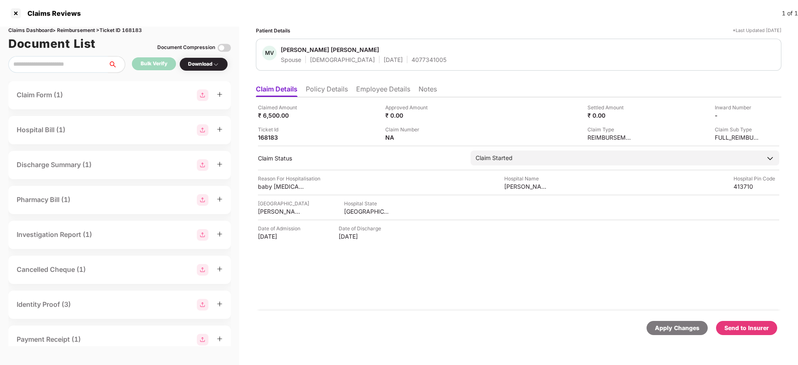
click at [327, 85] on li "Policy Details" at bounding box center [327, 91] width 42 height 12
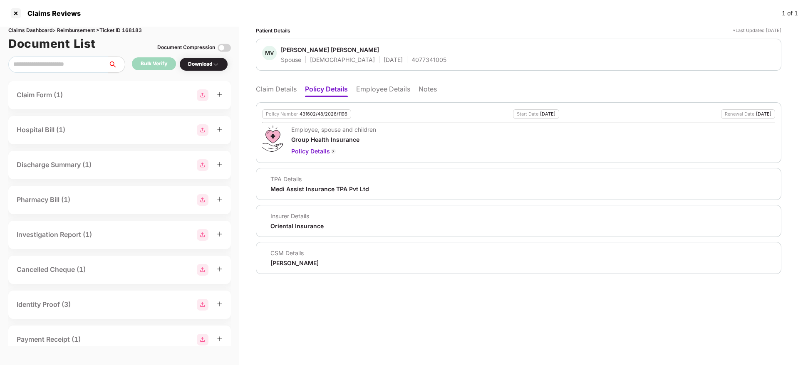
click at [274, 91] on li "Claim Details" at bounding box center [276, 91] width 41 height 12
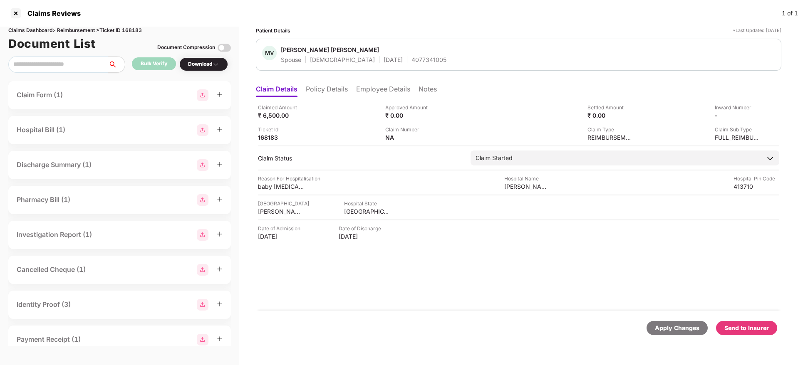
click at [751, 327] on div "Send to Insurer" at bounding box center [746, 328] width 45 height 9
click at [490, 304] on div "Claimed Amount ₹ 6,500.00 Approved Amount ₹ 0.00 Settled Amount ₹ 0.00 Inward N…" at bounding box center [518, 203] width 525 height 213
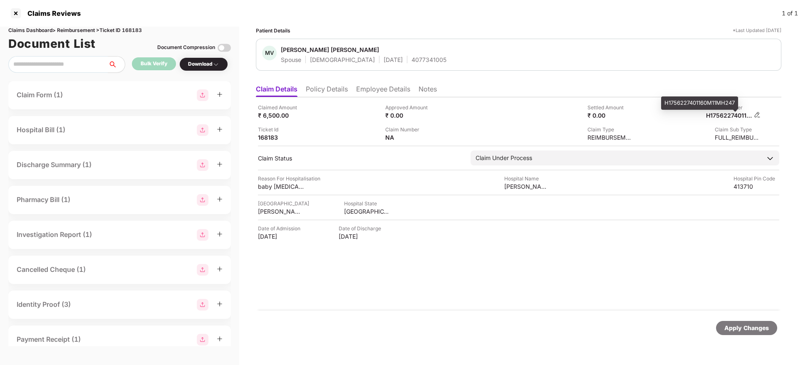
click at [728, 117] on div "H1756227401160M11MH247" at bounding box center [729, 116] width 46 height 8
copy div
click at [321, 87] on li "Policy Details" at bounding box center [327, 91] width 42 height 12
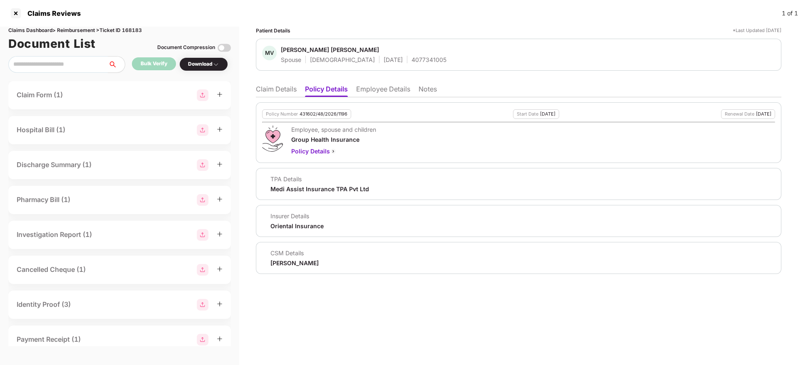
click at [280, 89] on li "Claim Details" at bounding box center [276, 91] width 41 height 12
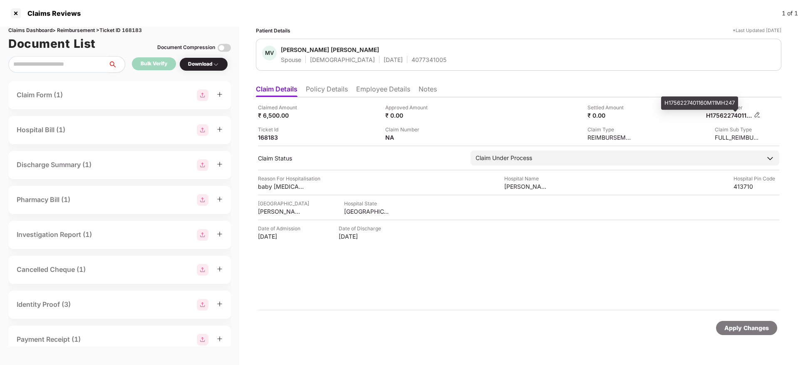
click at [719, 118] on div "H1756227401160M11MH247" at bounding box center [729, 116] width 46 height 8
copy div
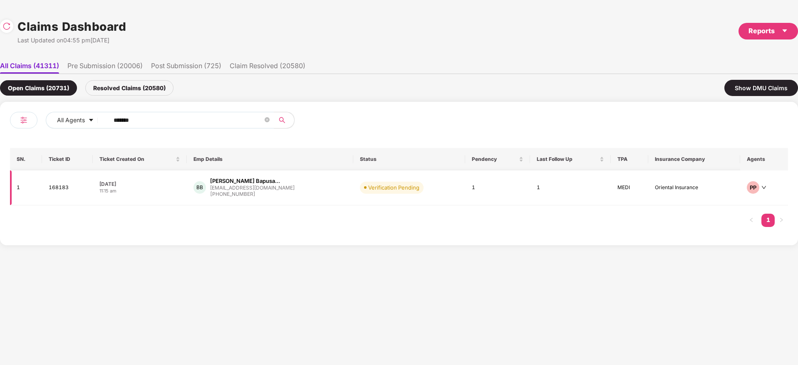
drag, startPoint x: 158, startPoint y: 120, endPoint x: 11, endPoint y: 183, distance: 159.7
click at [18, 181] on div "All Agents ****** SN. Ticket ID Ticket Created On Emp Details Status Pendency L…" at bounding box center [399, 174] width 778 height 124
paste input "text"
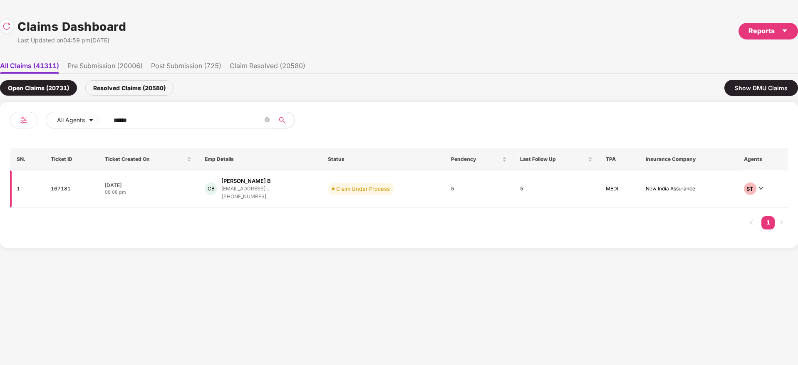
type input "******"
click at [304, 193] on div "CB Chandrakala B chandrakalab017@gmail.... +919606235852" at bounding box center [260, 189] width 110 height 24
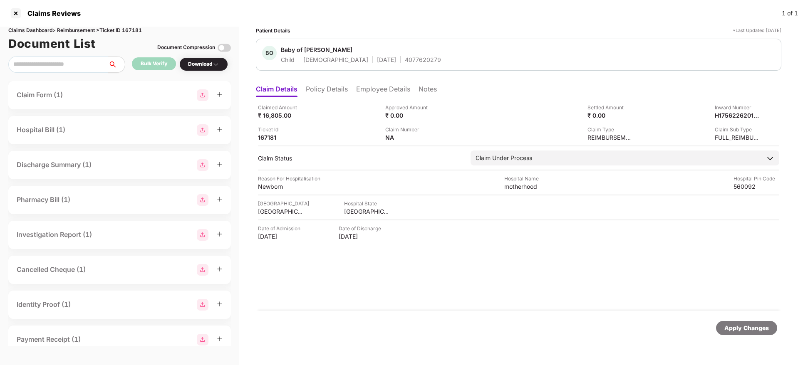
click at [369, 293] on div "Claimed Amount ₹ 16,805.00 Approved Amount ₹ 0.00 Settled Amount ₹ 0.00 Inward …" at bounding box center [518, 203] width 525 height 213
click at [340, 90] on li "Policy Details" at bounding box center [327, 91] width 42 height 12
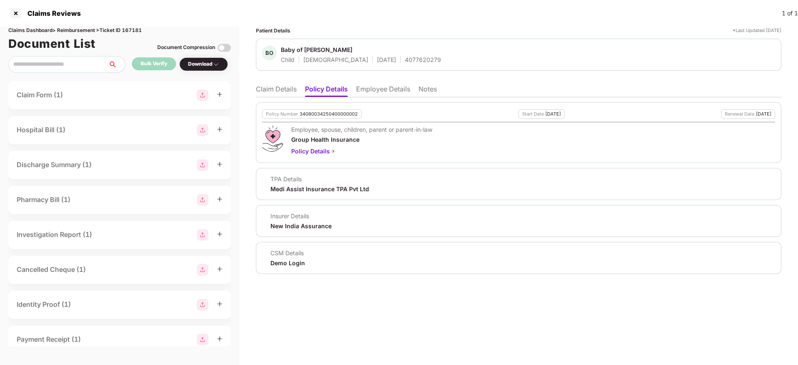
click at [274, 87] on li "Claim Details" at bounding box center [276, 91] width 41 height 12
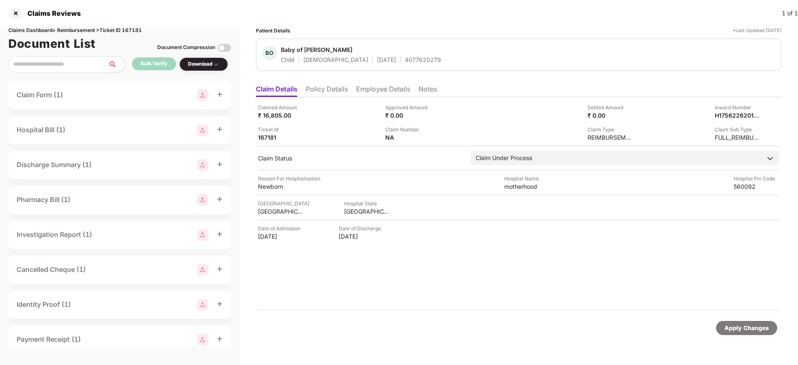
click at [332, 87] on li "Policy Details" at bounding box center [327, 91] width 42 height 12
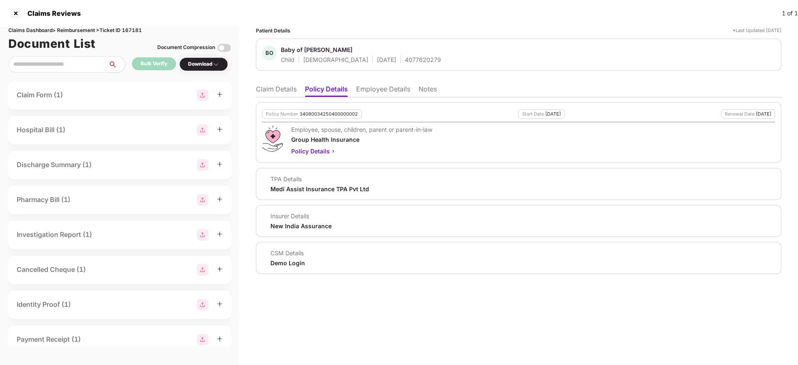
click at [317, 263] on div "CSM Details Demo Login" at bounding box center [518, 258] width 513 height 18
click at [372, 87] on li "Employee Details" at bounding box center [383, 91] width 54 height 12
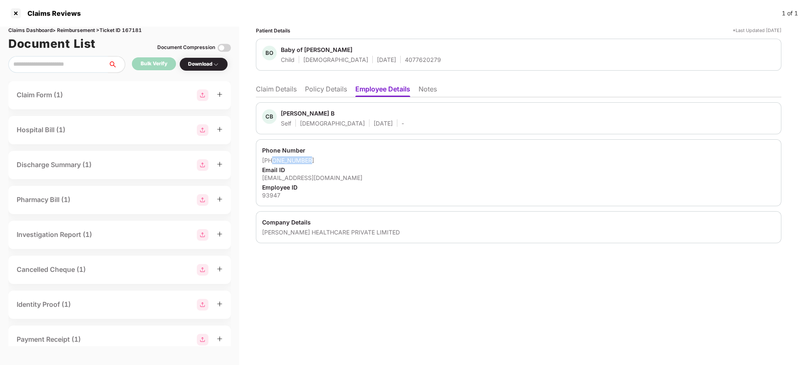
drag, startPoint x: 315, startPoint y: 161, endPoint x: 273, endPoint y: 164, distance: 42.5
click at [273, 164] on div "+919606235852" at bounding box center [518, 160] width 513 height 8
copy div "9606235852"
click at [284, 92] on li "Claim Details" at bounding box center [276, 91] width 41 height 12
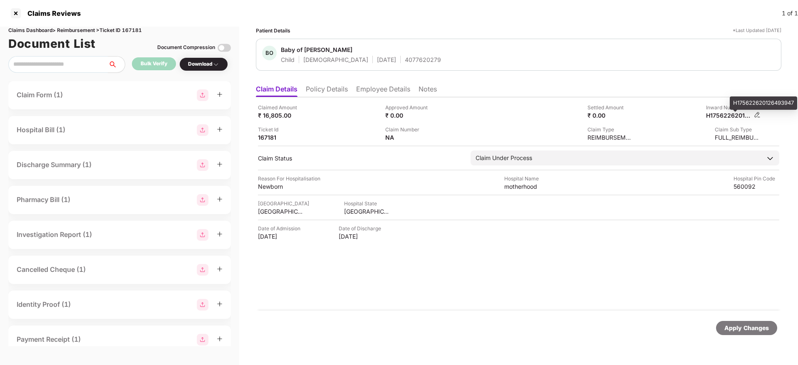
click at [725, 112] on div "H175622620126493947" at bounding box center [729, 116] width 46 height 8
copy div "H175622620126493947"
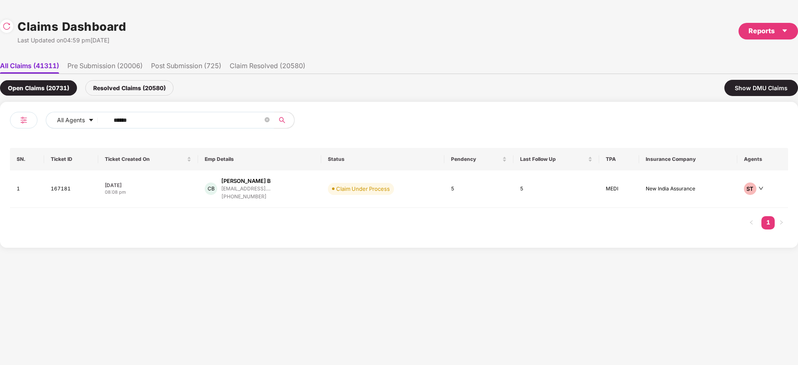
drag, startPoint x: 49, startPoint y: 139, endPoint x: 8, endPoint y: 153, distance: 43.3
click at [0, 153] on div "All Agents ****** SN. Ticket ID Ticket Created On Emp Details Status Pendency L…" at bounding box center [399, 175] width 798 height 146
paste input "text"
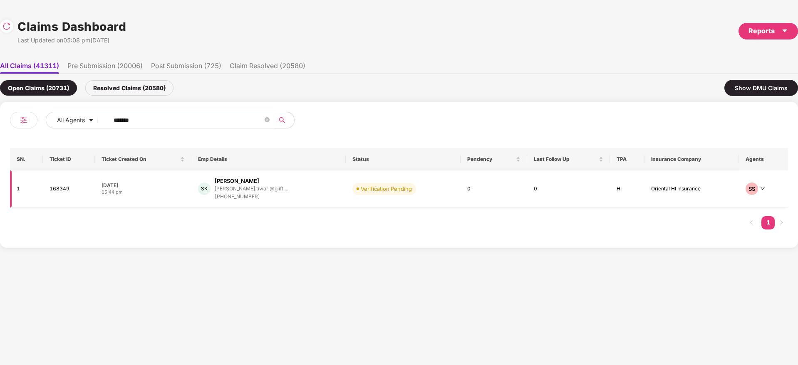
type input "******"
click at [321, 198] on div "SK Shashwat Kumar shashwat.tiwari@giift.... +919481394860" at bounding box center [268, 189] width 141 height 24
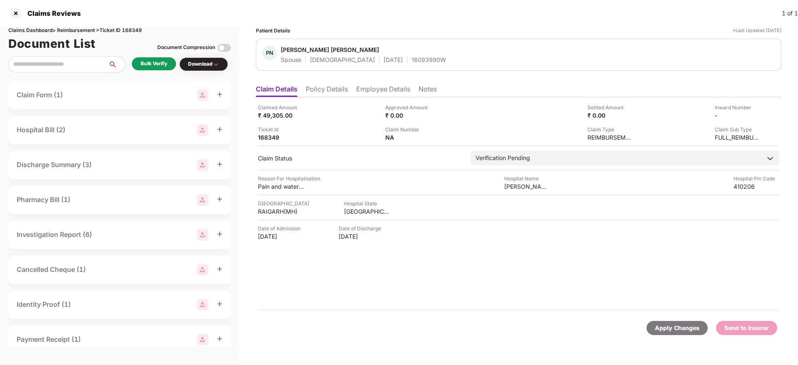
click at [142, 64] on div "Bulk Verify" at bounding box center [154, 64] width 27 height 8
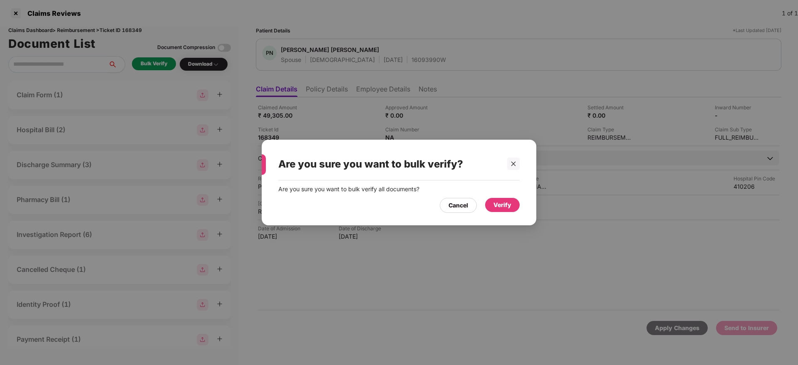
click at [516, 205] on div "Verify" at bounding box center [502, 205] width 35 height 14
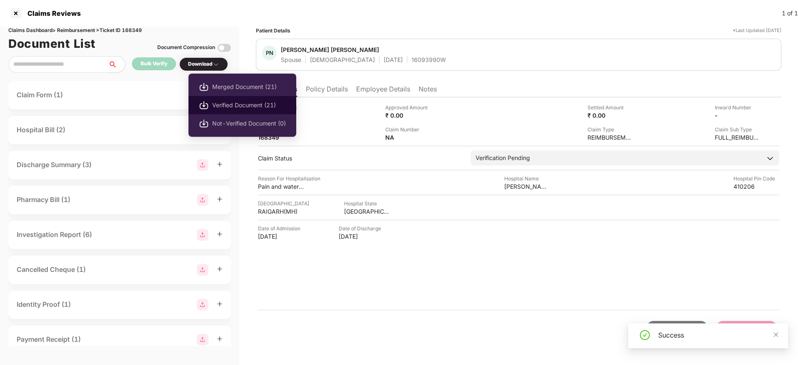
click at [237, 103] on span "Verified Document (21)" at bounding box center [249, 105] width 74 height 9
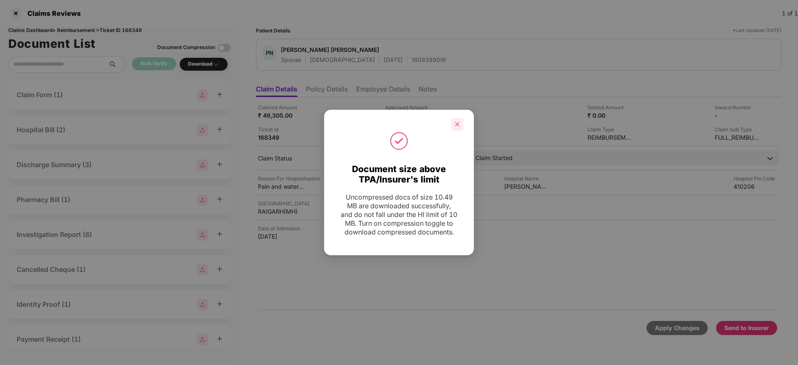
click at [459, 121] on icon "close" at bounding box center [457, 124] width 6 height 6
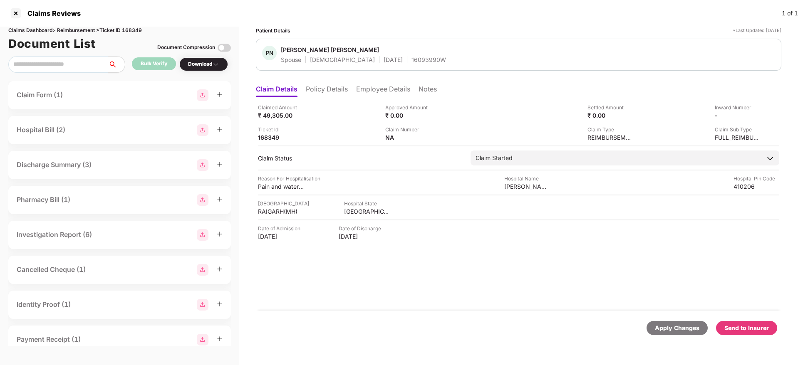
click at [754, 327] on div "Send to Insurer" at bounding box center [746, 328] width 45 height 9
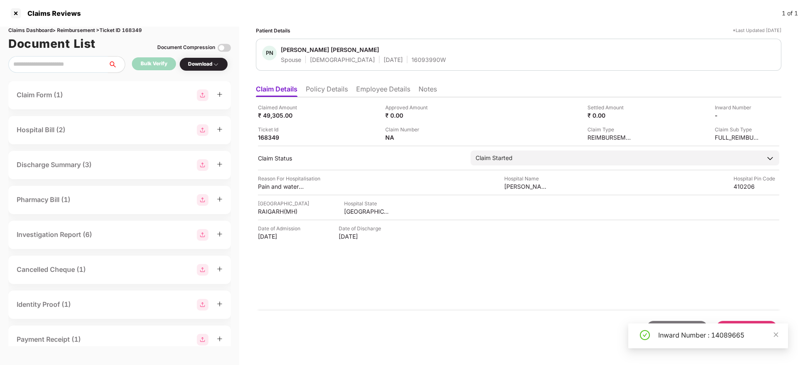
click at [416, 295] on div "Claimed Amount ₹ 49,305.00 Approved Amount ₹ 0.00 Settled Amount ₹ 0.00 Inward …" at bounding box center [518, 203] width 525 height 213
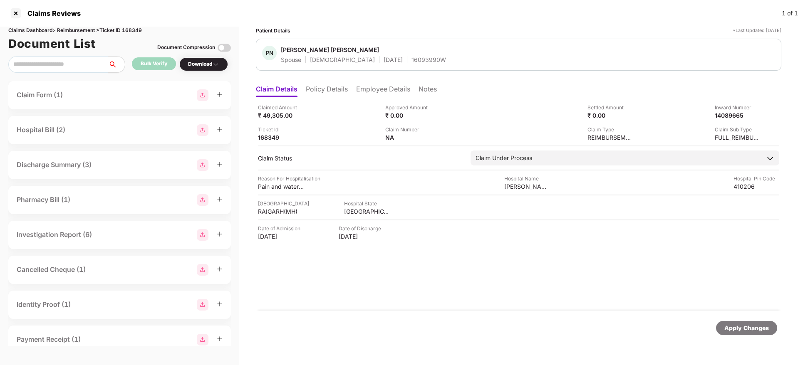
click at [329, 85] on li "Policy Details" at bounding box center [327, 91] width 42 height 12
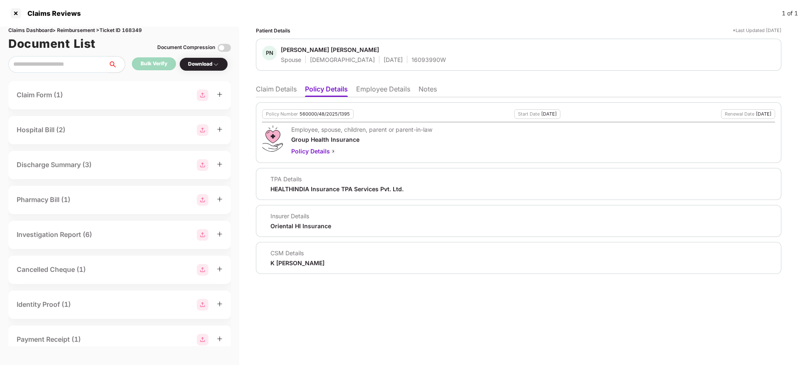
click at [283, 91] on li "Claim Details" at bounding box center [276, 91] width 41 height 12
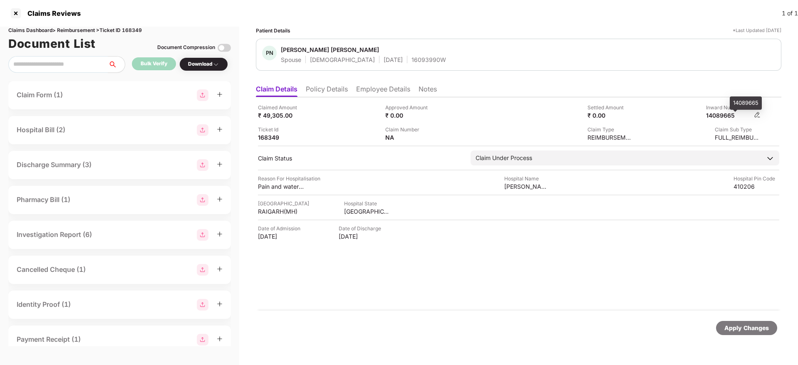
click at [720, 116] on div "14089665" at bounding box center [729, 116] width 46 height 8
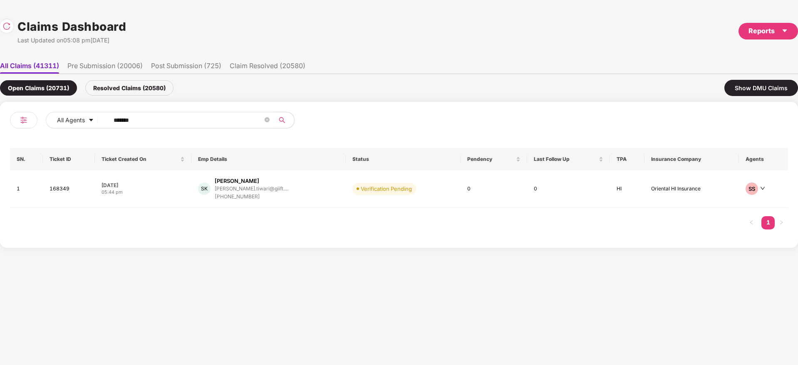
click at [11, 130] on div "All Agents ******" at bounding box center [204, 123] width 389 height 23
paste input "text"
type input "******"
click at [311, 191] on div "NS Nithin Shetty nithin.shetty@cloudify... +917774003258" at bounding box center [271, 189] width 153 height 24
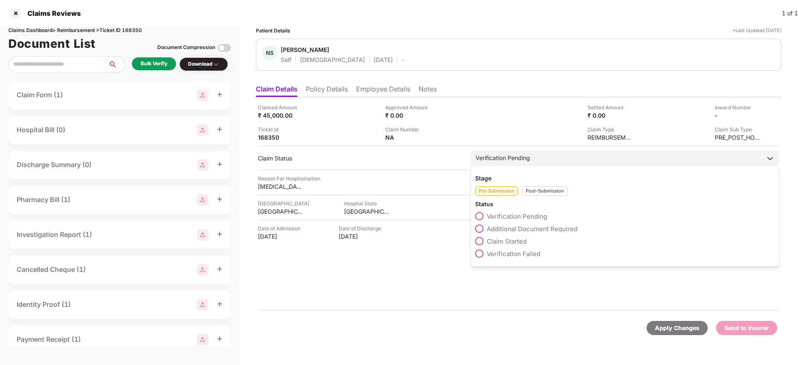
click at [510, 238] on span "Claim Started" at bounding box center [507, 242] width 40 height 8
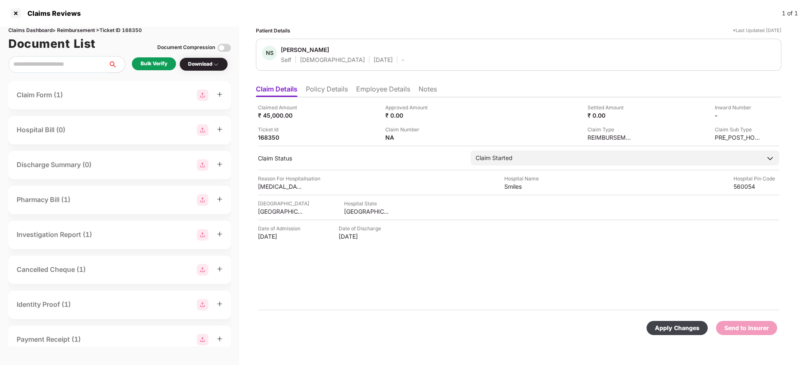
click at [687, 328] on div "Apply Changes" at bounding box center [677, 328] width 45 height 9
click at [333, 92] on li "Policy Details" at bounding box center [327, 91] width 42 height 12
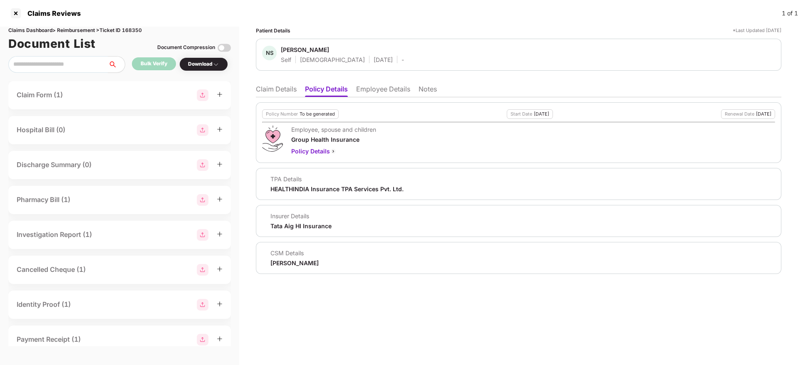
click at [284, 260] on div "Jayaram M" at bounding box center [294, 263] width 48 height 8
click at [271, 89] on li "Claim Details" at bounding box center [276, 91] width 41 height 12
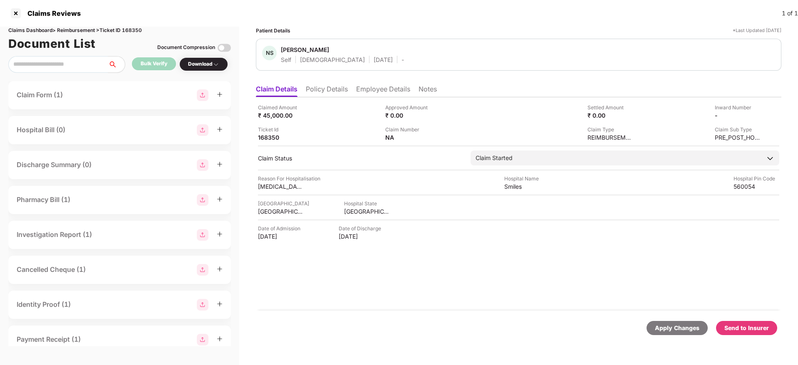
click at [397, 91] on li "Employee Details" at bounding box center [383, 91] width 54 height 12
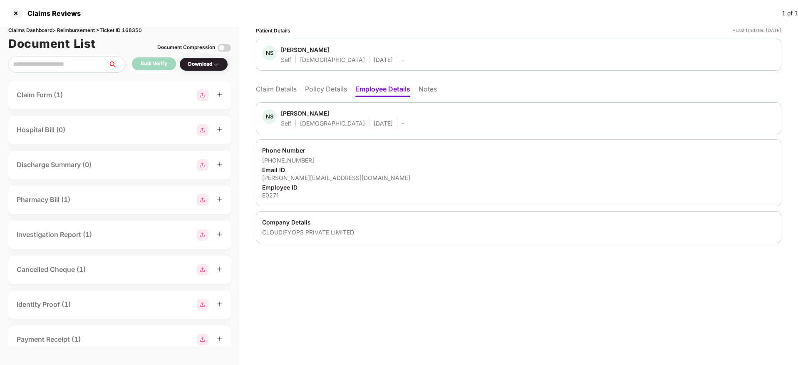
drag, startPoint x: 751, startPoint y: 211, endPoint x: 745, endPoint y: 194, distance: 18.0
click at [751, 211] on div "Company Details CLOUDIFYOPS PRIVATE LIMITED" at bounding box center [518, 227] width 525 height 32
click at [269, 89] on li "Claim Details" at bounding box center [276, 91] width 41 height 12
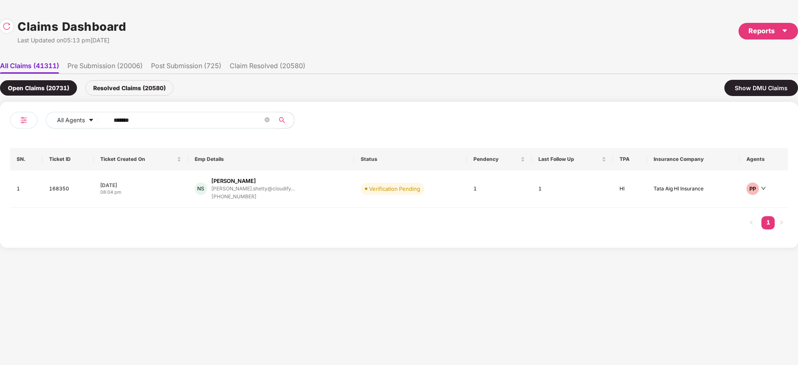
click at [116, 120] on input "******" at bounding box center [188, 120] width 149 height 12
type input "*"
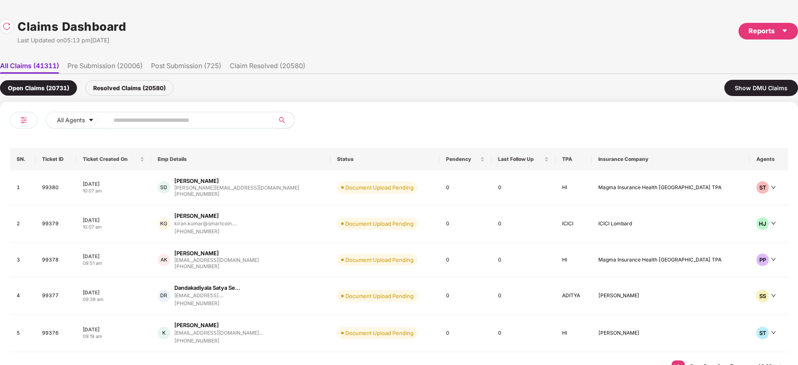
paste input "******"
type input "******"
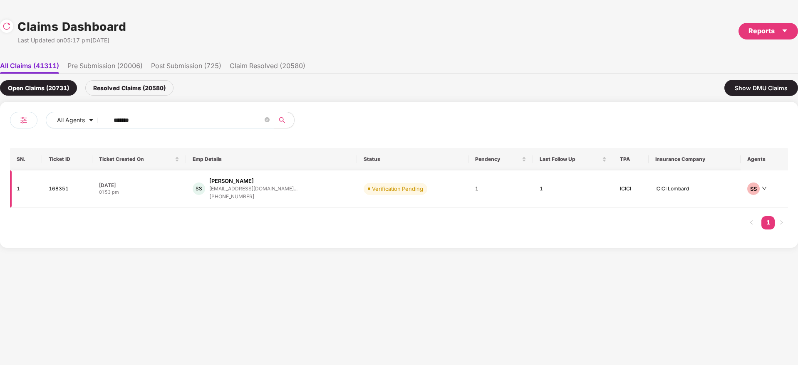
click at [312, 195] on div "SS Sumit Sharma sumit.sharma@paxcom.ne... +919999297324" at bounding box center [272, 189] width 158 height 24
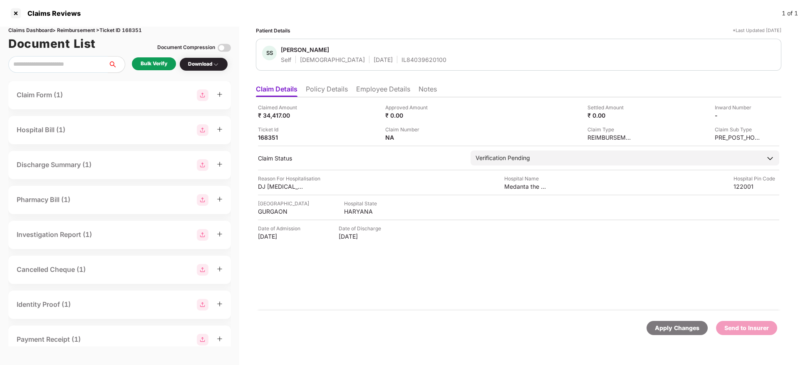
click at [458, 271] on div "Claimed Amount ₹ 34,417.00 Approved Amount ₹ 0.00 Settled Amount ₹ 0.00 Inward …" at bounding box center [518, 203] width 525 height 213
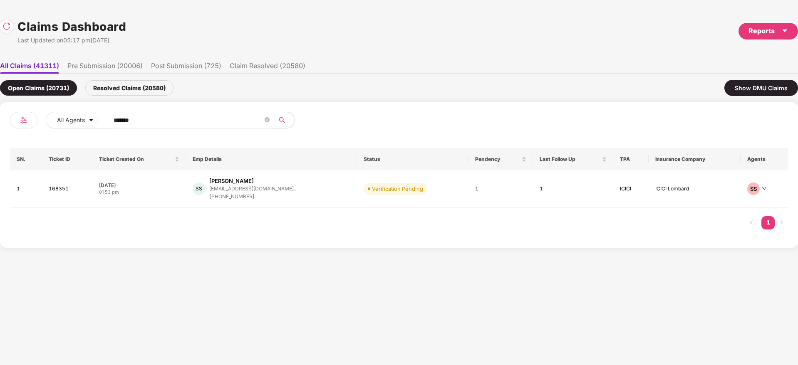
drag, startPoint x: 150, startPoint y: 122, endPoint x: 0, endPoint y: 155, distance: 153.8
click at [0, 155] on div "All Agents ****** SN. Ticket ID Ticket Created On Emp Details Status Pendency L…" at bounding box center [399, 175] width 798 height 146
paste input "text"
type input "******"
click at [305, 194] on div "JR Jena Aakash Raghani jena.raghani@riskpro.i... +917066531276" at bounding box center [272, 189] width 161 height 24
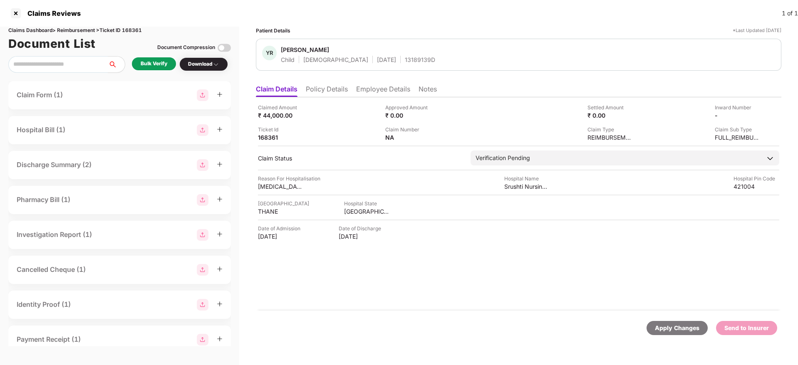
click at [344, 88] on li "Policy Details" at bounding box center [327, 91] width 42 height 12
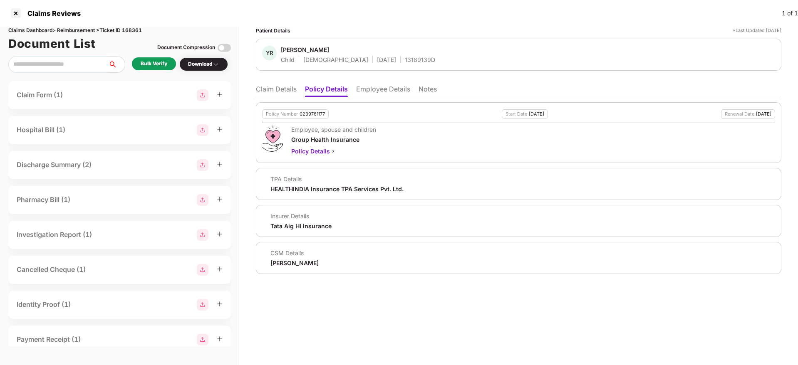
click at [270, 89] on li "Claim Details" at bounding box center [276, 91] width 41 height 12
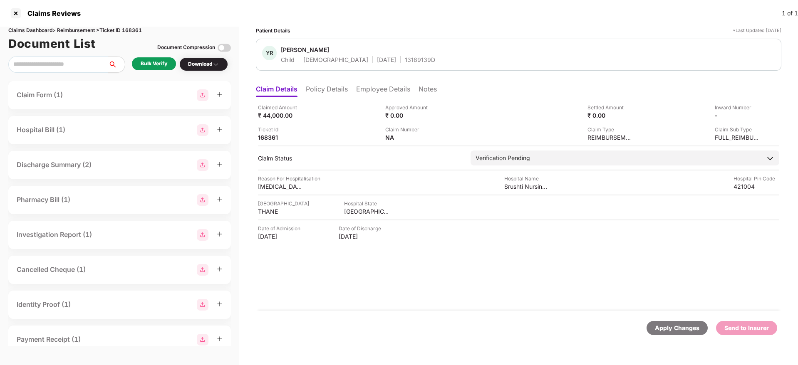
click at [155, 59] on div "Bulk Verify" at bounding box center [154, 63] width 44 height 13
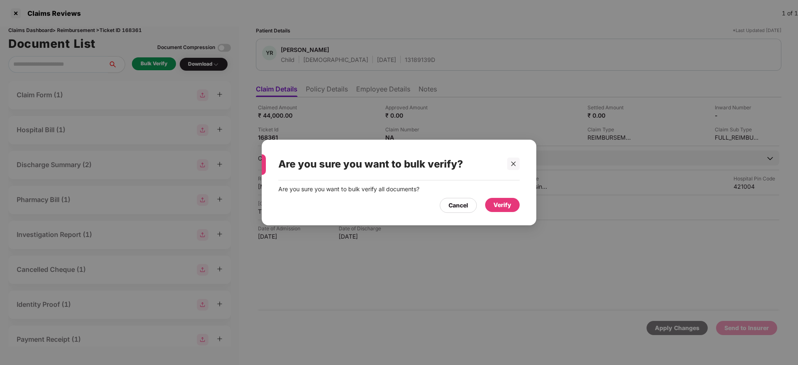
click at [499, 207] on div "Verify" at bounding box center [502, 205] width 18 height 9
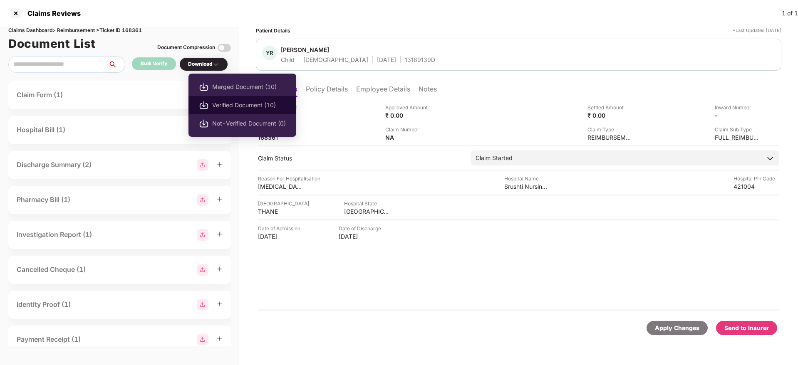
click at [256, 105] on span "Verified Document (10)" at bounding box center [249, 105] width 74 height 9
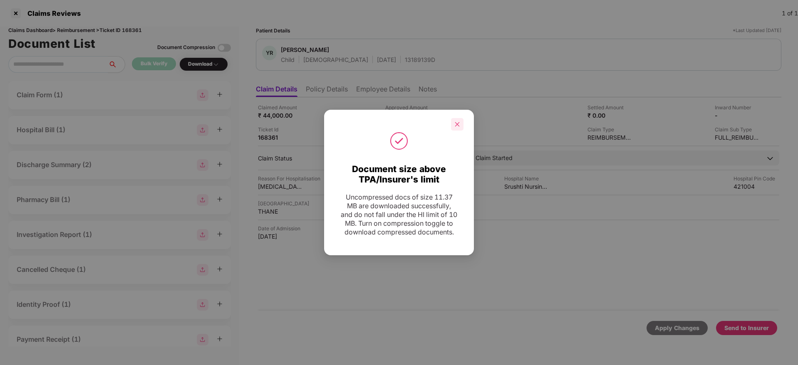
click at [455, 122] on icon "close" at bounding box center [457, 124] width 6 height 6
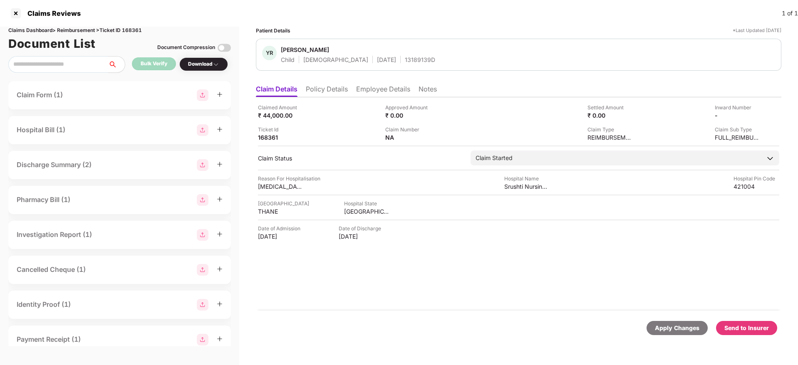
click at [761, 327] on div "Send to Insurer" at bounding box center [746, 328] width 45 height 9
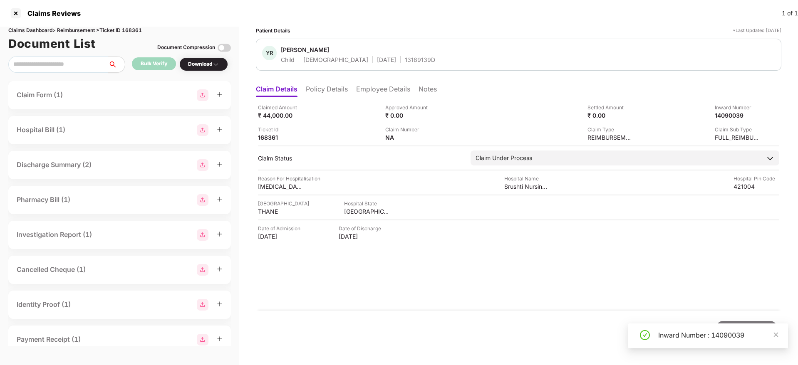
click at [454, 303] on div "Claimed Amount ₹ 44,000.00 Approved Amount ₹ 0.00 Settled Amount ₹ 0.00 Inward …" at bounding box center [518, 203] width 525 height 213
click at [324, 89] on li "Policy Details" at bounding box center [327, 91] width 42 height 12
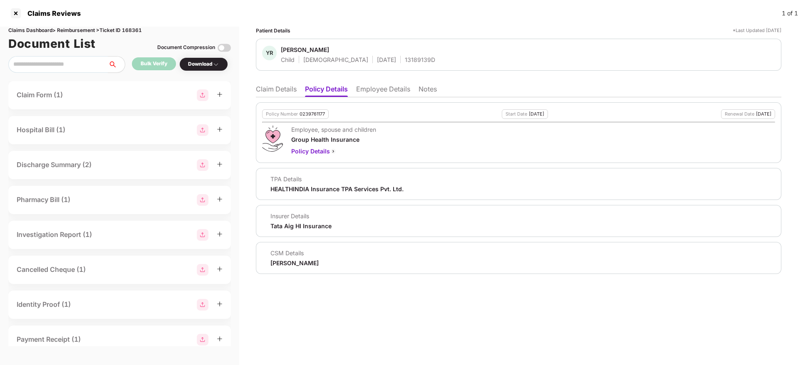
click at [266, 91] on li "Claim Details" at bounding box center [276, 91] width 41 height 12
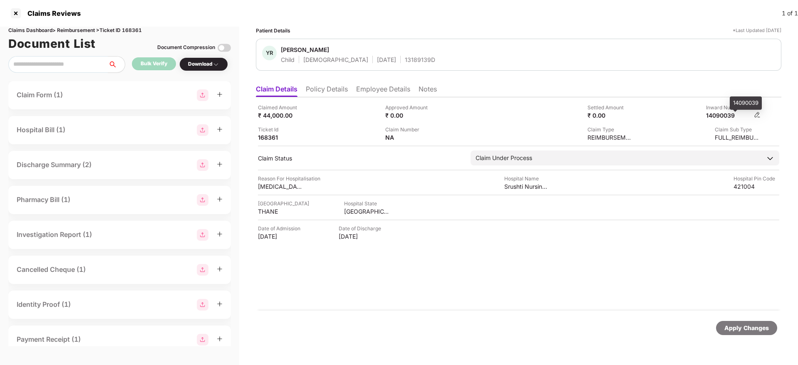
click at [721, 118] on div "14090039" at bounding box center [729, 116] width 46 height 8
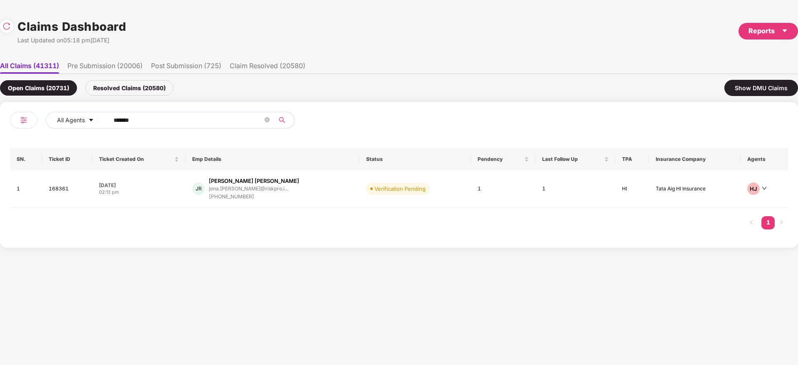
click at [11, 133] on div "All Agents ******" at bounding box center [204, 123] width 389 height 23
paste input "text"
click at [0, 134] on div "All Agents ****** SN. Ticket ID Ticket Created On Emp Details Status Pendency L…" at bounding box center [399, 174] width 798 height 144
paste input "text"
type input "******"
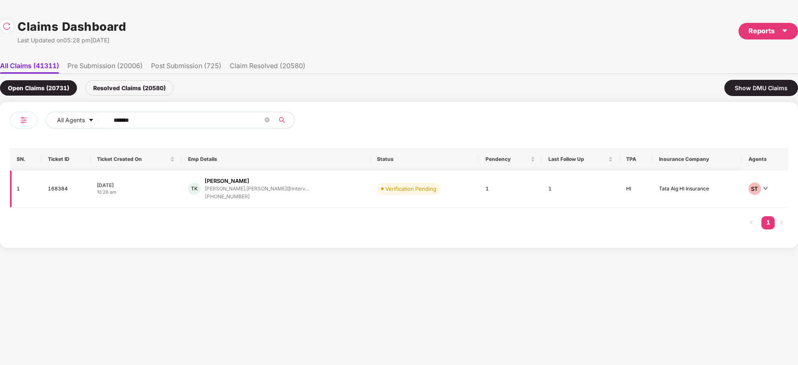
click at [306, 193] on div "TK Tanupriya Khare tanupriya.khare@interv... +919260929372" at bounding box center [276, 189] width 176 height 24
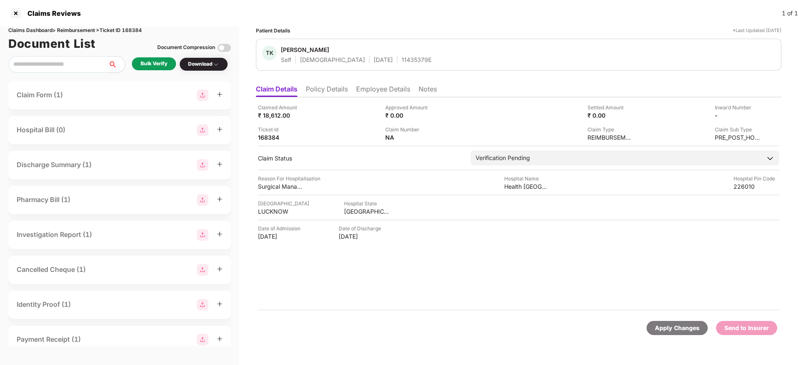
click at [169, 66] on div "Bulk Verify" at bounding box center [154, 63] width 44 height 13
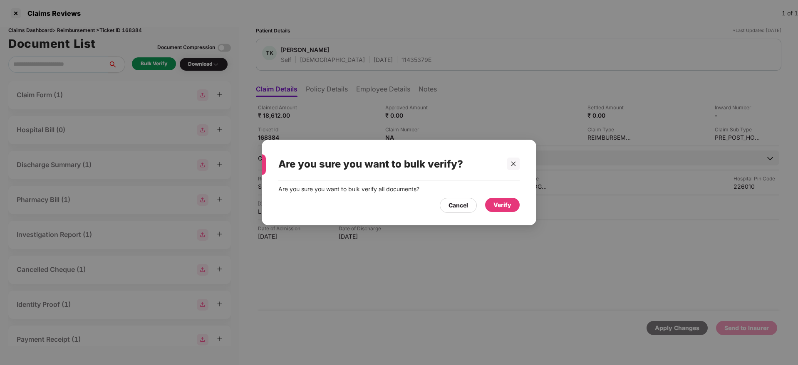
click at [503, 205] on div "Verify" at bounding box center [502, 205] width 18 height 9
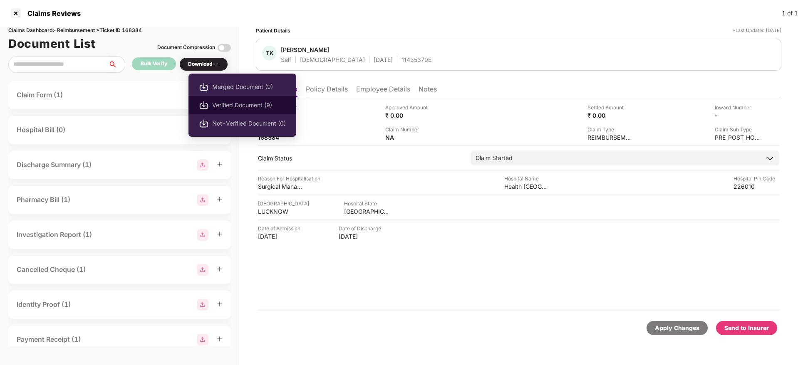
click at [237, 107] on span "Verified Document (9)" at bounding box center [249, 105] width 74 height 9
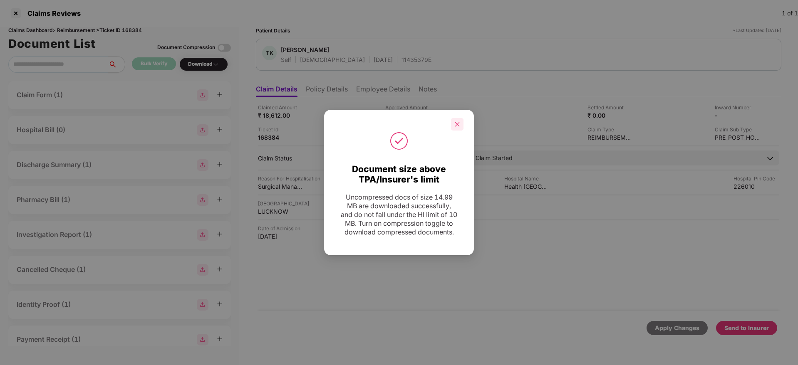
click at [457, 122] on icon "close" at bounding box center [457, 124] width 6 height 6
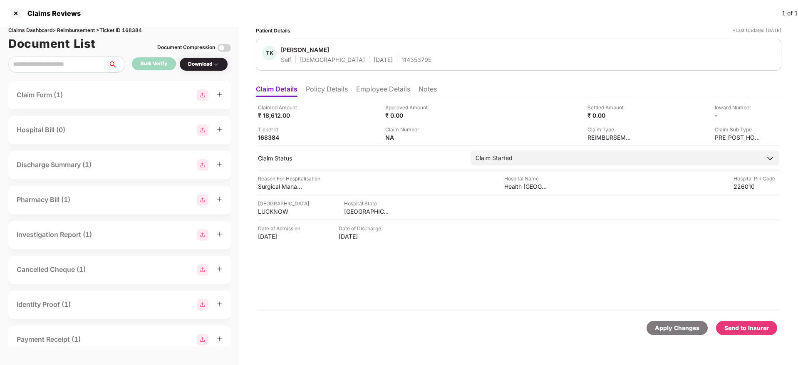
click at [761, 331] on div "Send to Insurer" at bounding box center [746, 328] width 45 height 9
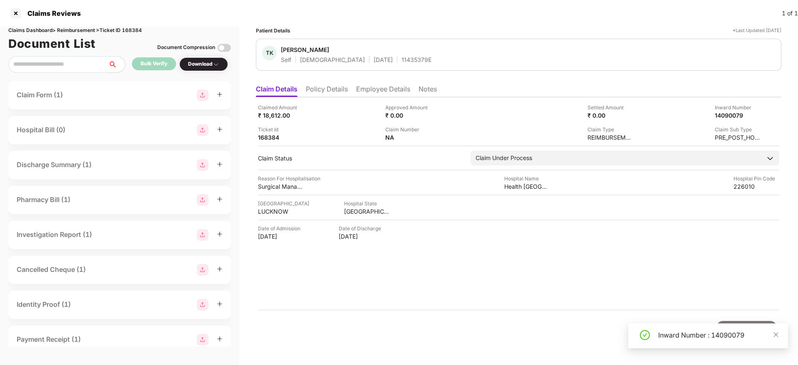
click at [441, 292] on div "Claimed Amount ₹ 18,612.00 Approved Amount ₹ 0.00 Settled Amount ₹ 0.00 Inward …" at bounding box center [518, 203] width 525 height 213
click at [777, 336] on icon "close" at bounding box center [776, 334] width 5 height 5
click at [533, 272] on div "Claimed Amount ₹ 18,612.00 Approved Amount ₹ 0.00 Settled Amount ₹ 0.00 Inward …" at bounding box center [518, 203] width 525 height 213
click at [321, 91] on li "Policy Details" at bounding box center [327, 91] width 42 height 12
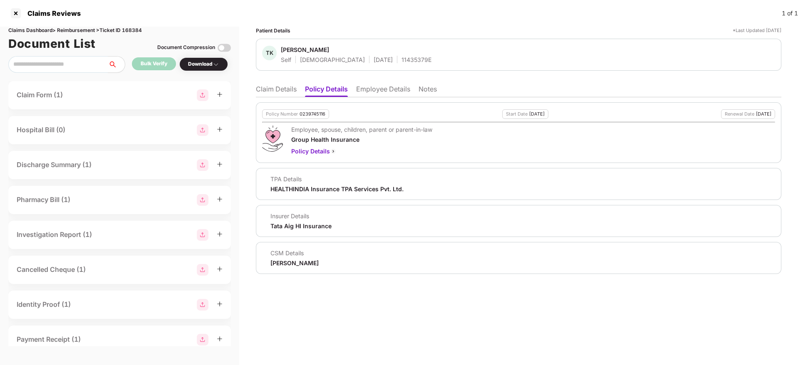
click at [286, 94] on li "Claim Details" at bounding box center [276, 91] width 41 height 12
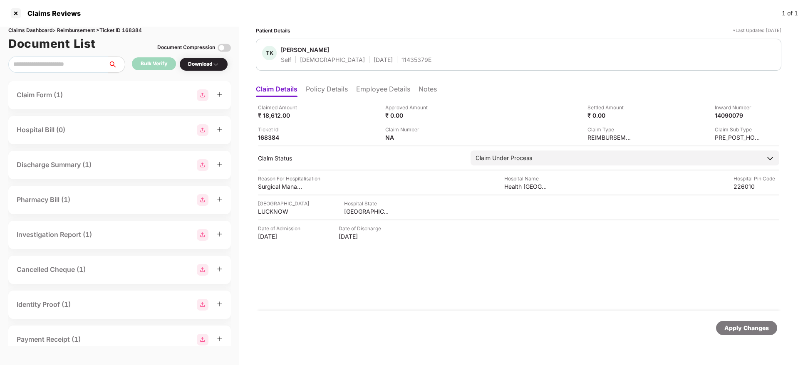
click at [335, 89] on li "Policy Details" at bounding box center [327, 91] width 42 height 12
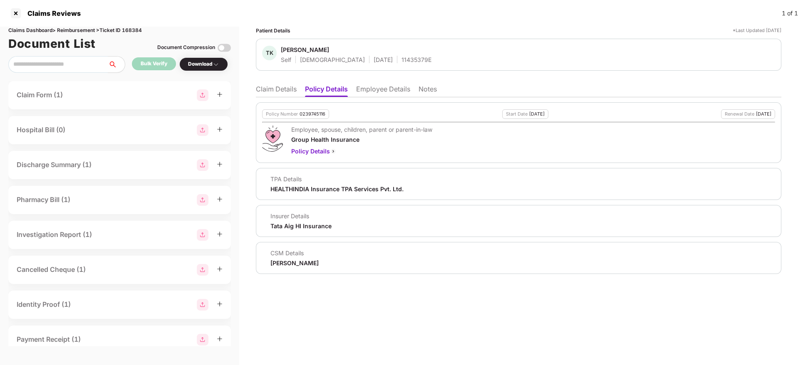
click at [283, 92] on li "Claim Details" at bounding box center [276, 91] width 41 height 12
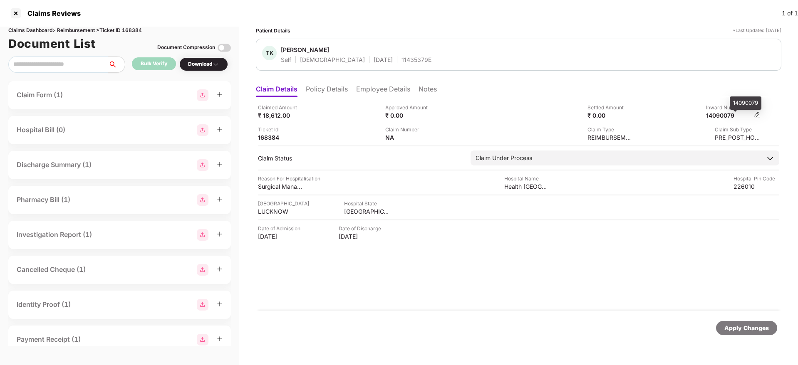
click at [726, 118] on div "14090079" at bounding box center [729, 116] width 46 height 8
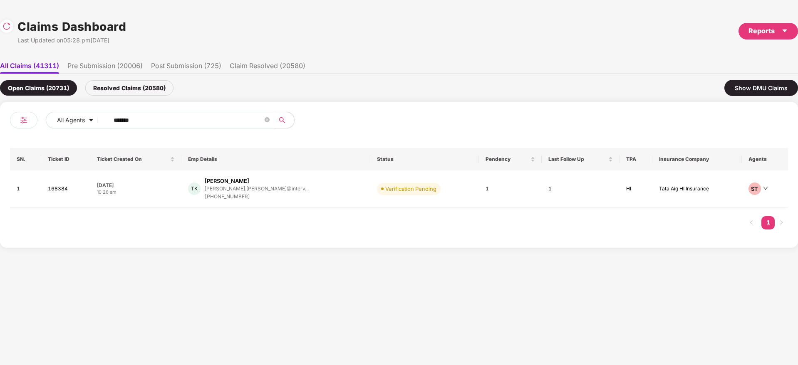
click at [0, 157] on div "All Agents ****** SN. Ticket ID Ticket Created On Emp Details Status Pendency L…" at bounding box center [399, 175] width 798 height 146
paste input "text"
type input "******"
click at [296, 190] on div "GR Gagan Reddy gagan@vegam.co +917411177080" at bounding box center [280, 187] width 197 height 21
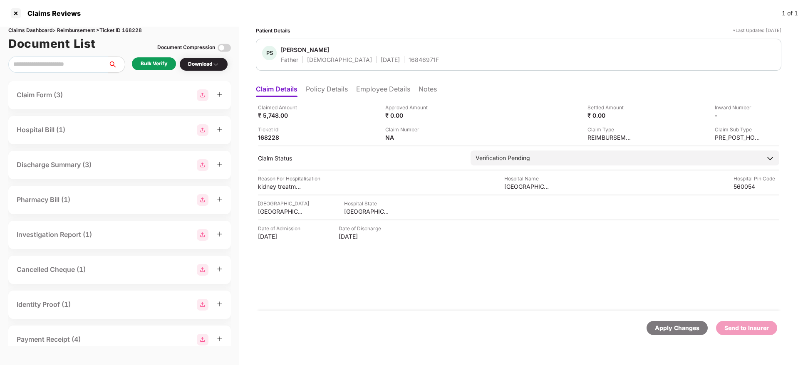
click at [152, 62] on div "Bulk Verify" at bounding box center [154, 64] width 27 height 8
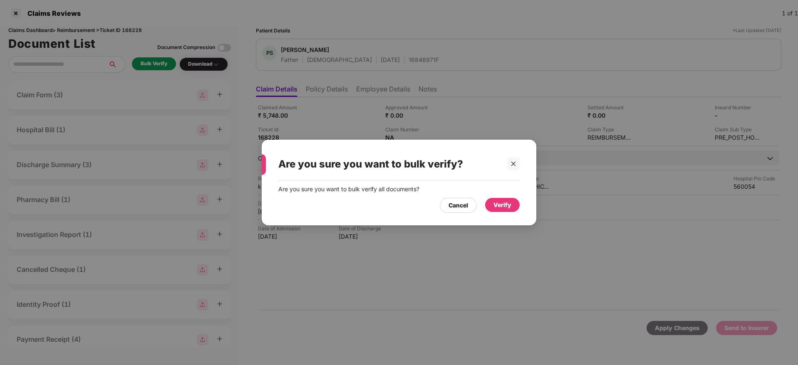
click at [492, 200] on div "Verify" at bounding box center [502, 205] width 35 height 14
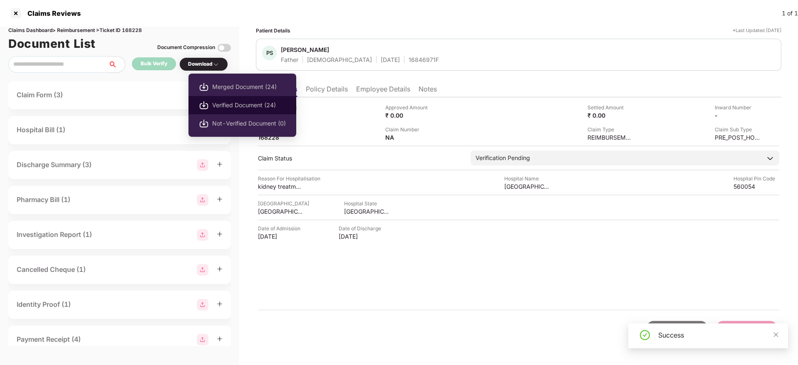
click at [245, 104] on span "Verified Document (24)" at bounding box center [249, 105] width 74 height 9
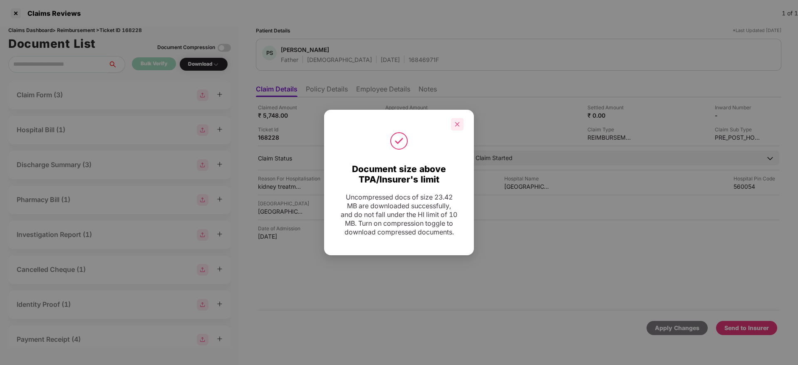
click at [458, 121] on icon "close" at bounding box center [457, 124] width 6 height 6
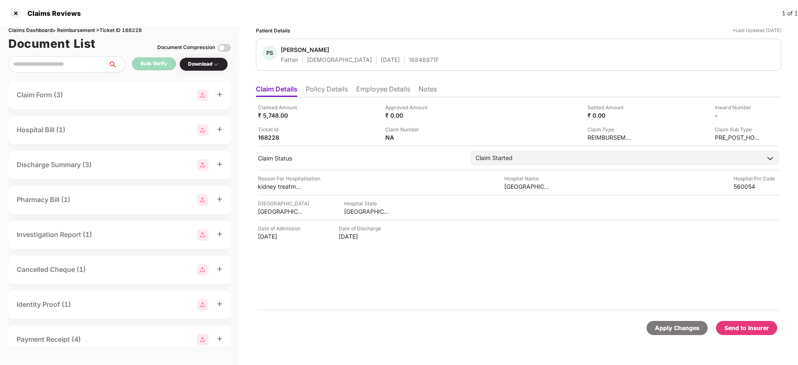
click at [481, 28] on div "Patient Details *Last Updated 26 Aug 2025" at bounding box center [518, 31] width 525 height 8
click at [759, 328] on div "Send to Insurer" at bounding box center [746, 328] width 45 height 9
click at [447, 293] on div "Claimed Amount ₹ 5,748.00 Approved Amount ₹ 0.00 Settled Amount ₹ 0.00 Inward N…" at bounding box center [518, 203] width 525 height 213
click at [440, 286] on div "Claimed Amount ₹ 5,748.00 Approved Amount ₹ 0.00 Settled Amount ₹ 0.00 Inward N…" at bounding box center [518, 203] width 525 height 213
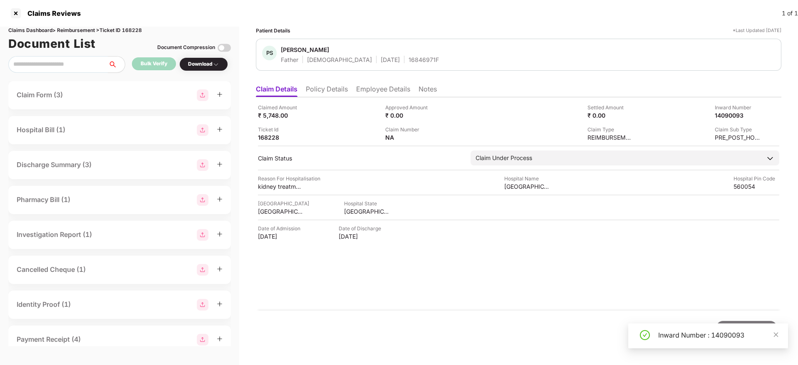
click at [313, 89] on li "Policy Details" at bounding box center [327, 91] width 42 height 12
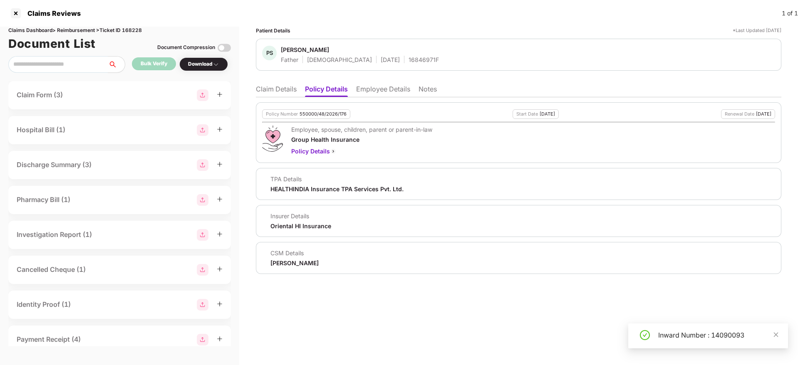
click at [290, 89] on li "Claim Details" at bounding box center [276, 91] width 41 height 12
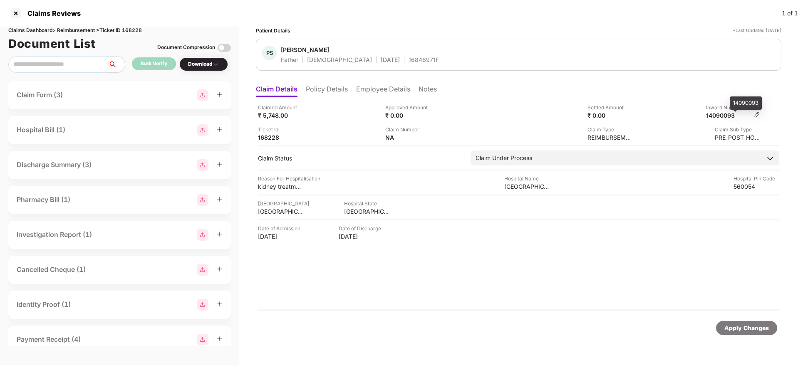
click at [724, 115] on div "14090093" at bounding box center [729, 116] width 46 height 8
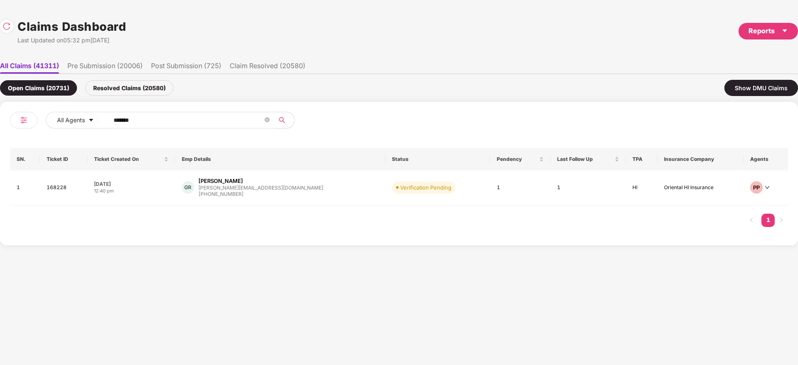
drag, startPoint x: 147, startPoint y: 119, endPoint x: 49, endPoint y: 127, distance: 98.5
click at [34, 126] on div "All Agents ******" at bounding box center [204, 123] width 389 height 23
paste input "text"
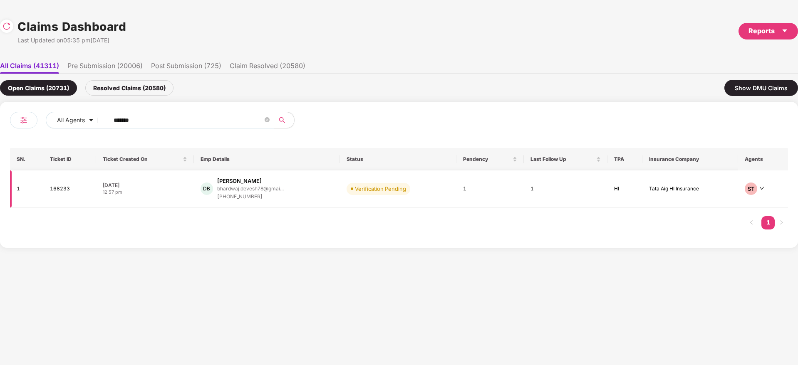
type input "******"
click at [325, 197] on div "DB Devesh Bhardwaj bhardwaj.devesh78@gmai... +918181812863" at bounding box center [267, 189] width 133 height 24
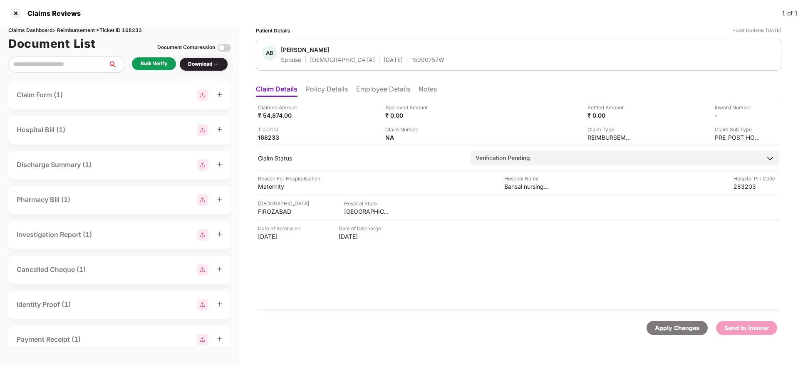
click at [329, 86] on li "Policy Details" at bounding box center [327, 91] width 42 height 12
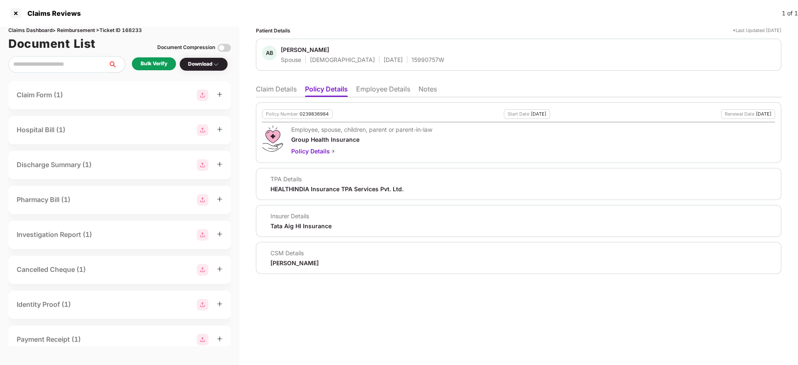
click at [268, 92] on li "Claim Details" at bounding box center [276, 91] width 41 height 12
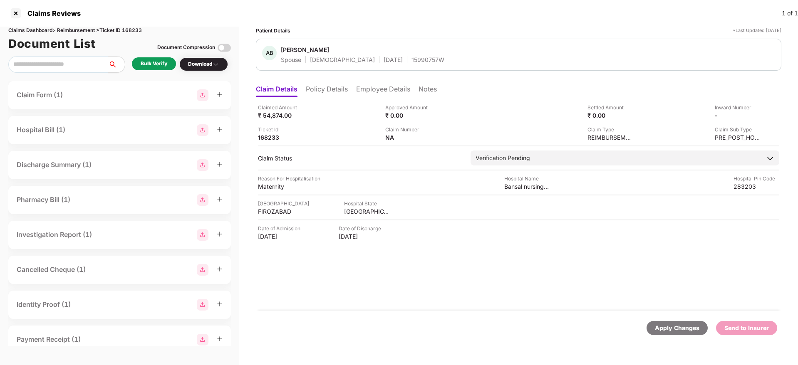
click at [152, 68] on div "Bulk Verify" at bounding box center [154, 63] width 44 height 13
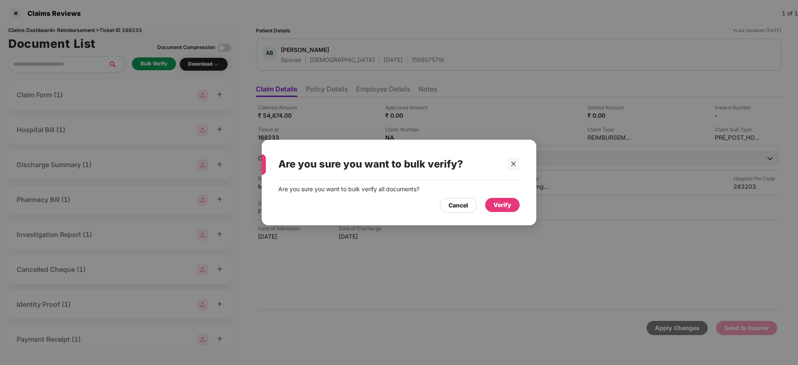
click at [506, 203] on div "Verify" at bounding box center [502, 205] width 18 height 9
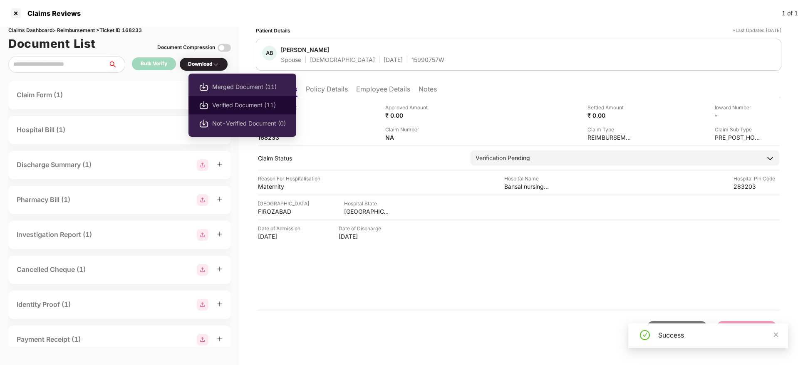
click at [243, 106] on span "Verified Document (11)" at bounding box center [249, 105] width 74 height 9
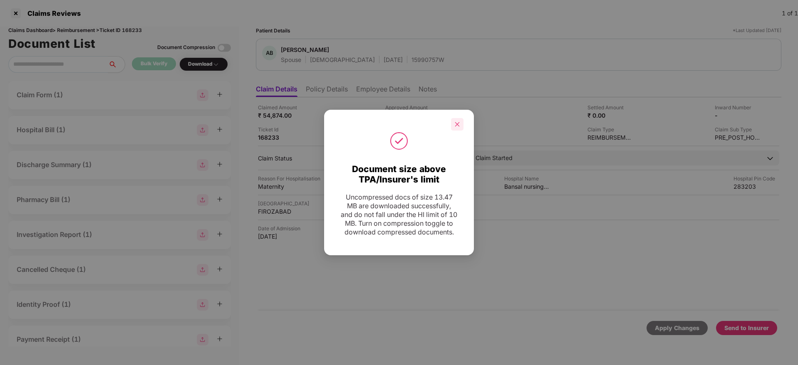
click at [456, 122] on icon "close" at bounding box center [457, 124] width 5 height 5
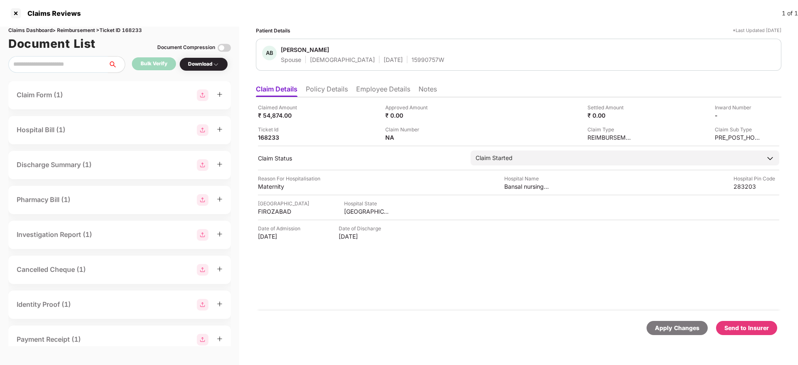
click at [753, 330] on div "Send to Insurer" at bounding box center [746, 328] width 45 height 9
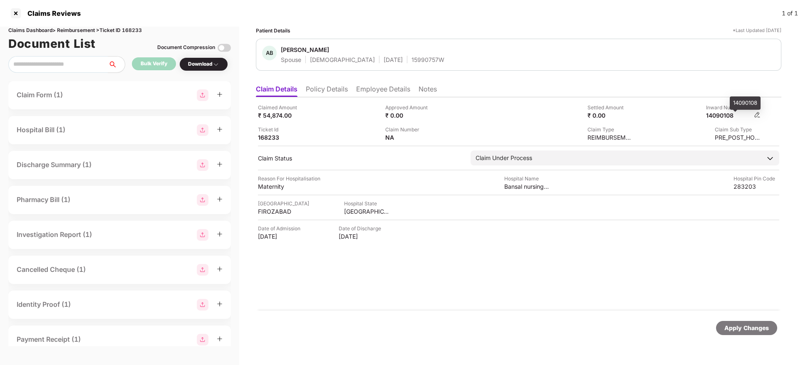
click at [723, 114] on div "14090108" at bounding box center [729, 116] width 46 height 8
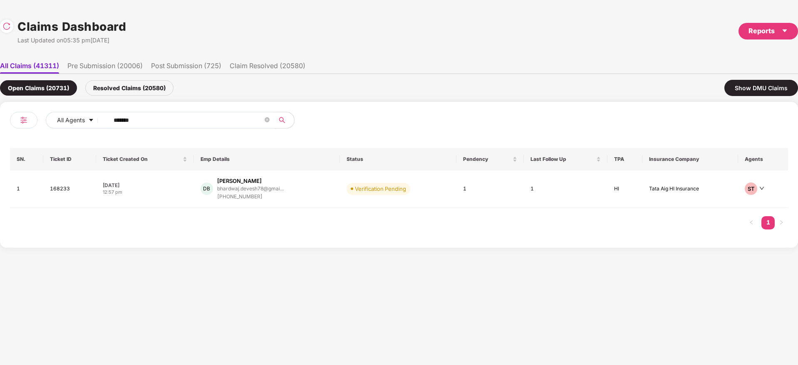
drag, startPoint x: 151, startPoint y: 119, endPoint x: 44, endPoint y: 136, distance: 108.0
click at [46, 136] on div "All Agents ****** SN. Ticket ID Ticket Created On Emp Details Status Pendency L…" at bounding box center [399, 175] width 778 height 126
paste input "text"
type input "******"
click at [311, 193] on td "GM Genu Mathew genu@krones.in +919845691994" at bounding box center [270, 188] width 166 height 35
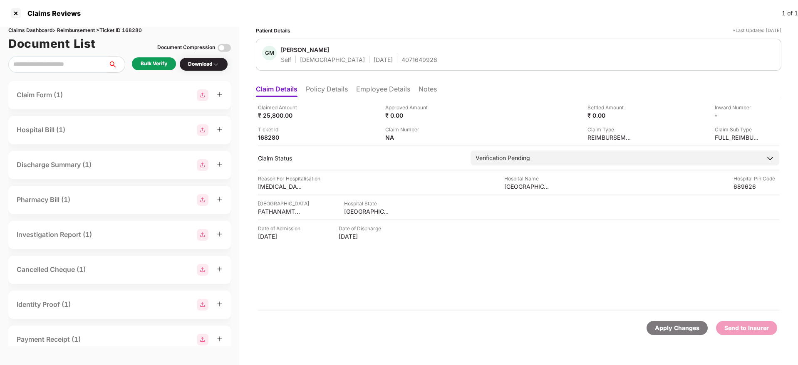
click at [161, 64] on div "Bulk Verify" at bounding box center [154, 64] width 27 height 8
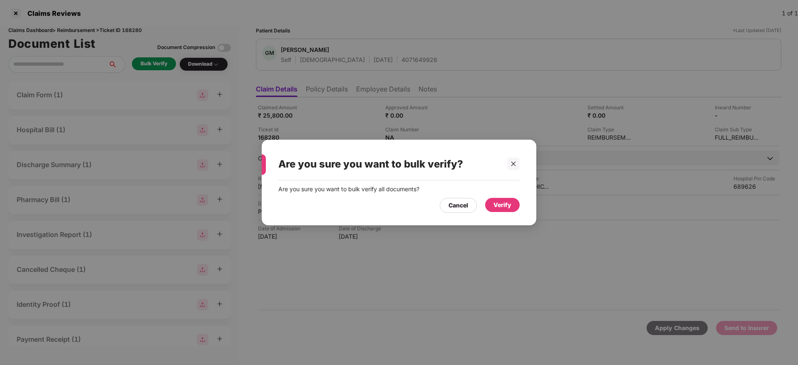
click at [501, 207] on div "Verify" at bounding box center [502, 205] width 18 height 9
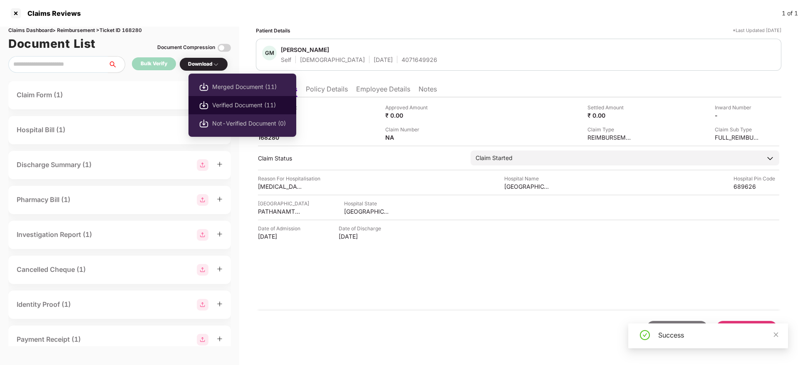
click at [245, 104] on span "Verified Document (11)" at bounding box center [249, 105] width 74 height 9
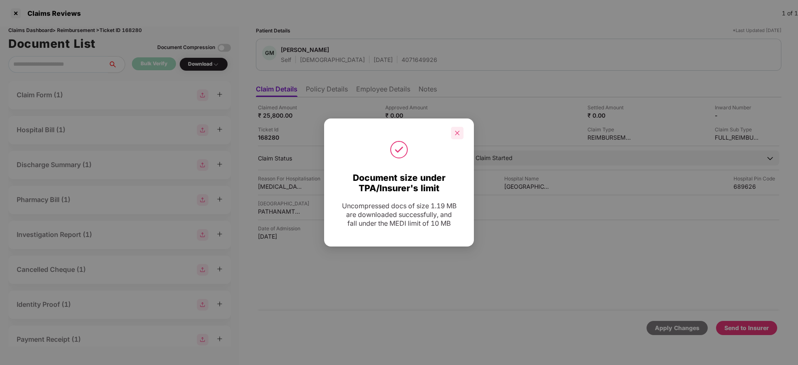
click at [457, 131] on icon "close" at bounding box center [457, 133] width 6 height 6
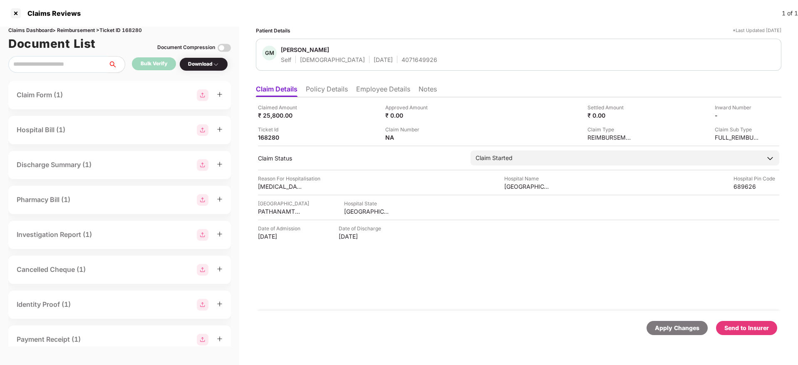
click at [743, 327] on div "Send to Insurer" at bounding box center [746, 328] width 45 height 9
click at [334, 89] on li "Policy Details" at bounding box center [327, 91] width 42 height 12
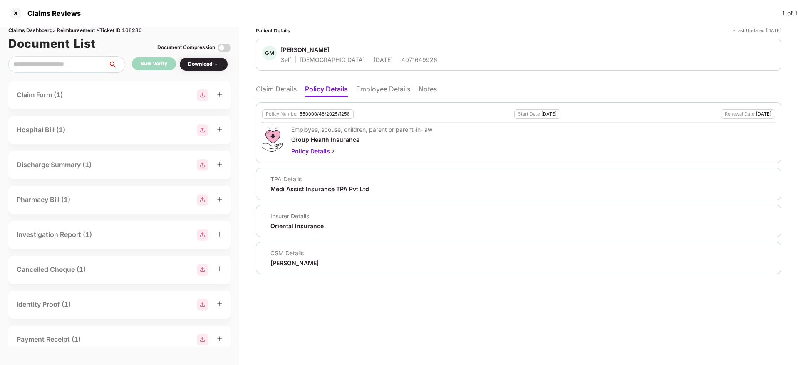
click at [275, 89] on li "Claim Details" at bounding box center [276, 91] width 41 height 12
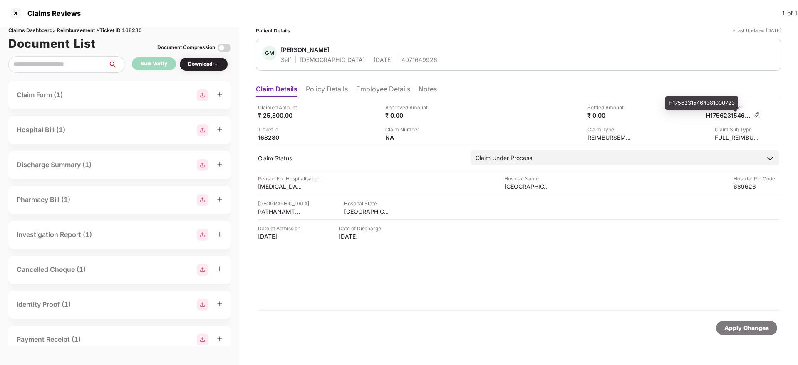
click at [732, 112] on div "H17562315464381000723" at bounding box center [729, 116] width 46 height 8
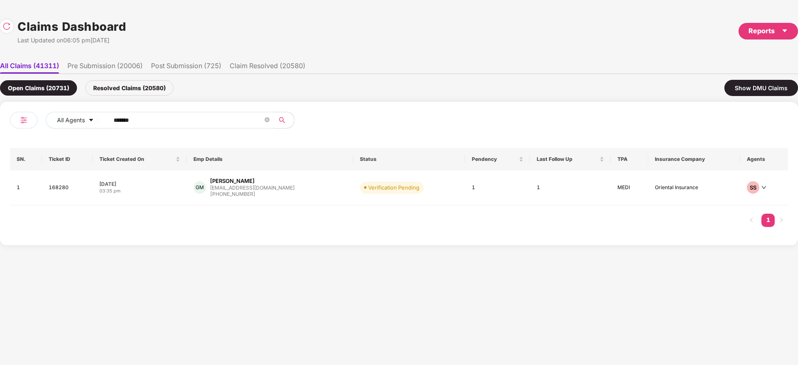
drag, startPoint x: 161, startPoint y: 119, endPoint x: 140, endPoint y: 129, distance: 23.5
click at [32, 130] on div "All Agents ******" at bounding box center [204, 123] width 389 height 23
paste input "text"
type input "******"
click at [305, 196] on div "GM Genu Mathew genu@krones.in +919845691994" at bounding box center [269, 187] width 153 height 21
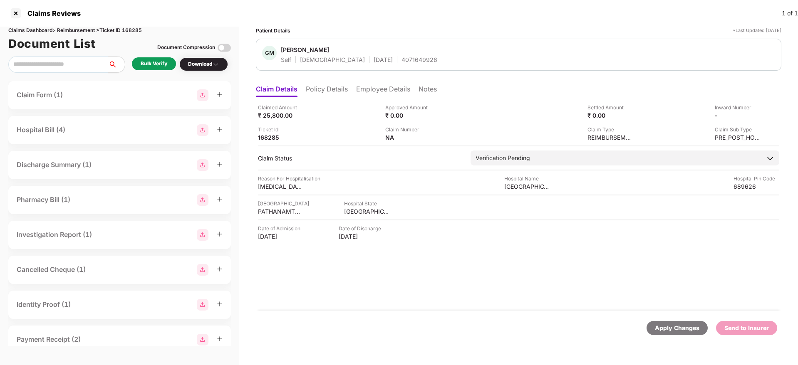
click at [146, 63] on div "Bulk Verify" at bounding box center [154, 64] width 27 height 8
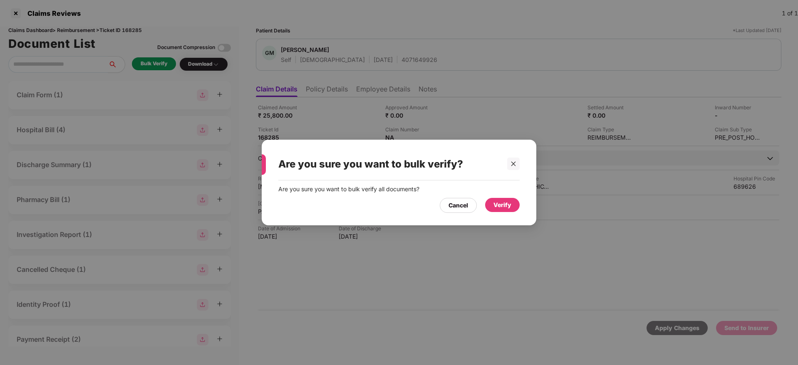
click at [493, 203] on div "Verify" at bounding box center [502, 205] width 35 height 14
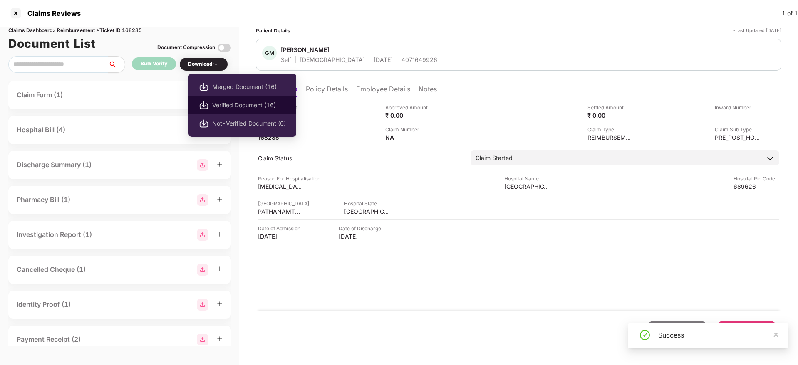
click at [239, 102] on span "Verified Document (16)" at bounding box center [249, 105] width 74 height 9
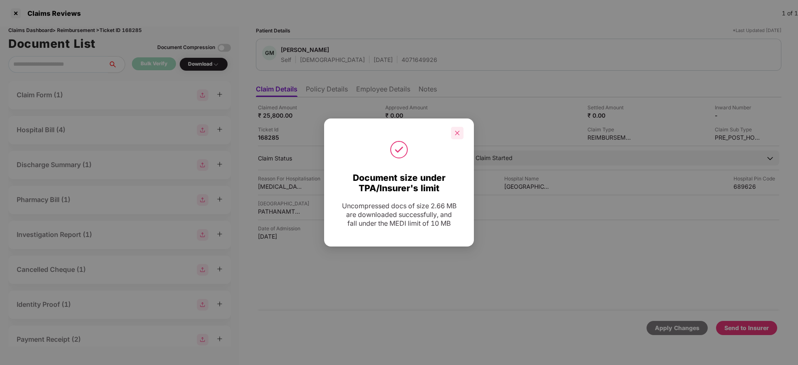
click at [454, 134] on div at bounding box center [457, 133] width 12 height 12
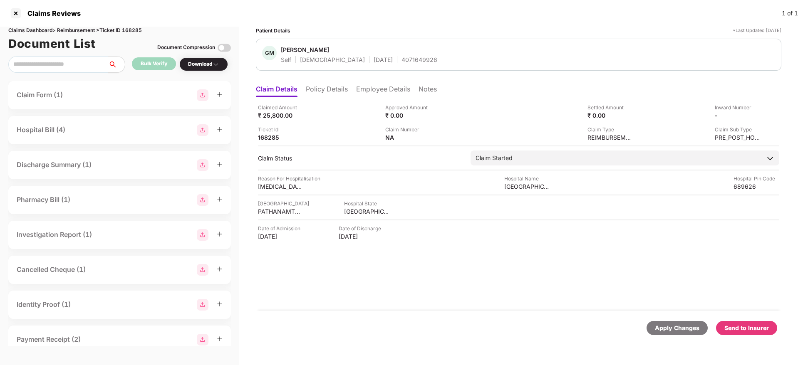
click at [744, 332] on div "Send to Insurer" at bounding box center [746, 328] width 45 height 9
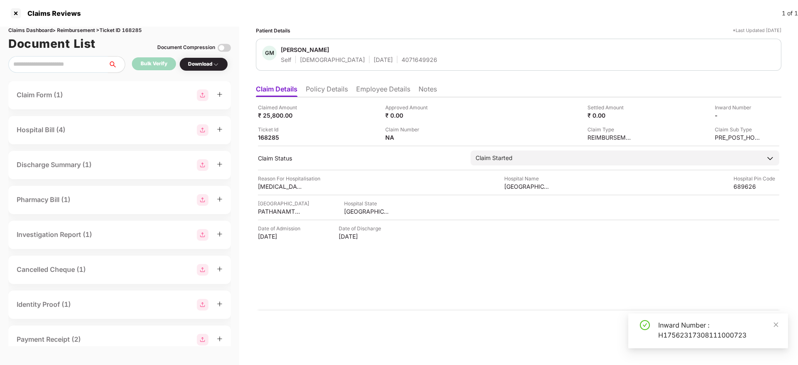
click at [334, 90] on li "Policy Details" at bounding box center [327, 91] width 42 height 12
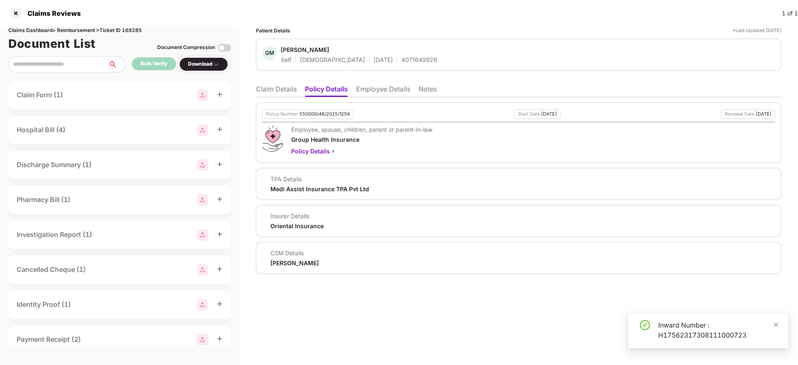
click at [264, 90] on li "Claim Details" at bounding box center [276, 91] width 41 height 12
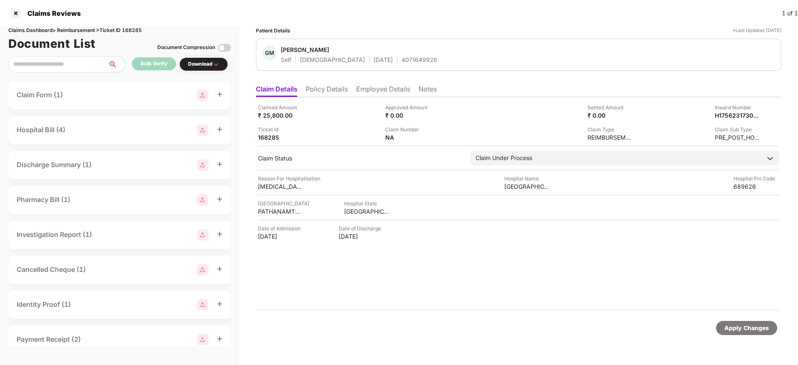
click at [322, 93] on li "Policy Details" at bounding box center [327, 91] width 42 height 12
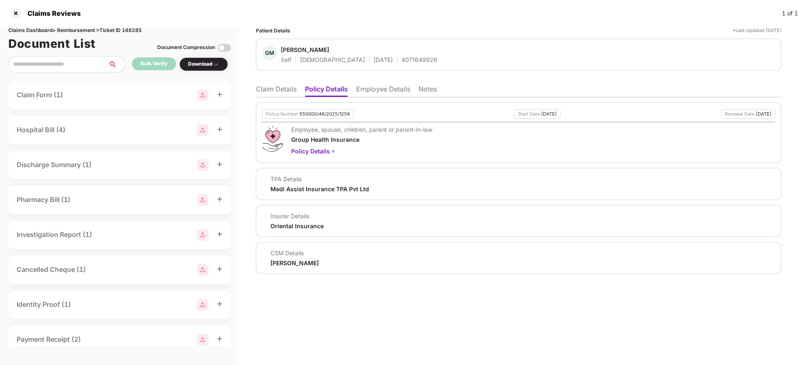
click at [285, 90] on li "Claim Details" at bounding box center [276, 91] width 41 height 12
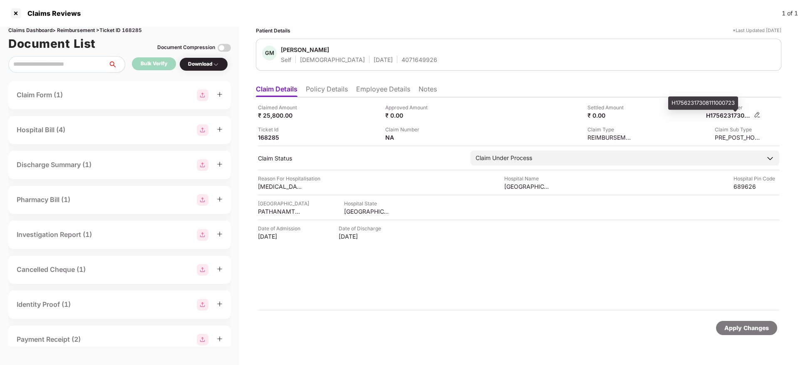
click at [722, 116] on div "H17562317308111000723" at bounding box center [729, 116] width 46 height 8
click at [327, 88] on li "Policy Details" at bounding box center [327, 91] width 42 height 12
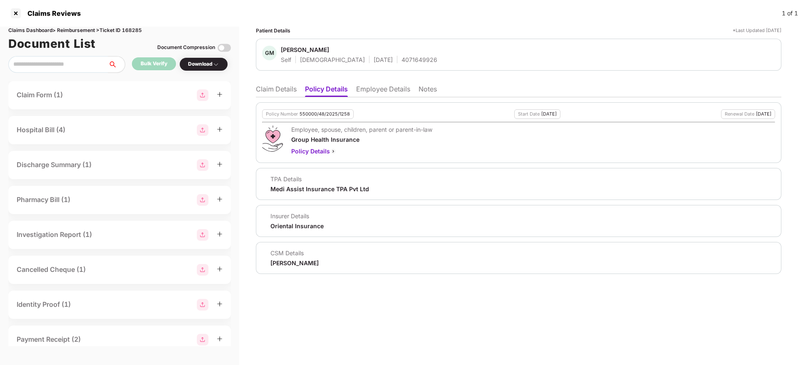
click at [276, 82] on ul "Claim Details Policy Details Employee Details Notes" at bounding box center [518, 89] width 525 height 17
drag, startPoint x: 279, startPoint y: 82, endPoint x: 278, endPoint y: 89, distance: 6.7
click at [279, 85] on ul "Claim Details Policy Details Employee Details Notes" at bounding box center [518, 89] width 525 height 17
click at [278, 89] on li "Claim Details" at bounding box center [276, 91] width 41 height 12
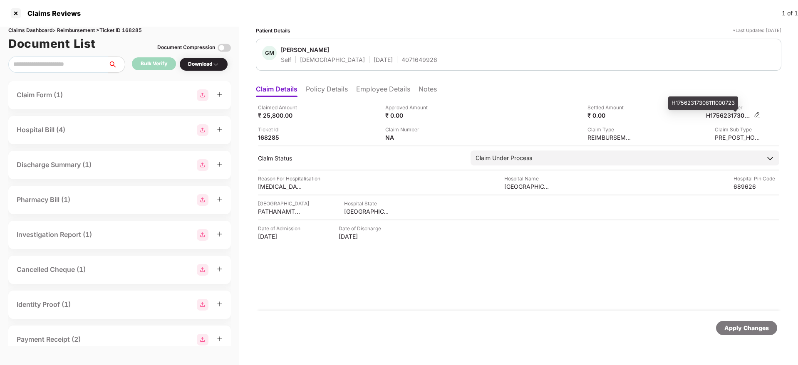
click at [720, 117] on div "H17562317308111000723" at bounding box center [729, 116] width 46 height 8
click at [318, 88] on li "Policy Details" at bounding box center [327, 91] width 42 height 12
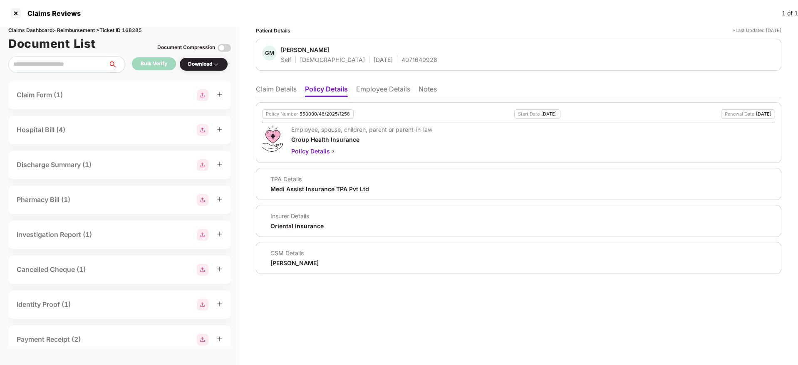
click at [277, 89] on li "Claim Details" at bounding box center [276, 91] width 41 height 12
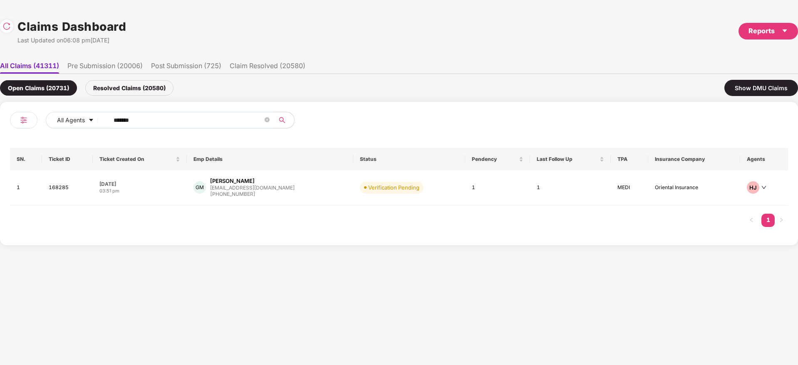
drag, startPoint x: 143, startPoint y: 121, endPoint x: 35, endPoint y: 146, distance: 110.8
click at [43, 144] on div "All Agents ****** SN. Ticket ID Ticket Created On Emp Details Status Pendency L…" at bounding box center [399, 174] width 778 height 124
paste input "text"
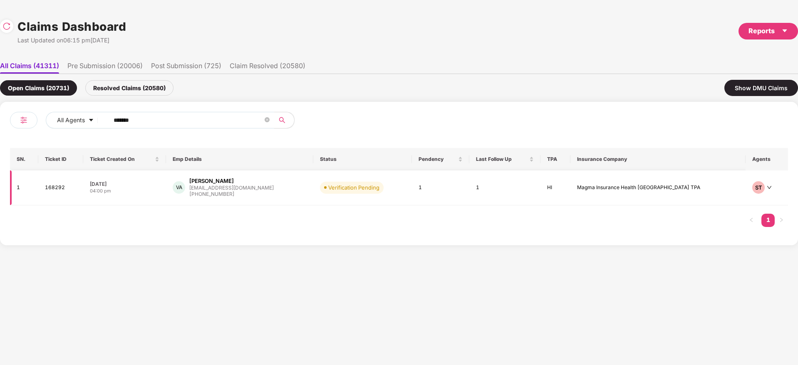
type input "******"
click at [289, 193] on div "VA Venu Alubilli avenu3103@gmail.com +919985855753" at bounding box center [240, 187] width 134 height 21
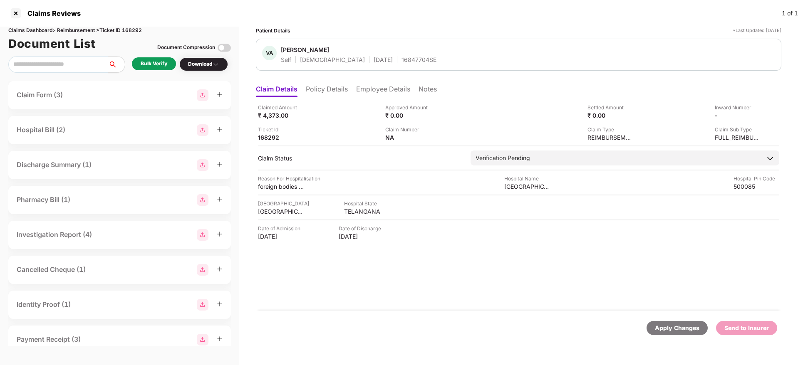
click at [167, 63] on div "Bulk Verify" at bounding box center [154, 64] width 27 height 8
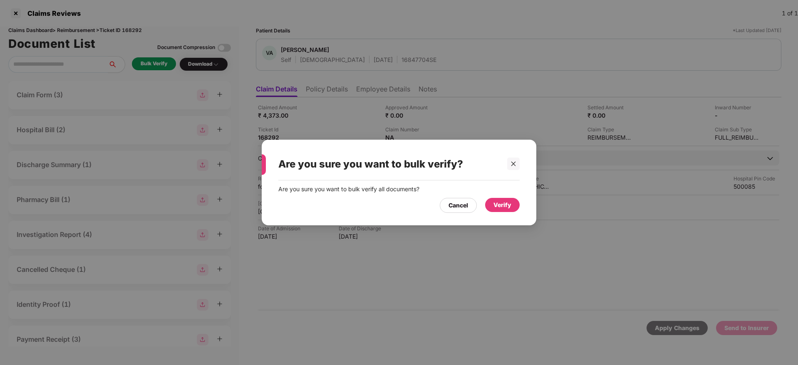
click at [493, 204] on div "Verify" at bounding box center [502, 205] width 35 height 14
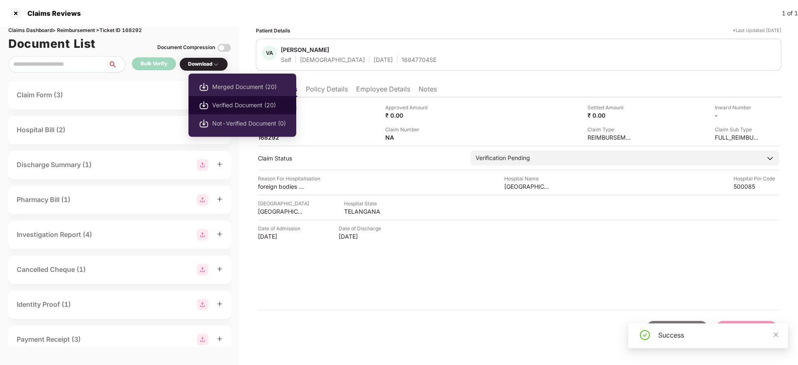
click at [237, 105] on span "Verified Document (20)" at bounding box center [249, 105] width 74 height 9
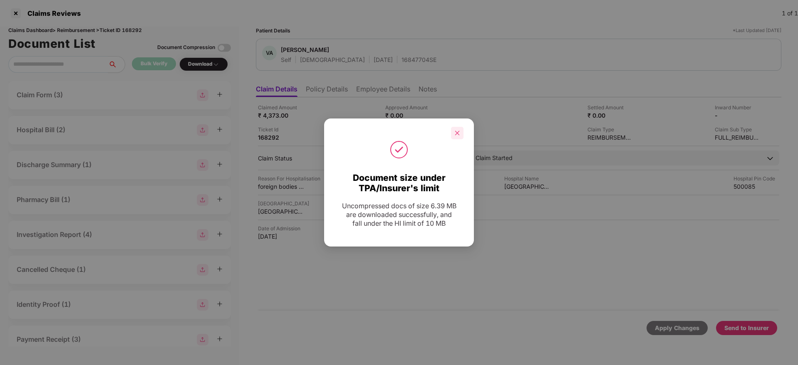
click at [459, 132] on icon "close" at bounding box center [457, 133] width 6 height 6
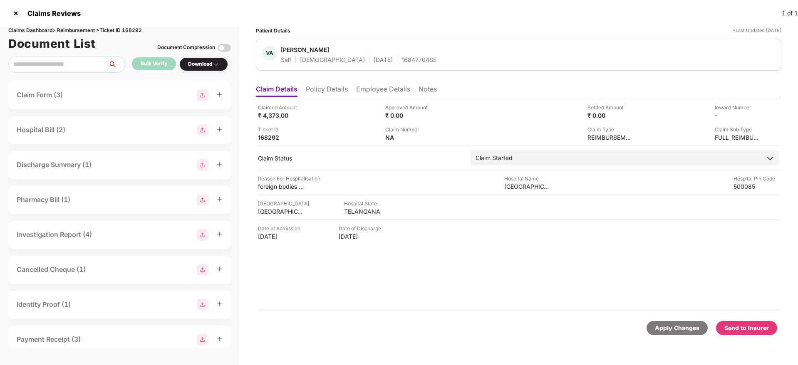
click at [745, 328] on div "Send to Insurer" at bounding box center [746, 328] width 45 height 9
click at [731, 112] on div "14090232" at bounding box center [729, 116] width 46 height 8
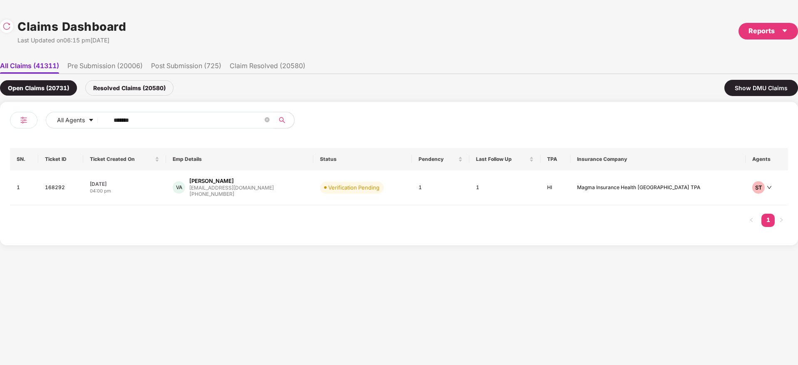
click at [0, 136] on div "All Agents ****** SN. Ticket ID Ticket Created On Emp Details Status Pendency L…" at bounding box center [399, 174] width 798 height 144
paste input "text"
type input "******"
click at [303, 191] on div "SX S Francis Xavier francisxavier.stephen@... +919698489136" at bounding box center [238, 189] width 130 height 24
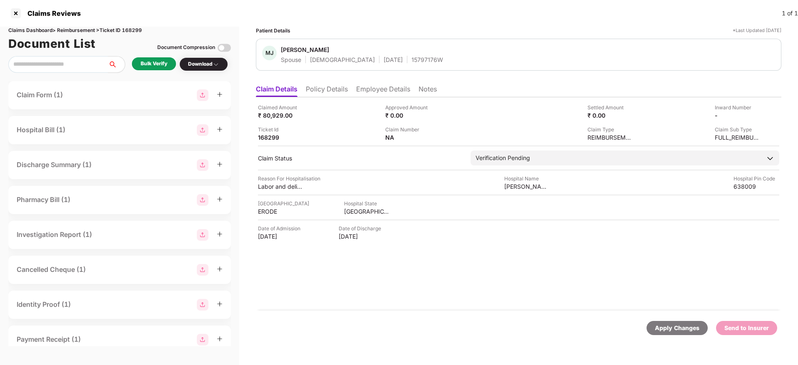
click at [156, 67] on div "Bulk Verify" at bounding box center [154, 64] width 27 height 8
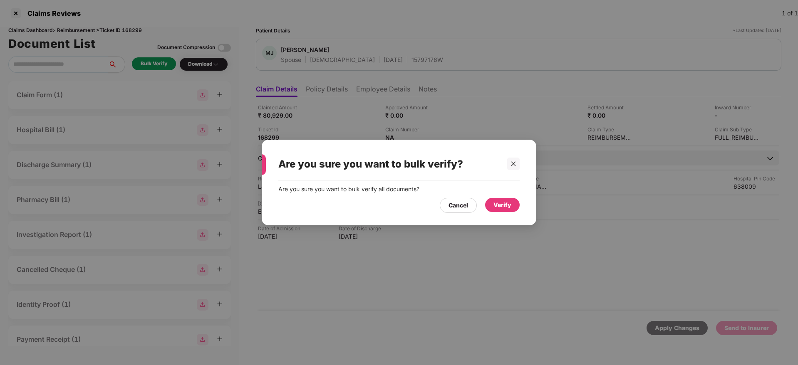
click at [505, 204] on div "Verify" at bounding box center [502, 205] width 18 height 9
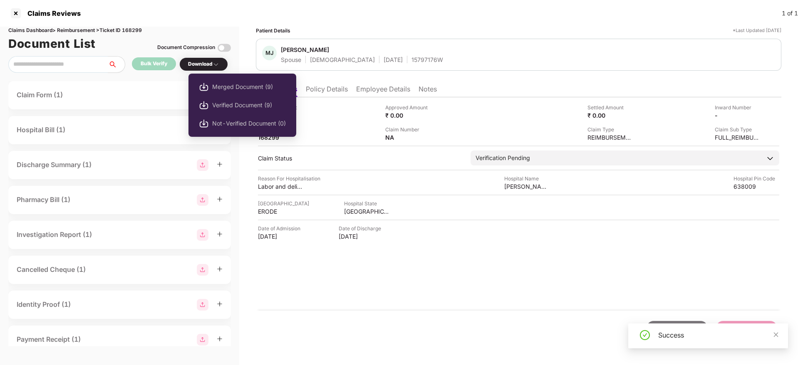
click at [235, 108] on span "Verified Document (9)" at bounding box center [249, 105] width 74 height 9
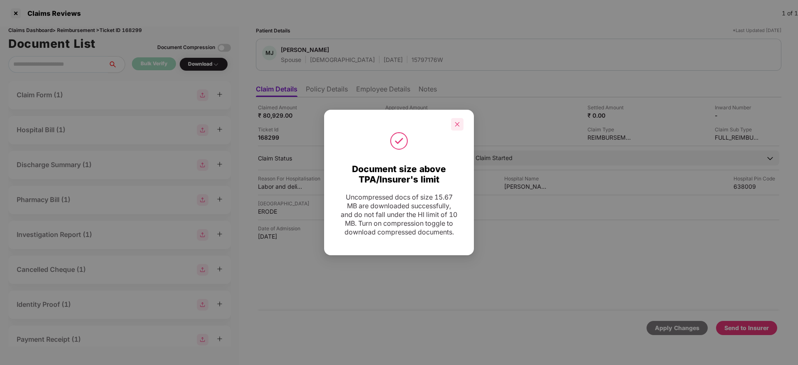
click at [457, 121] on icon "close" at bounding box center [457, 124] width 6 height 6
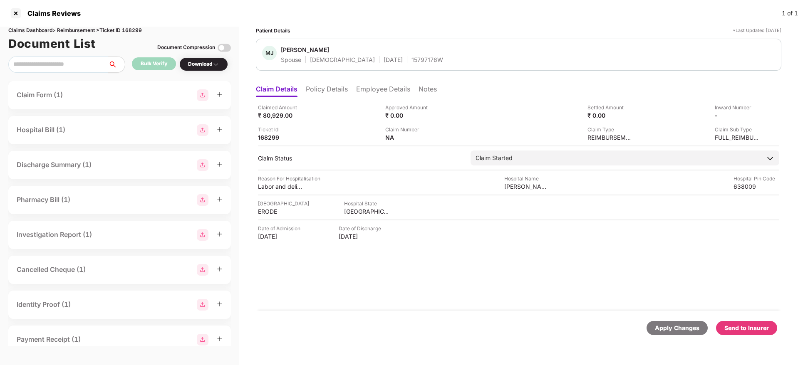
click at [741, 328] on div "Send to Insurer" at bounding box center [746, 328] width 45 height 9
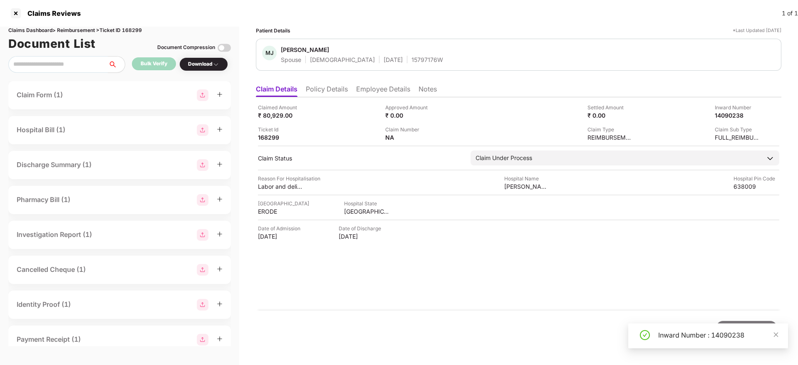
click at [439, 283] on div "Claimed Amount ₹ 80,929.00 Approved Amount ₹ 0.00 Settled Amount ₹ 0.00 Inward …" at bounding box center [518, 203] width 525 height 213
click at [729, 117] on div "14090238" at bounding box center [729, 116] width 46 height 8
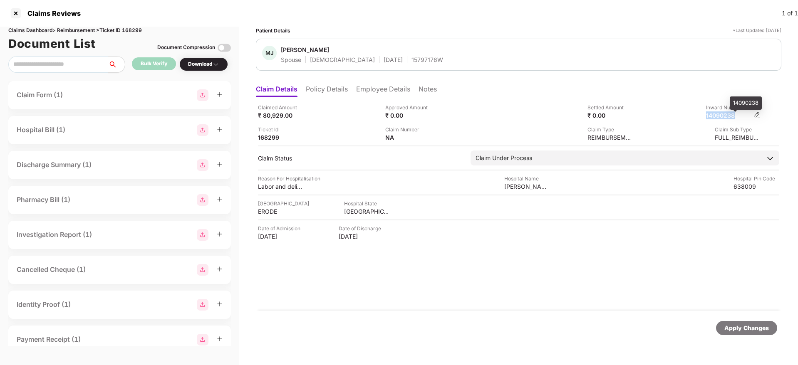
click at [729, 117] on div "14090238" at bounding box center [729, 116] width 46 height 8
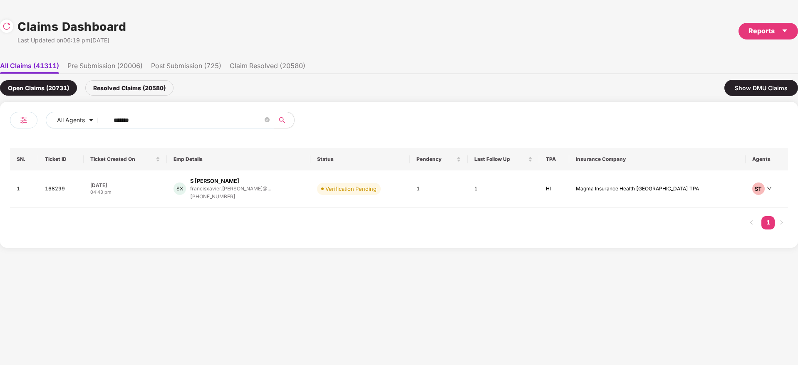
drag, startPoint x: 156, startPoint y: 120, endPoint x: 221, endPoint y: 134, distance: 66.4
click at [121, 119] on input "******" at bounding box center [188, 120] width 149 height 12
type input "*"
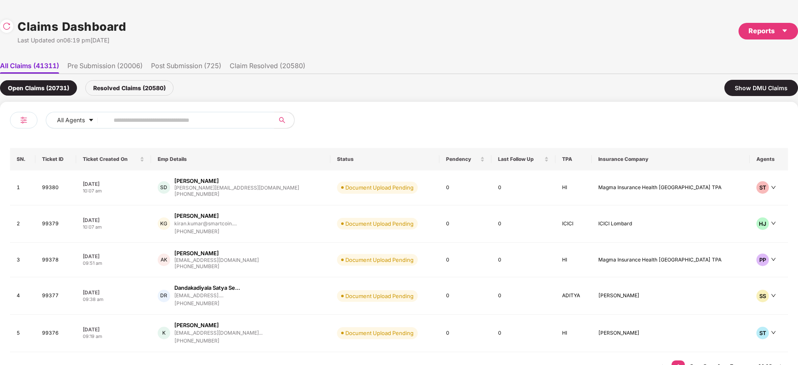
paste input "******"
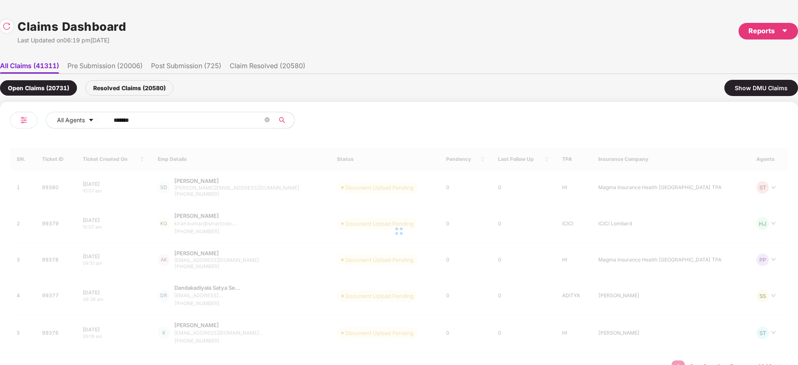
type input "******"
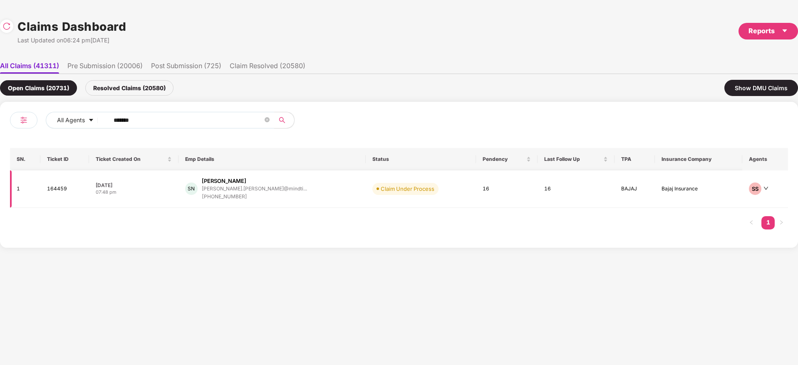
click at [290, 198] on div "SN Swapnil Nagrale swapnil.nagrale@mindti... +919686515070" at bounding box center [272, 189] width 174 height 24
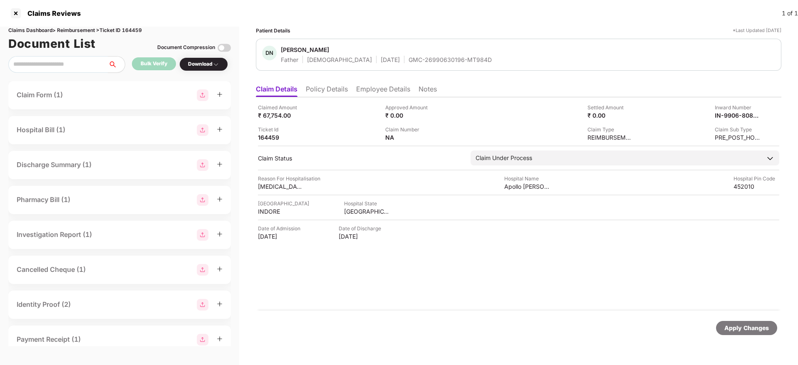
click at [409, 59] on div "GMC-26990630196-MT984D" at bounding box center [450, 60] width 83 height 8
click at [330, 88] on li "Policy Details" at bounding box center [327, 91] width 42 height 12
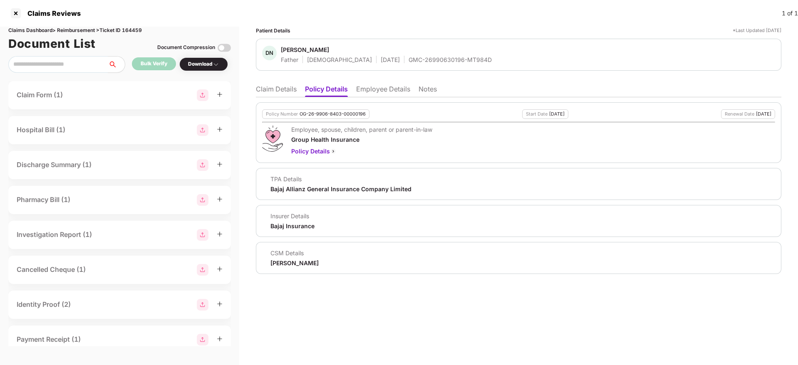
click at [318, 112] on div "OG-26-9906-8403-00000196" at bounding box center [333, 114] width 66 height 5
click at [413, 61] on div "GMC-26990630196-MT984D" at bounding box center [450, 60] width 83 height 8
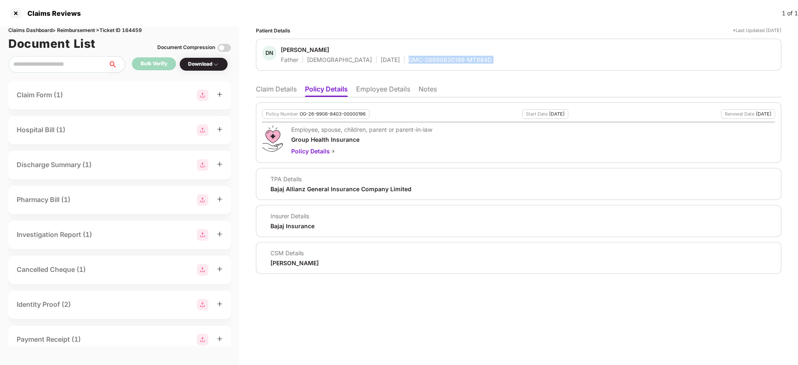
click at [413, 61] on div "GMC-26990630196-MT984D" at bounding box center [450, 60] width 83 height 8
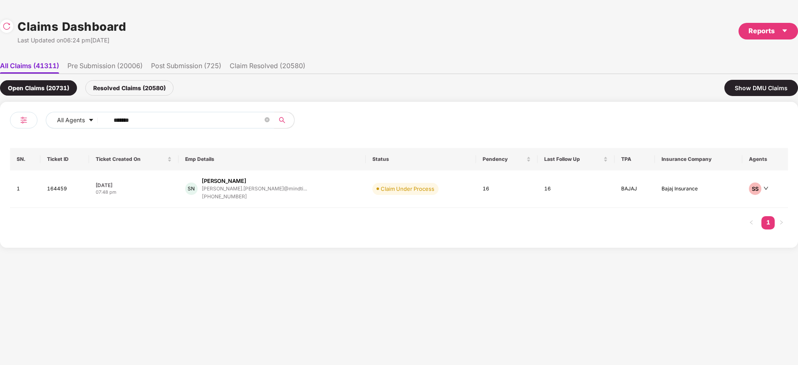
drag, startPoint x: 155, startPoint y: 117, endPoint x: 48, endPoint y: 132, distance: 108.0
click at [45, 134] on div "All Agents ******" at bounding box center [204, 123] width 389 height 23
paste input "text"
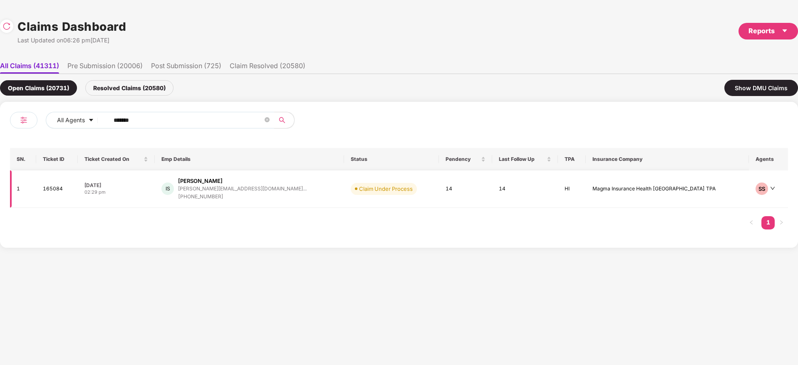
type input "******"
click at [291, 193] on div "IS Ishika Shivatare ishika@foresightcfo.co... +917499297306" at bounding box center [249, 189] width 176 height 24
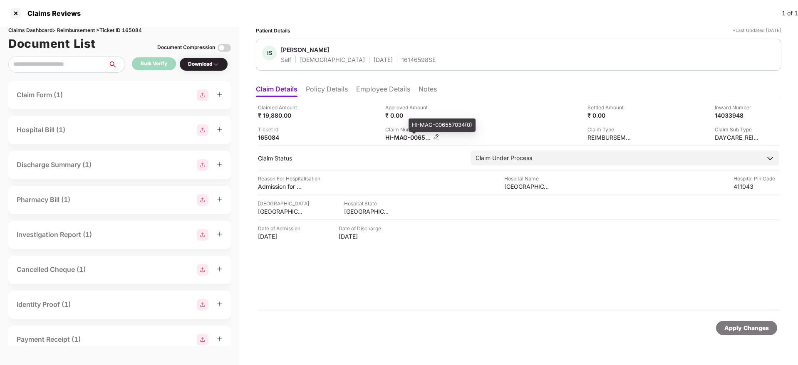
click at [399, 137] on div "HI-MAG-006557034(0)" at bounding box center [408, 138] width 46 height 8
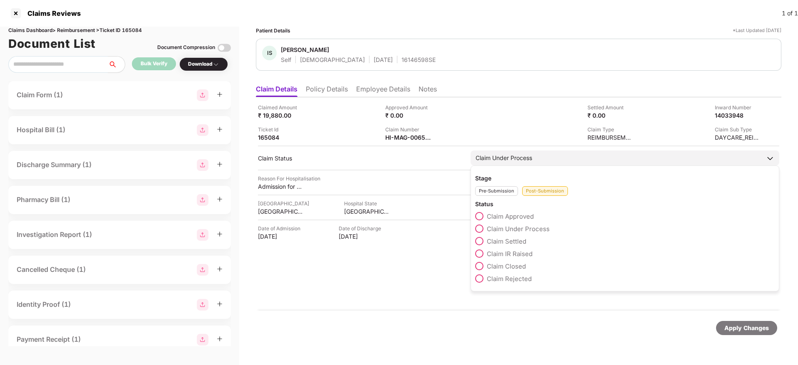
click at [524, 280] on span "Claim Rejected" at bounding box center [509, 279] width 45 height 8
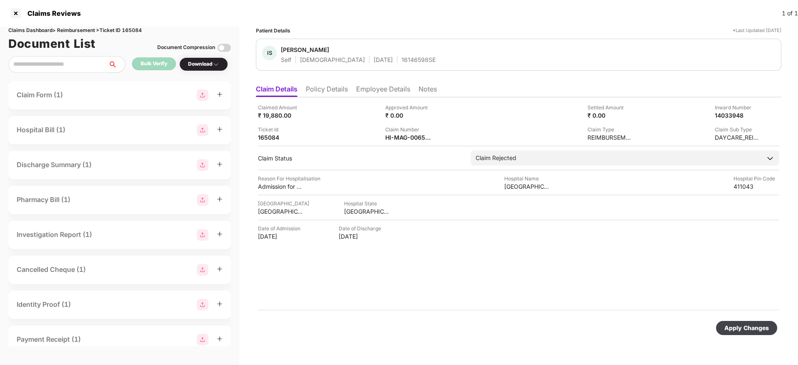
click at [747, 329] on div "Apply Changes" at bounding box center [746, 328] width 45 height 9
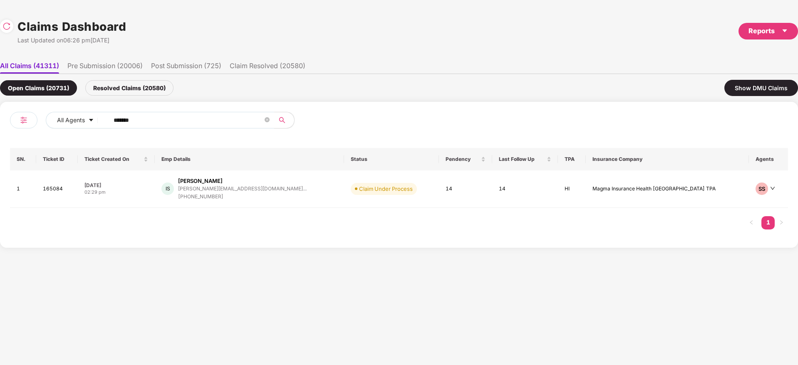
drag, startPoint x: 153, startPoint y: 117, endPoint x: 19, endPoint y: 119, distance: 134.4
click at [15, 119] on div "All Agents ******" at bounding box center [204, 123] width 389 height 23
paste input "text"
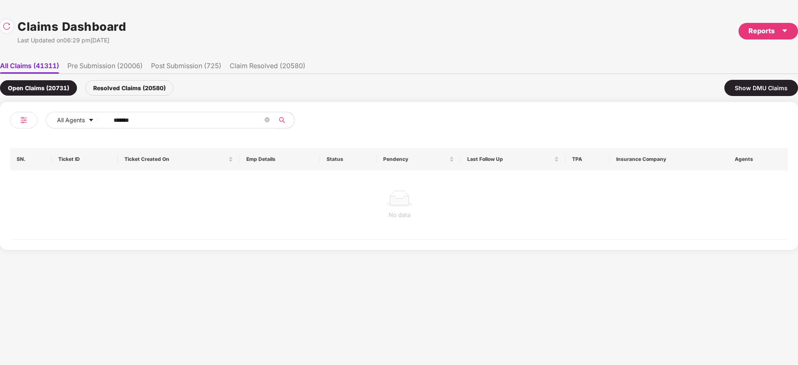
type input "******"
click at [134, 86] on div "Resolved Claims (20580)" at bounding box center [129, 87] width 88 height 15
click at [57, 89] on div "Open Claims (20731)" at bounding box center [38, 87] width 77 height 15
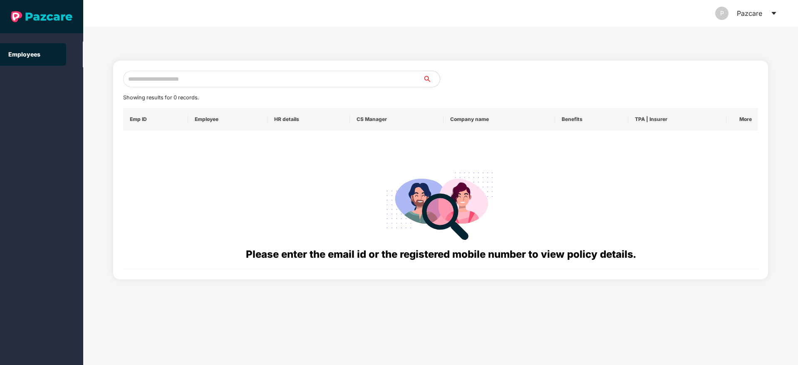
click at [279, 78] on input "text" at bounding box center [273, 79] width 300 height 17
paste input "**********"
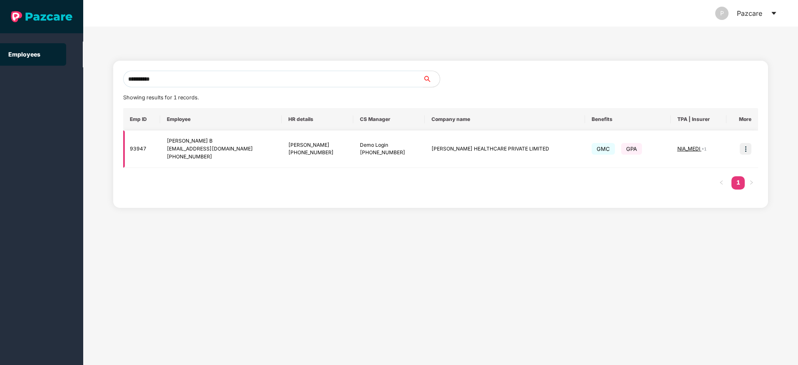
type input "**********"
click at [747, 147] on img at bounding box center [746, 149] width 12 height 12
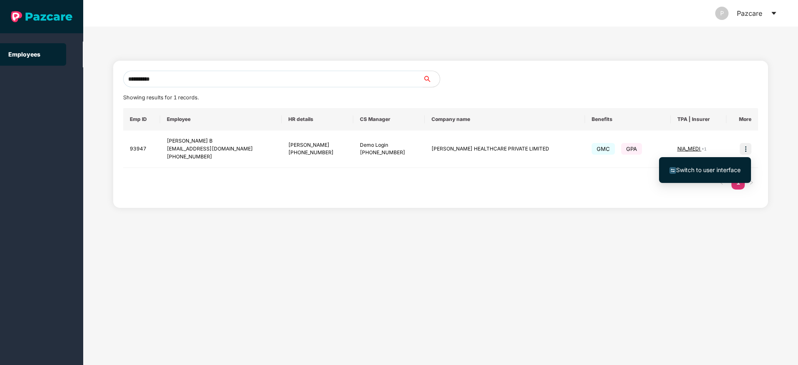
click at [700, 166] on span "Switch to user interface" at bounding box center [708, 169] width 64 height 7
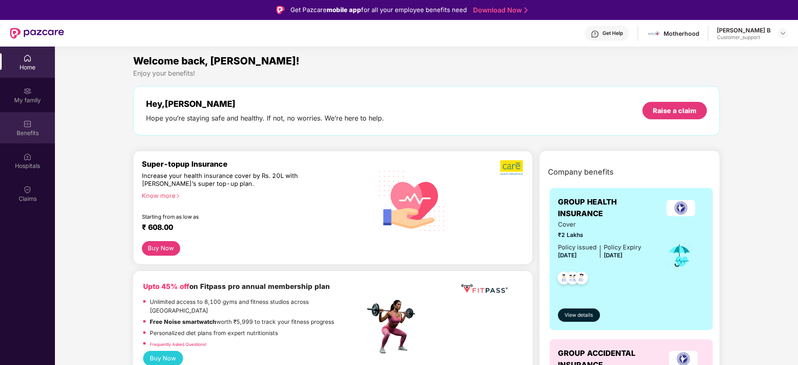
click at [30, 132] on div "Benefits" at bounding box center [27, 133] width 55 height 8
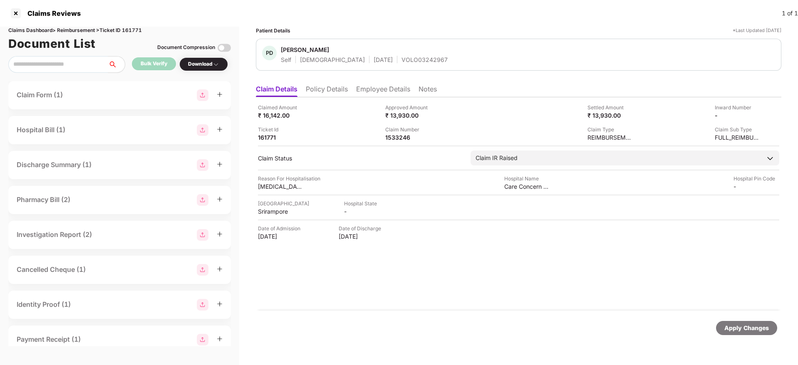
click at [331, 92] on li "Policy Details" at bounding box center [327, 91] width 42 height 12
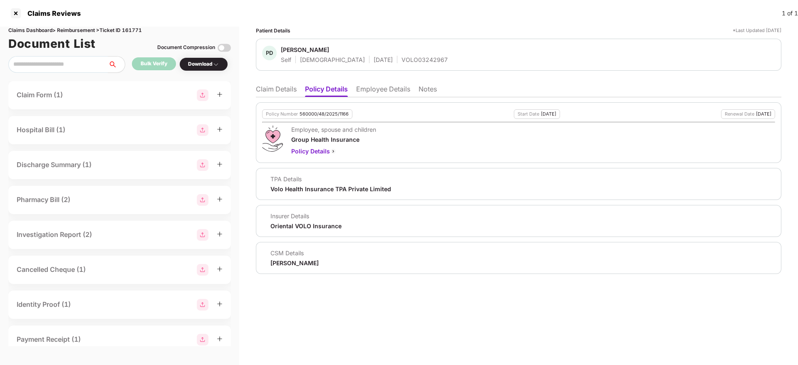
click at [288, 88] on li "Claim Details" at bounding box center [276, 91] width 41 height 12
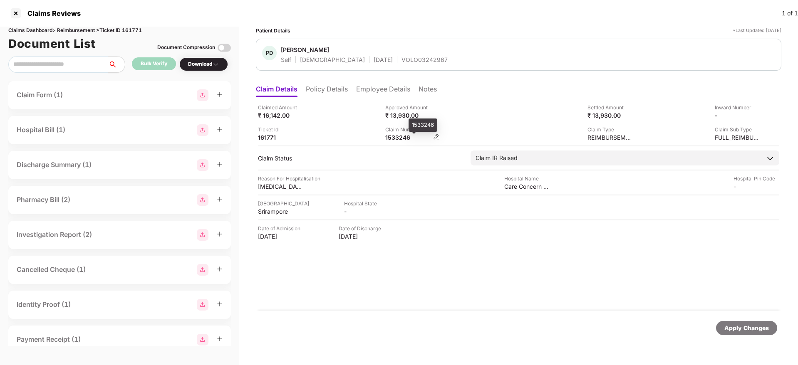
click at [404, 139] on div "1533246" at bounding box center [408, 138] width 46 height 8
copy div "1533246"
click at [426, 115] on div "₹ 13,930.00" at bounding box center [408, 116] width 46 height 8
